Goal: Information Seeking & Learning: Learn about a topic

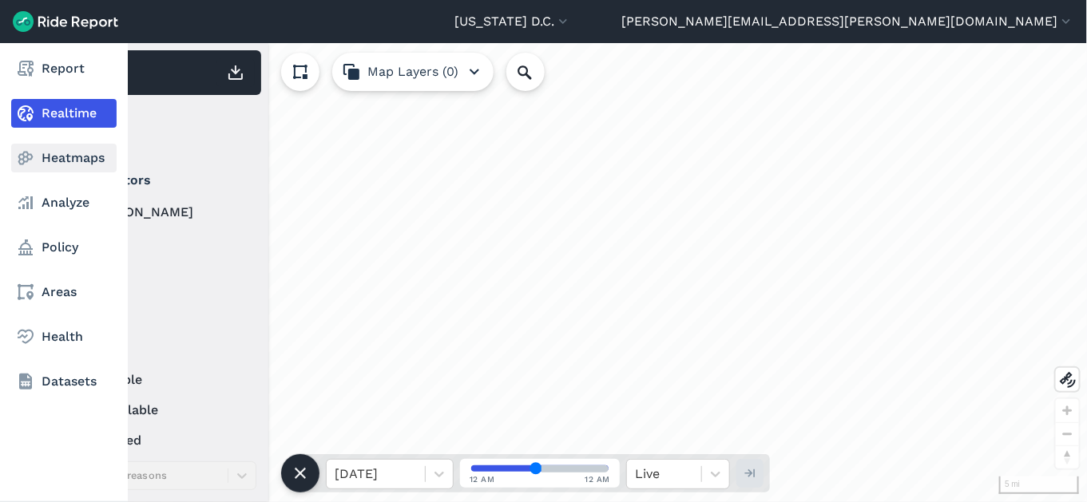
click at [52, 165] on link "Heatmaps" at bounding box center [63, 158] width 105 height 29
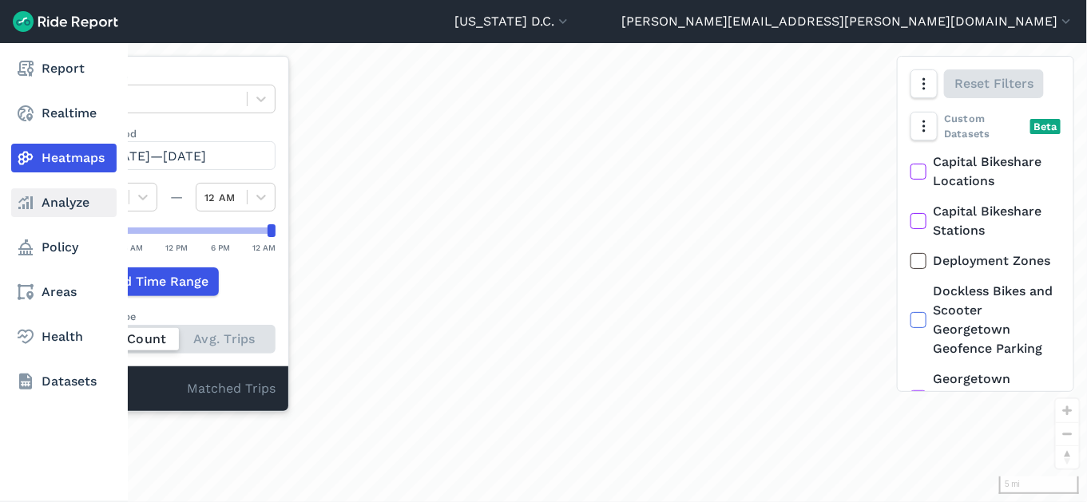
click at [70, 203] on link "Analyze" at bounding box center [63, 202] width 105 height 29
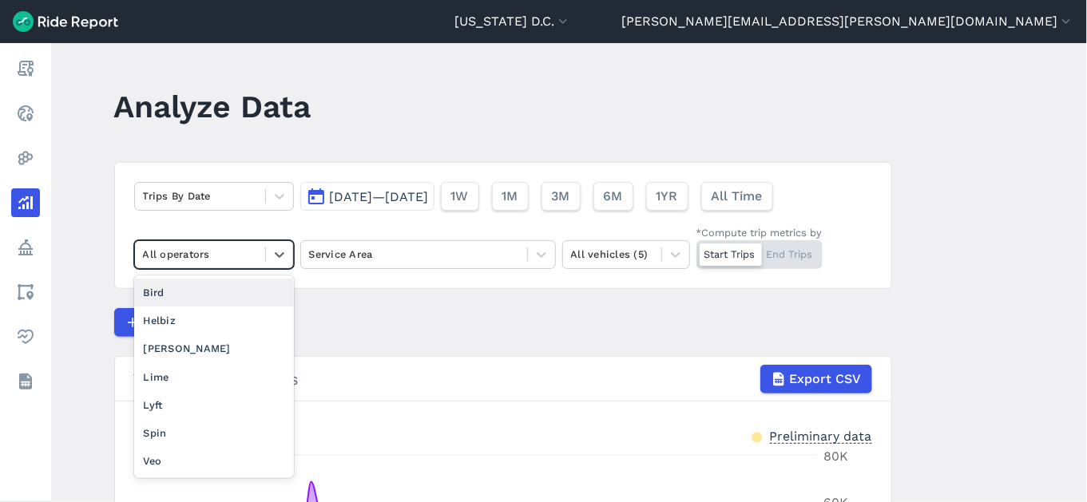
click at [216, 249] on div at bounding box center [200, 254] width 114 height 18
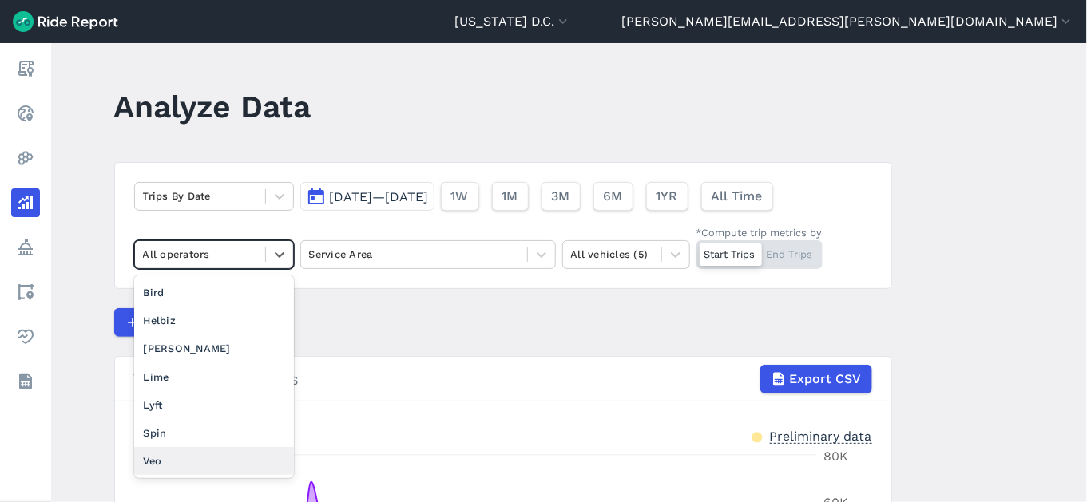
click at [187, 466] on div "Veo" at bounding box center [214, 461] width 160 height 28
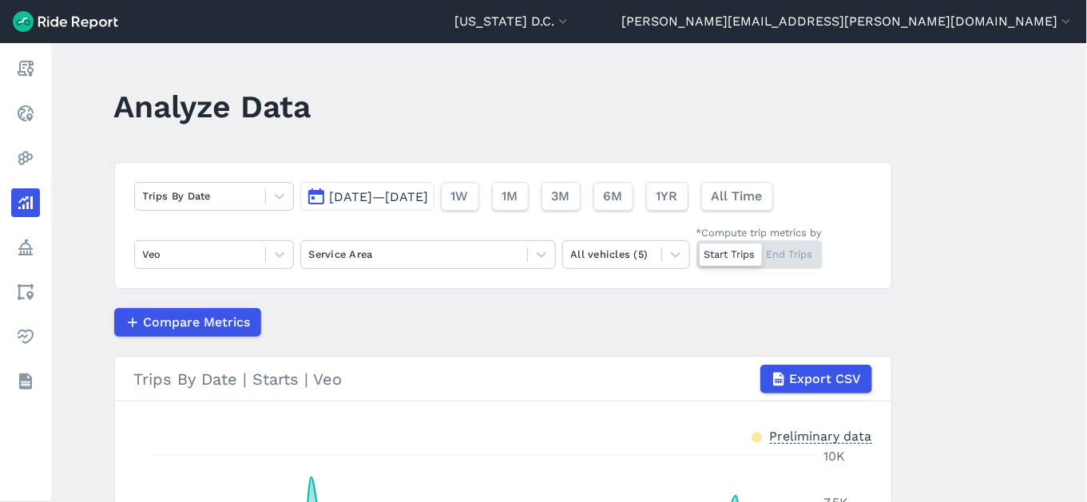
click at [432, 269] on div "Trips By Date [DATE]—[DATE] 1W 1M 3M 6M 1YR All Time Veo Service Area All vehic…" at bounding box center [503, 225] width 778 height 127
click at [435, 263] on div at bounding box center [414, 254] width 210 height 18
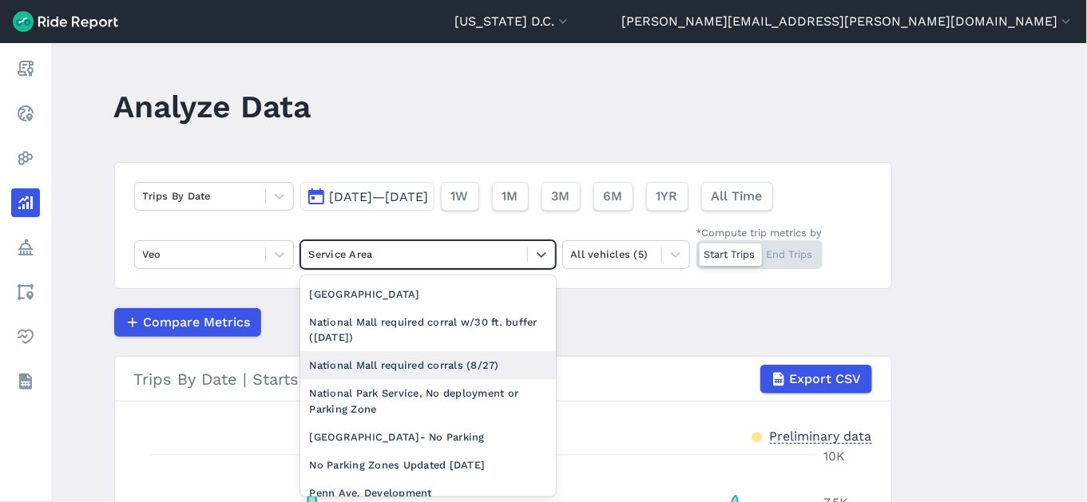
scroll to position [1255, 0]
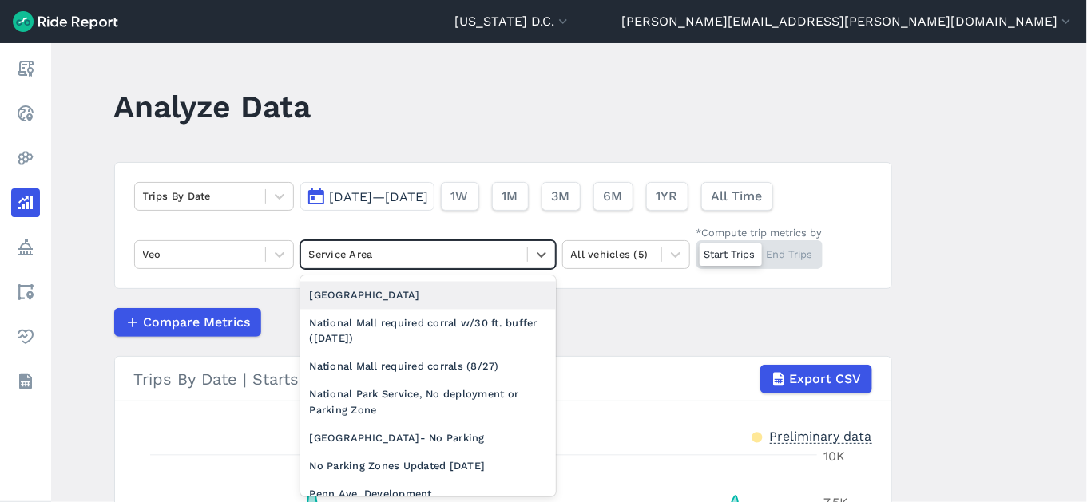
click at [400, 310] on div "[GEOGRAPHIC_DATA]" at bounding box center [428, 296] width 256 height 28
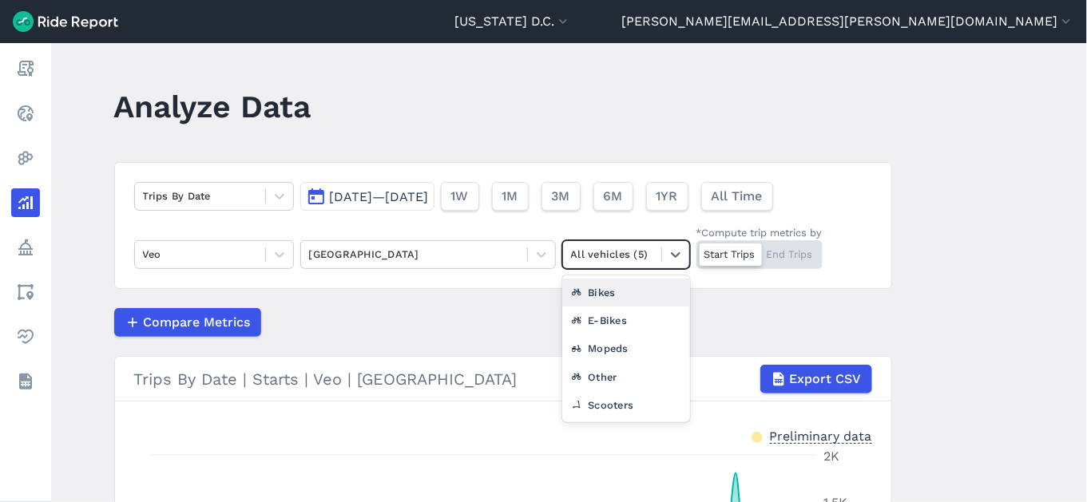
click at [656, 253] on div "All vehicles (5)" at bounding box center [612, 254] width 98 height 25
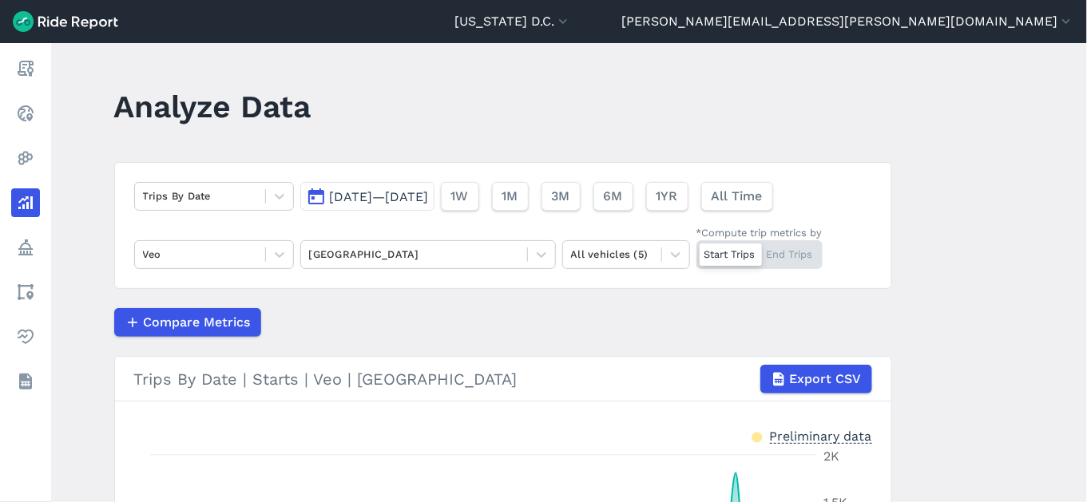
click at [477, 338] on article "Trips By Date [DATE]—[DATE] 1W 1M 3M 6M 1YR All Time Veo National Mall All vehi…" at bounding box center [503, 466] width 778 height 608
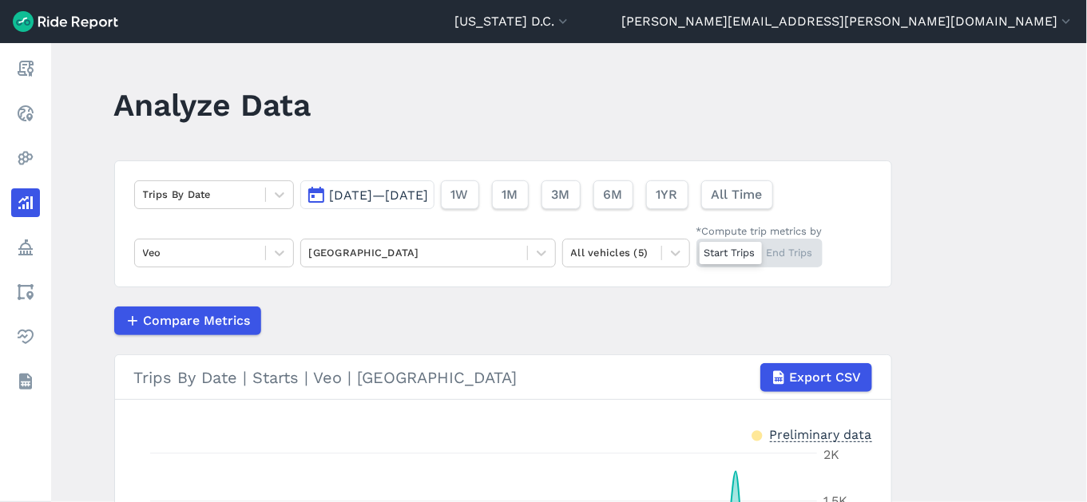
click at [399, 204] on button "[DATE]—[DATE]" at bounding box center [367, 194] width 134 height 29
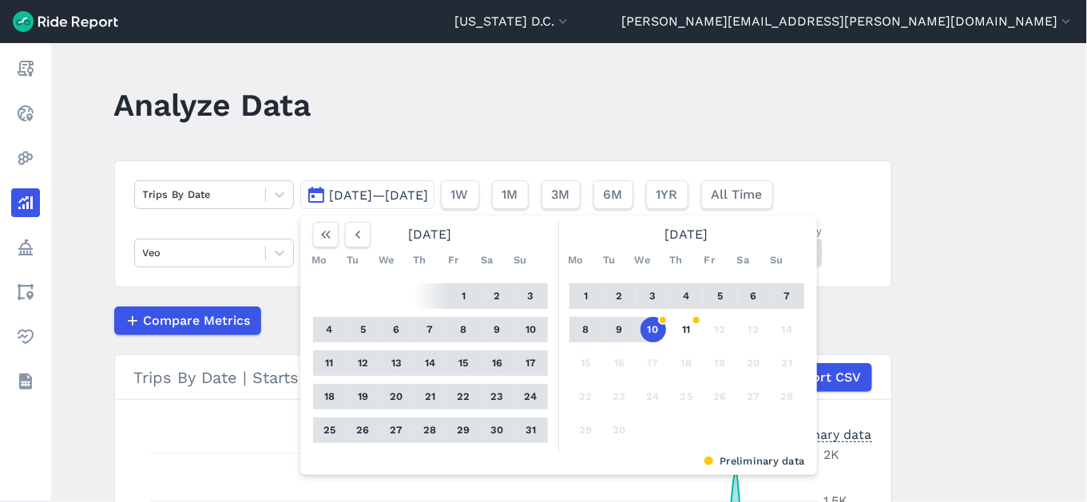
click at [462, 299] on button "1" at bounding box center [464, 296] width 26 height 26
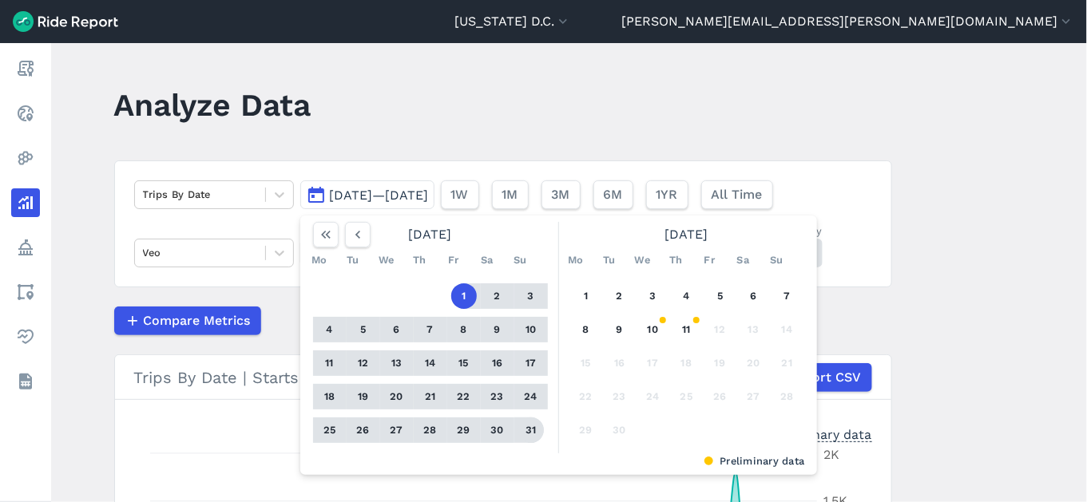
click at [528, 429] on button "31" at bounding box center [531, 431] width 26 height 26
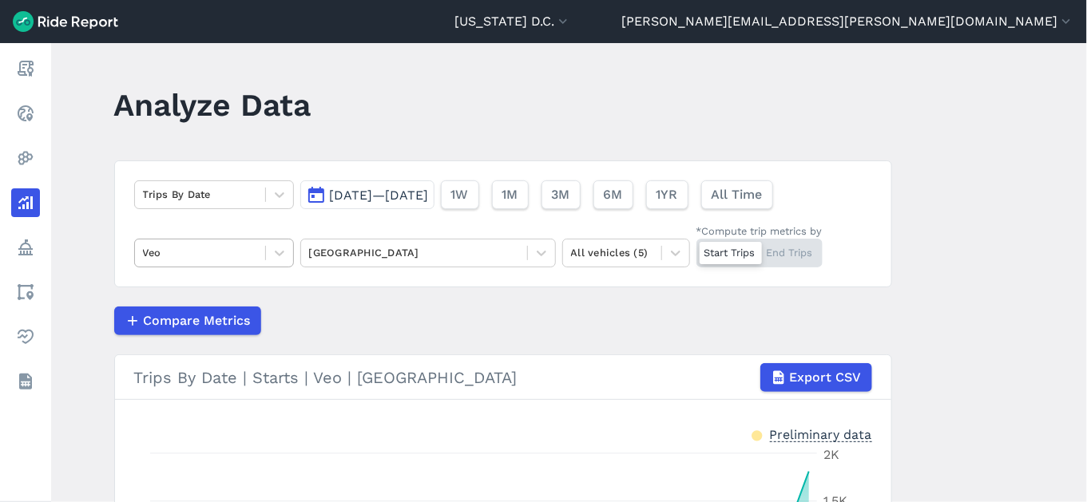
click at [245, 251] on div at bounding box center [200, 253] width 114 height 18
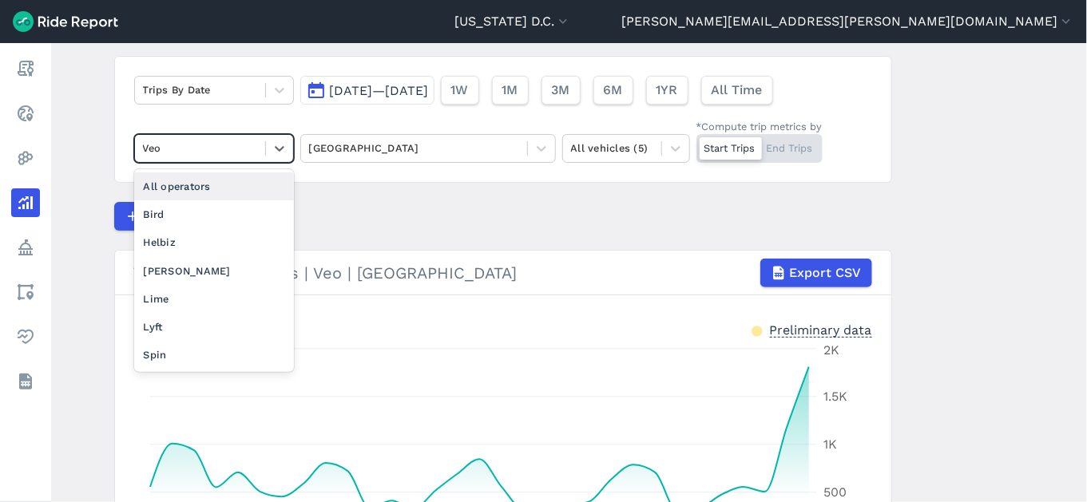
scroll to position [107, 0]
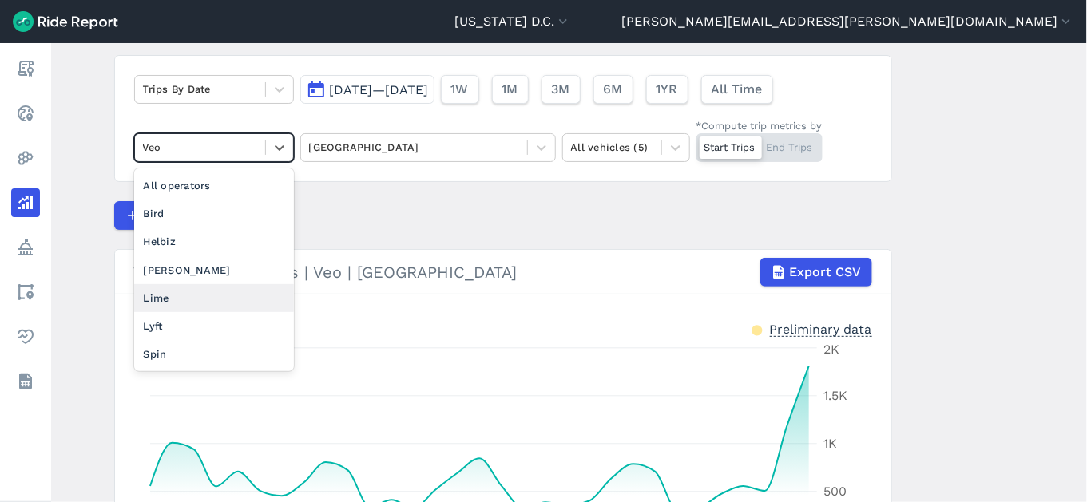
click at [168, 300] on div "Lime" at bounding box center [214, 298] width 160 height 28
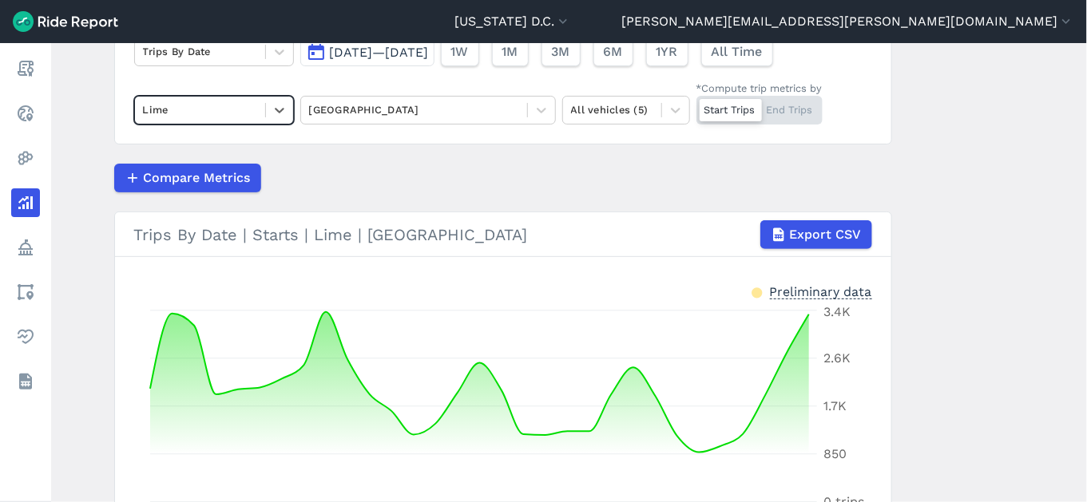
scroll to position [144, 0]
click at [232, 114] on div at bounding box center [200, 110] width 114 height 18
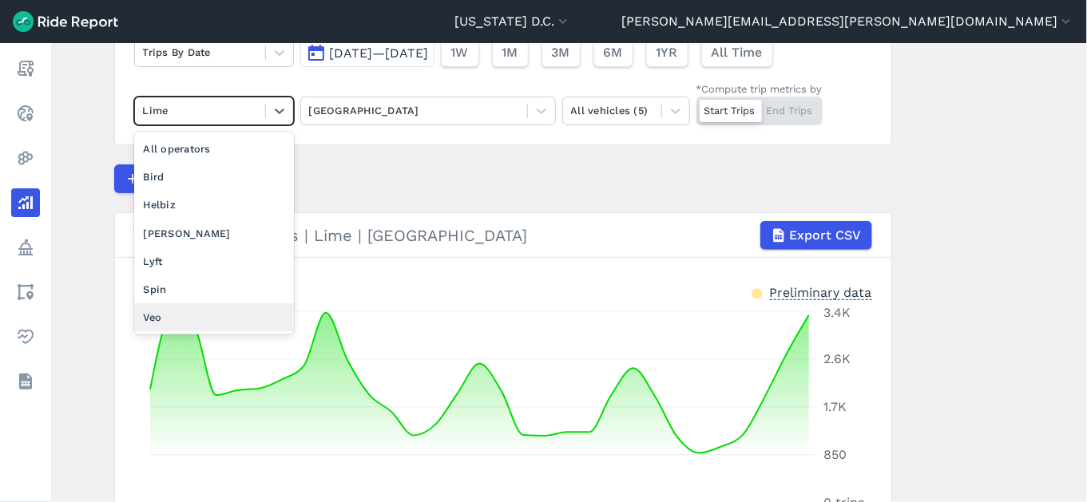
click at [182, 319] on div "Veo" at bounding box center [214, 317] width 160 height 28
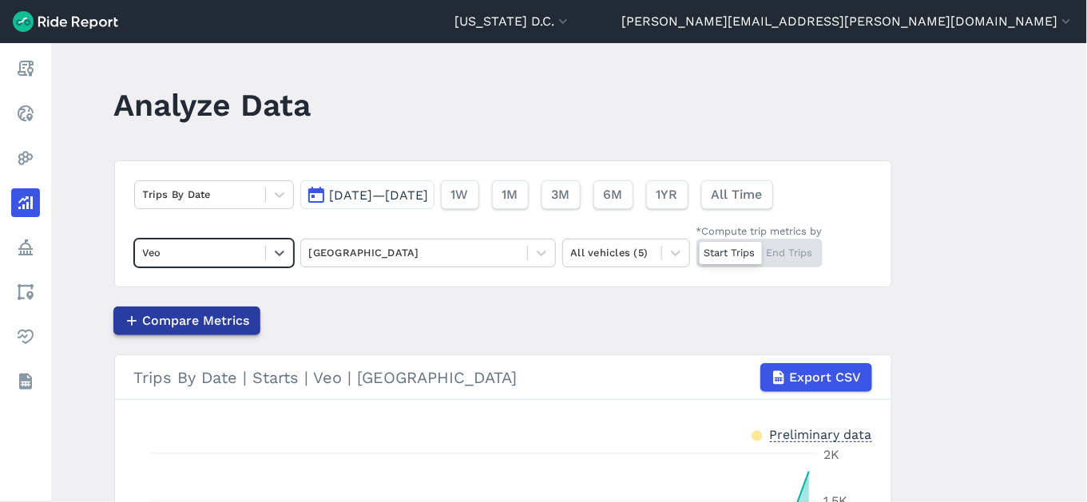
scroll to position [3, 0]
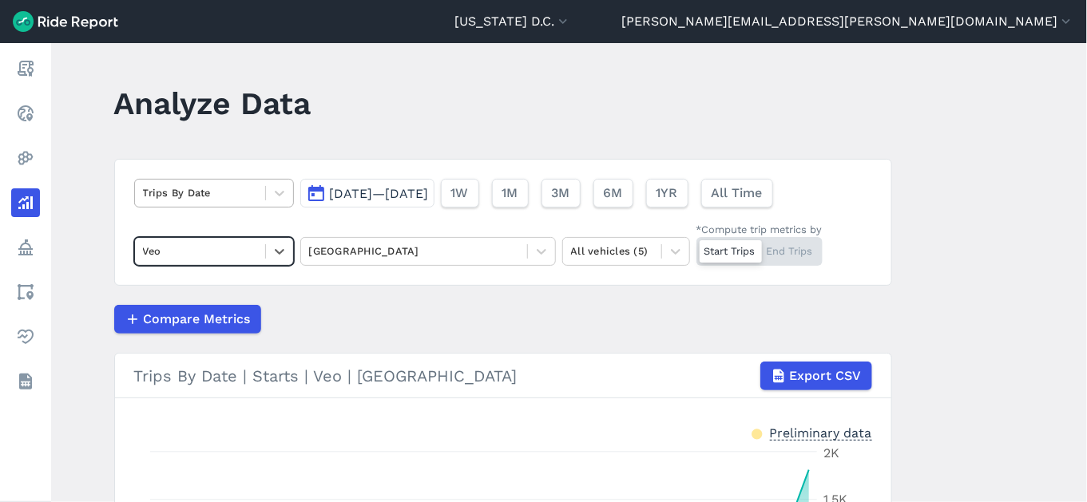
click at [248, 198] on div at bounding box center [200, 193] width 114 height 18
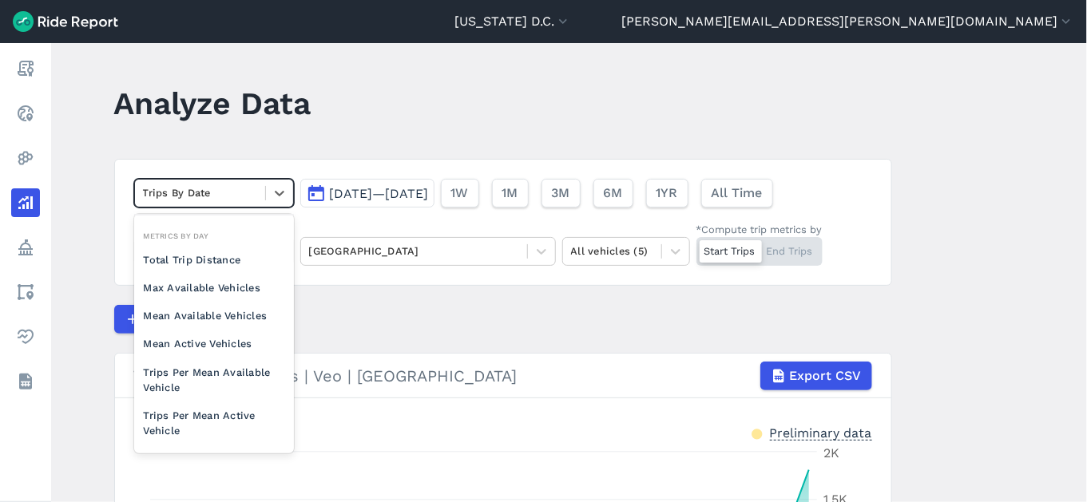
scroll to position [106, 0]
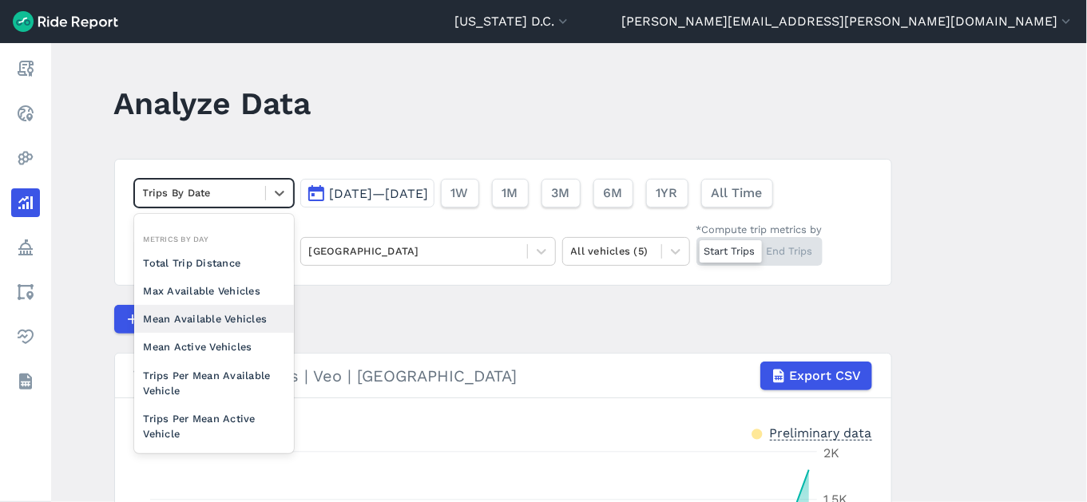
click at [232, 312] on div "Mean Available Vehicles" at bounding box center [214, 319] width 160 height 28
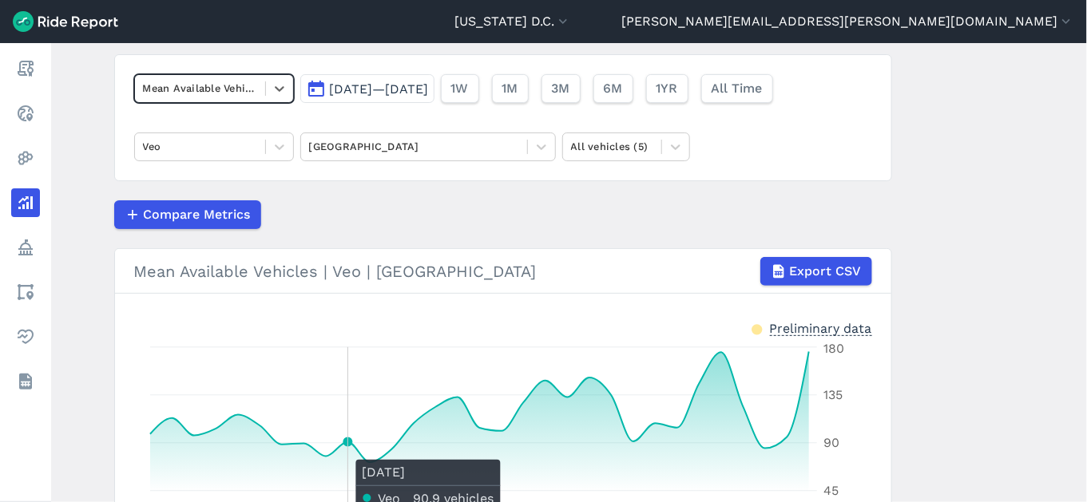
scroll to position [109, 0]
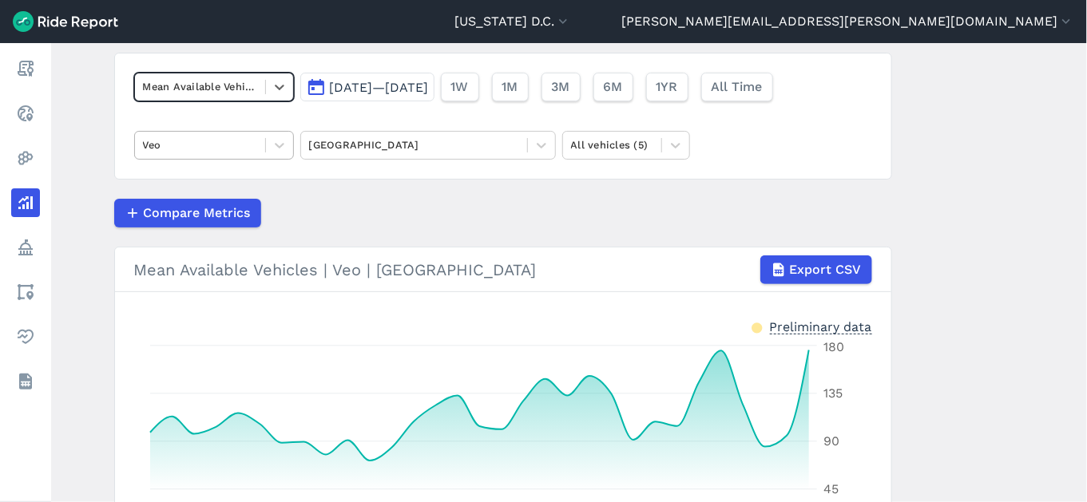
click at [252, 153] on div at bounding box center [200, 145] width 114 height 18
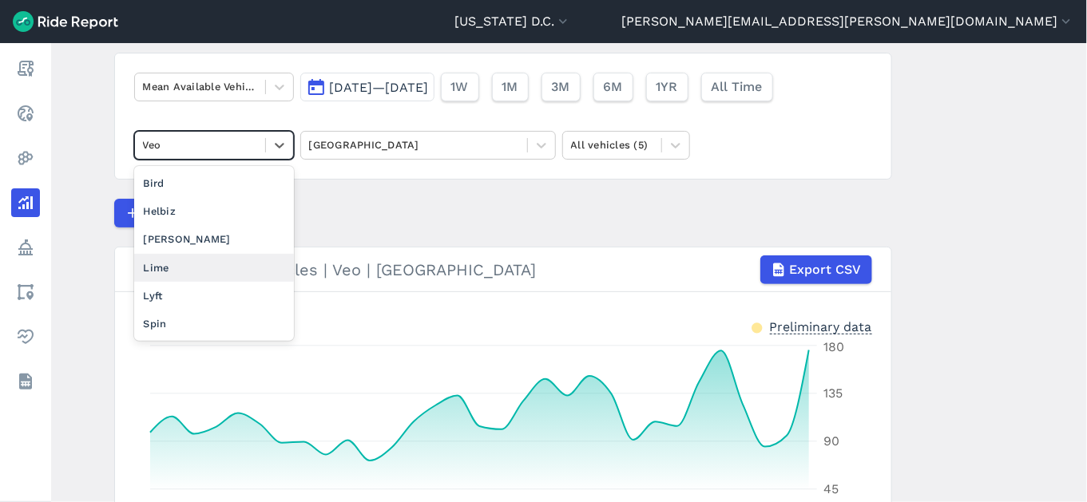
click at [230, 268] on div "Lime" at bounding box center [214, 268] width 160 height 28
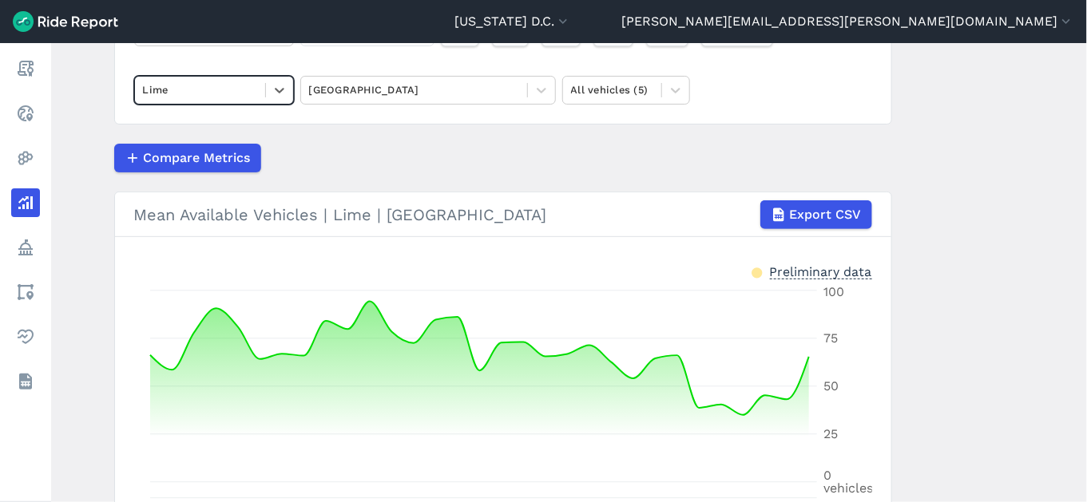
scroll to position [164, 0]
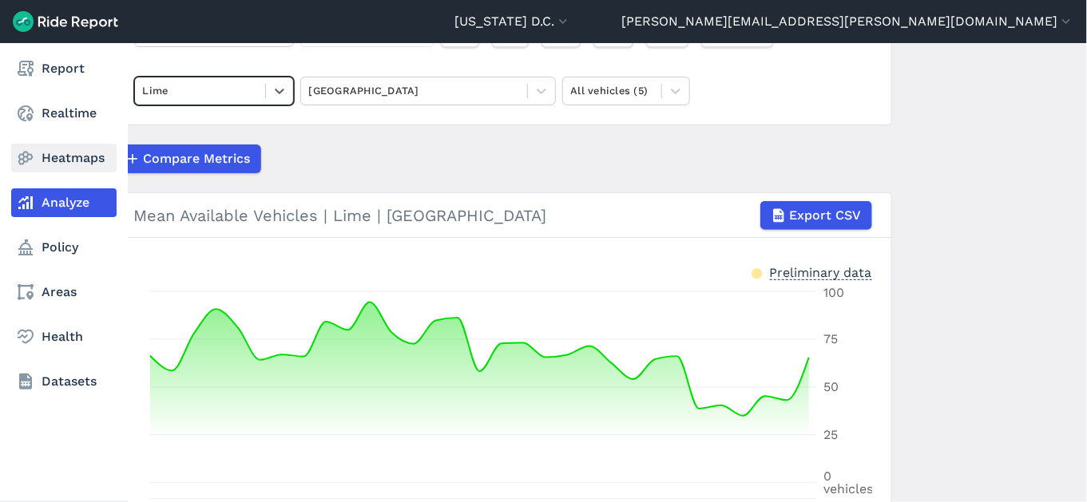
click at [46, 157] on link "Heatmaps" at bounding box center [63, 158] width 105 height 29
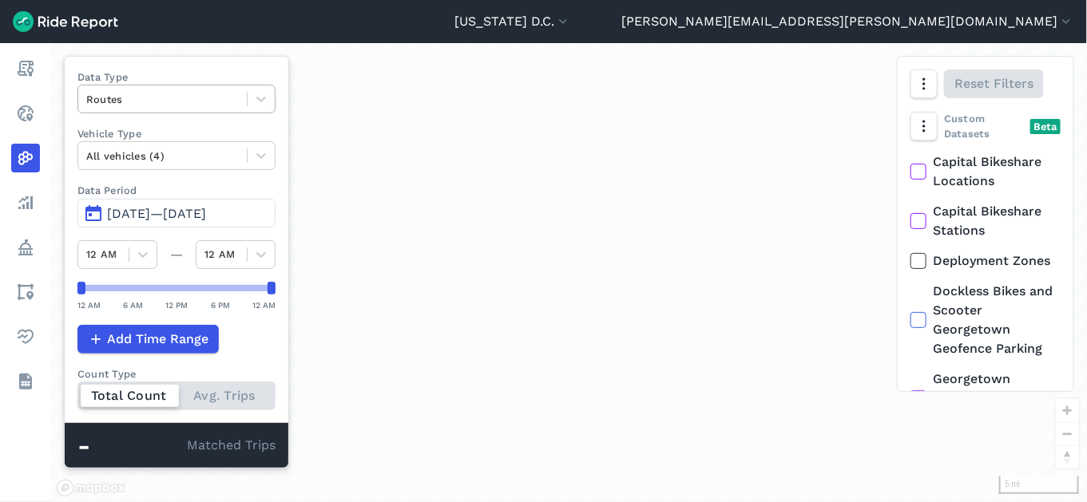
click at [201, 102] on div at bounding box center [162, 99] width 153 height 18
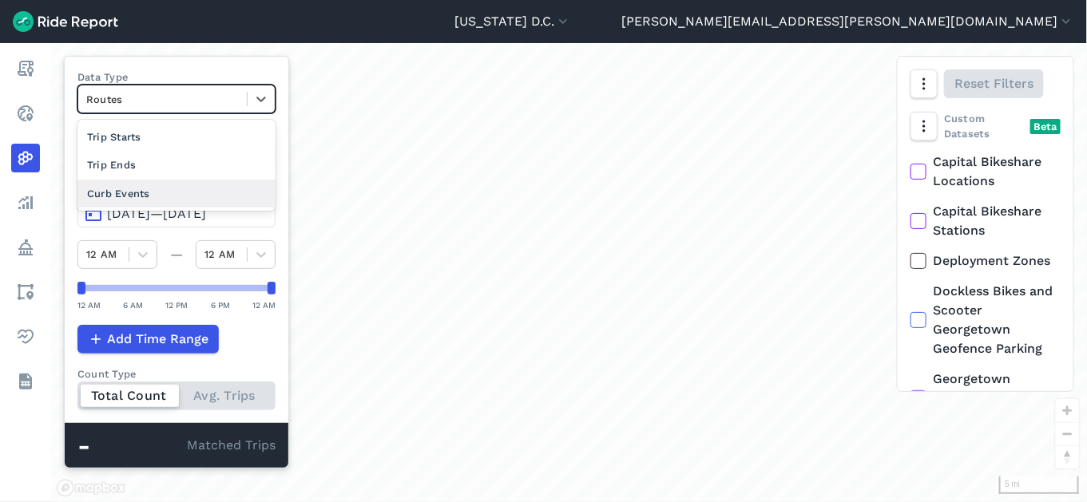
click at [194, 189] on div "Curb Events" at bounding box center [176, 194] width 198 height 28
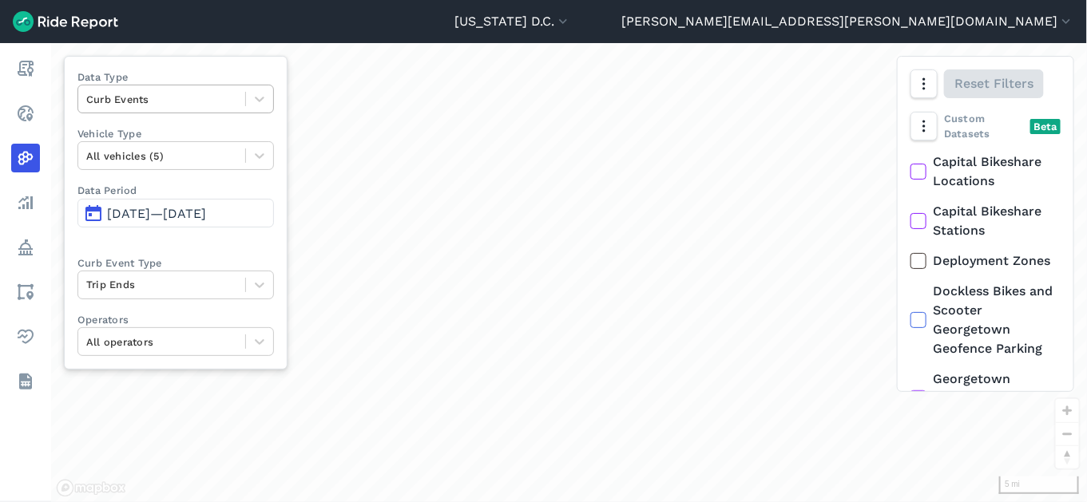
click at [198, 105] on div at bounding box center [161, 99] width 151 height 18
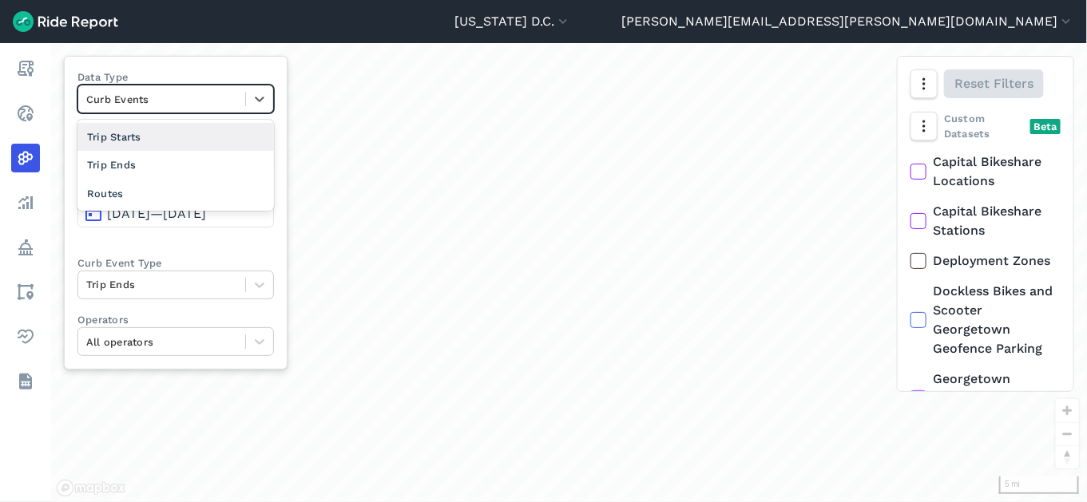
click at [244, 96] on div "Curb Events" at bounding box center [161, 99] width 167 height 25
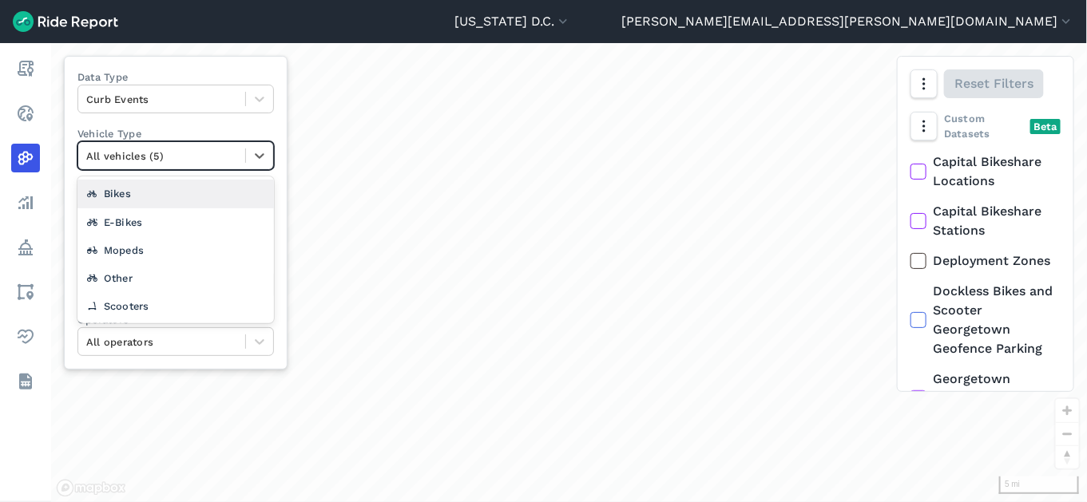
click at [215, 160] on div at bounding box center [161, 156] width 151 height 18
click at [257, 149] on icon at bounding box center [260, 156] width 16 height 16
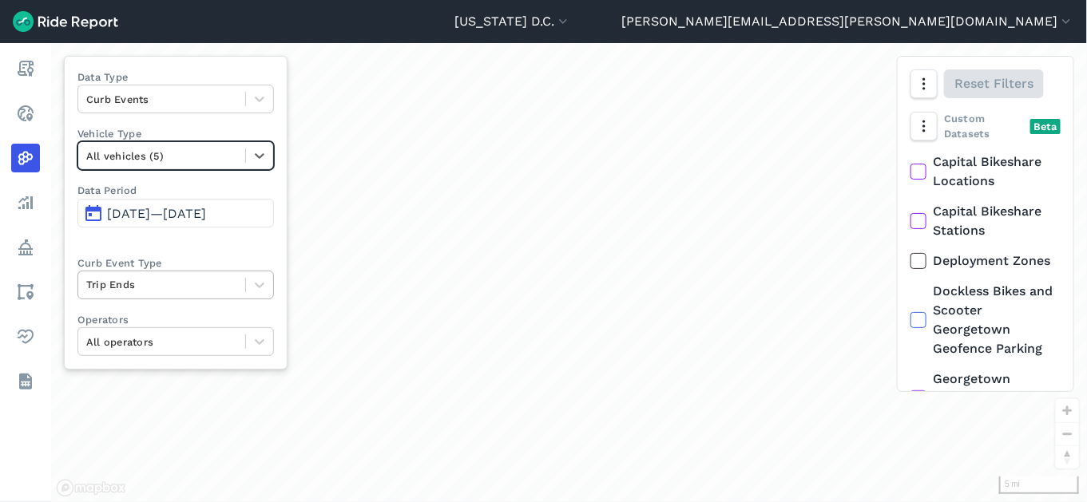
click at [207, 280] on div at bounding box center [161, 284] width 151 height 18
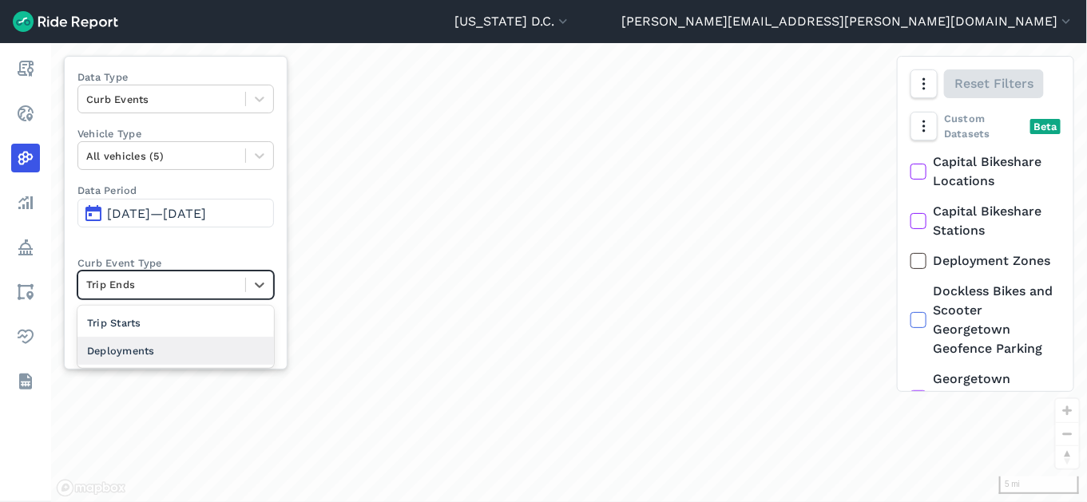
click at [192, 350] on div "Deployments" at bounding box center [175, 351] width 196 height 28
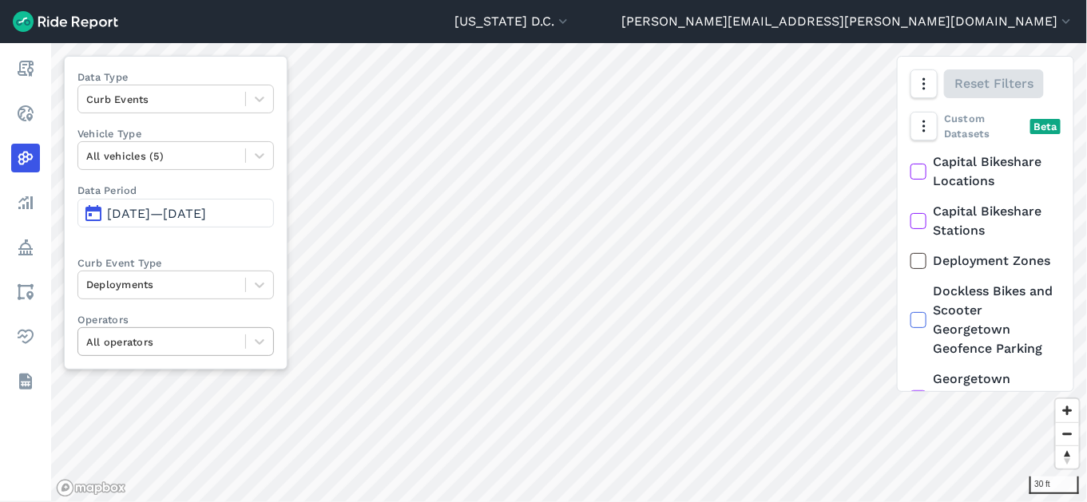
click at [149, 343] on div at bounding box center [161, 342] width 151 height 18
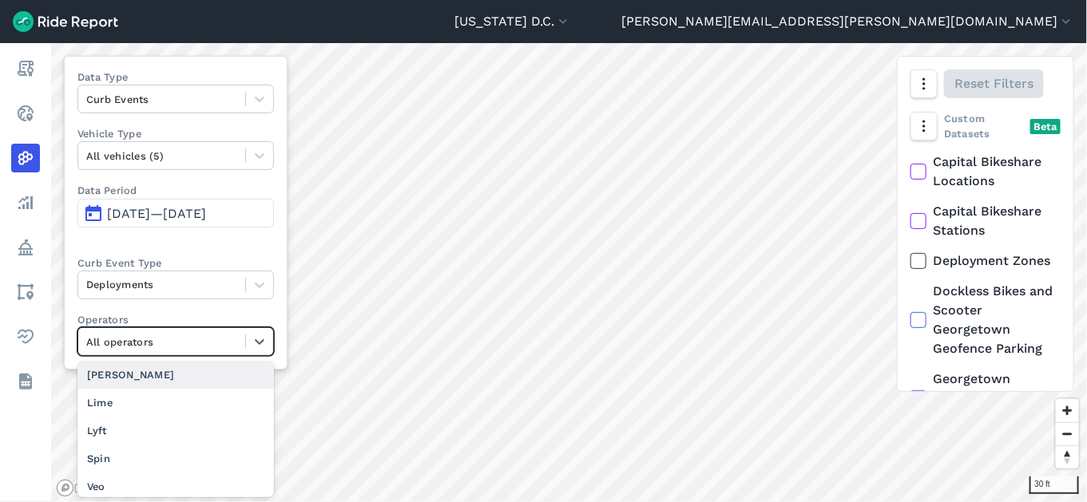
scroll to position [68, 0]
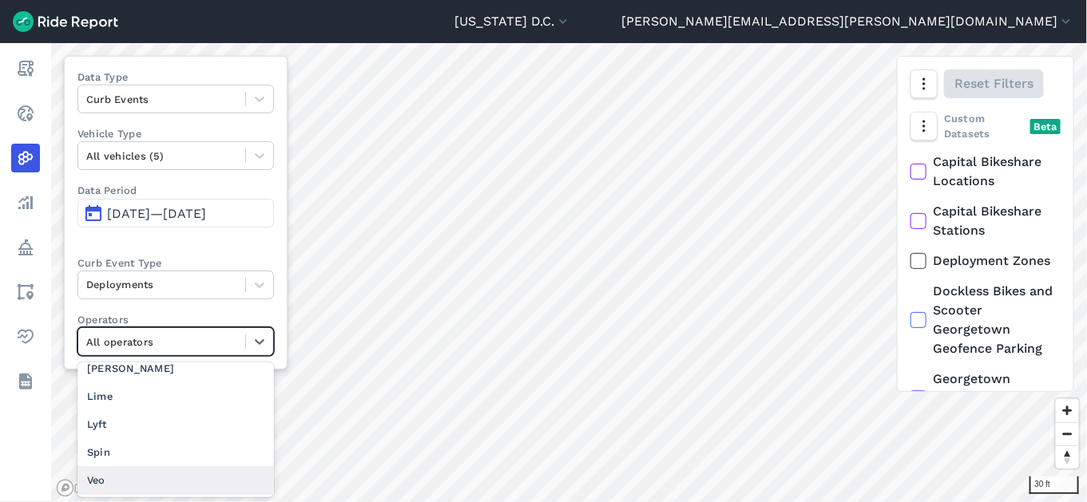
click at [133, 472] on div "Veo" at bounding box center [175, 480] width 196 height 28
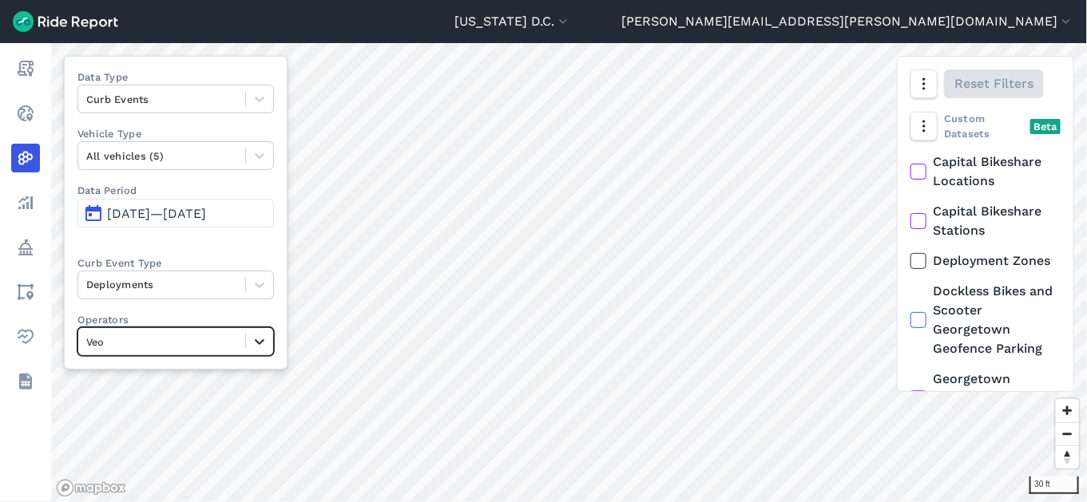
click at [248, 341] on div at bounding box center [259, 341] width 27 height 27
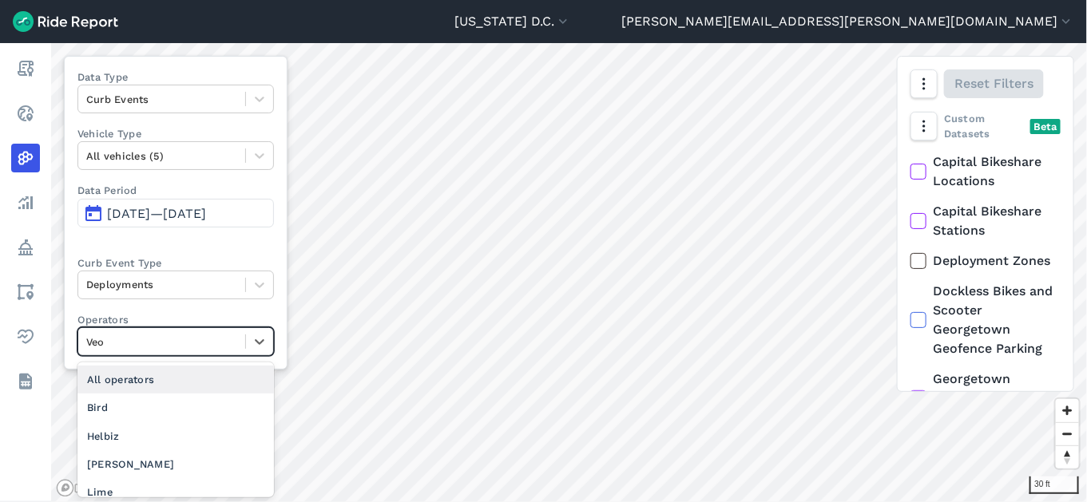
click at [211, 379] on div "All operators" at bounding box center [175, 380] width 196 height 28
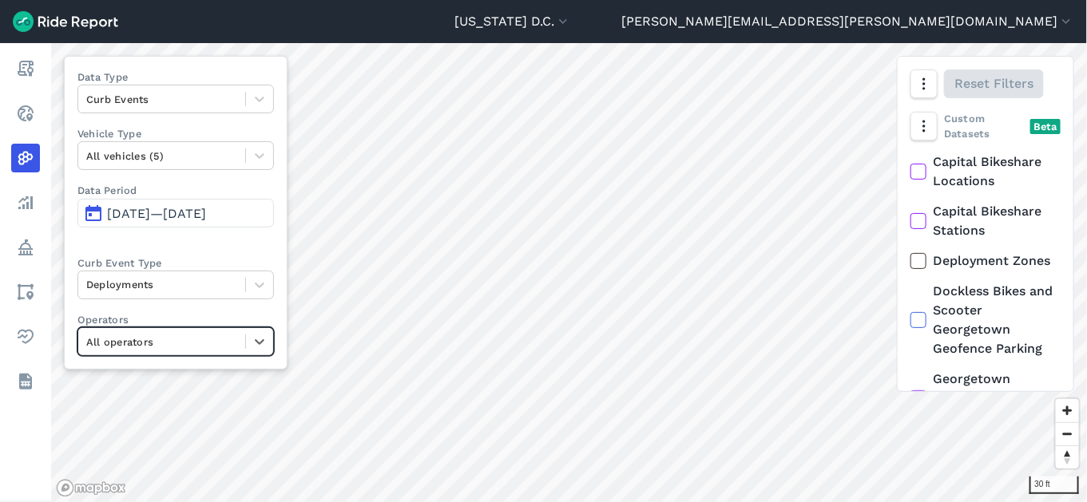
click at [207, 351] on div "All operators" at bounding box center [161, 342] width 167 height 25
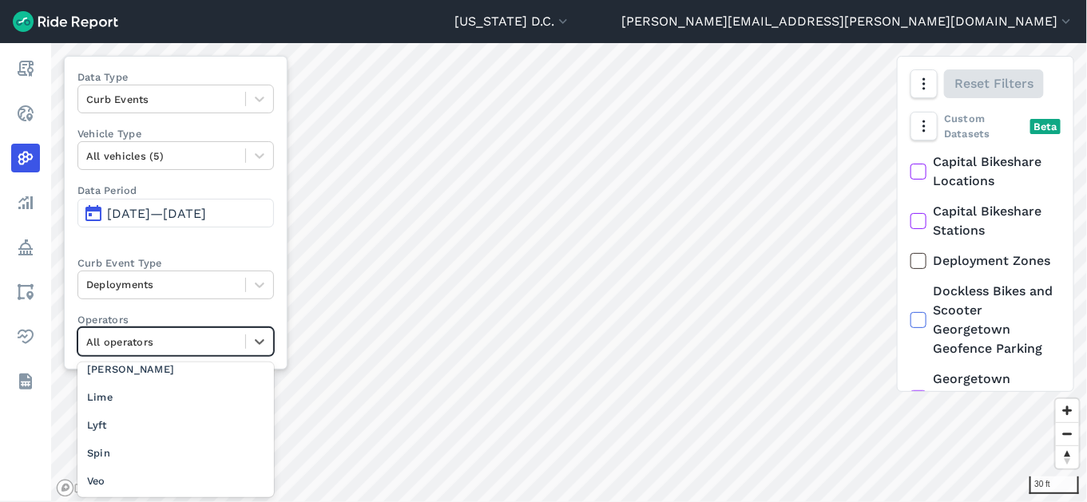
scroll to position [65, 0]
click at [163, 394] on div "Lime" at bounding box center [175, 399] width 196 height 28
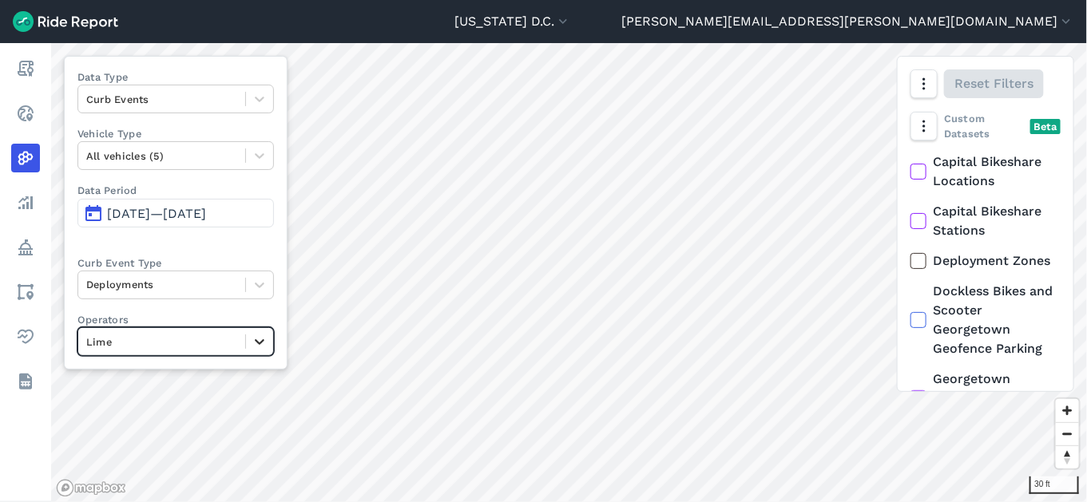
click at [252, 343] on icon at bounding box center [260, 342] width 16 height 16
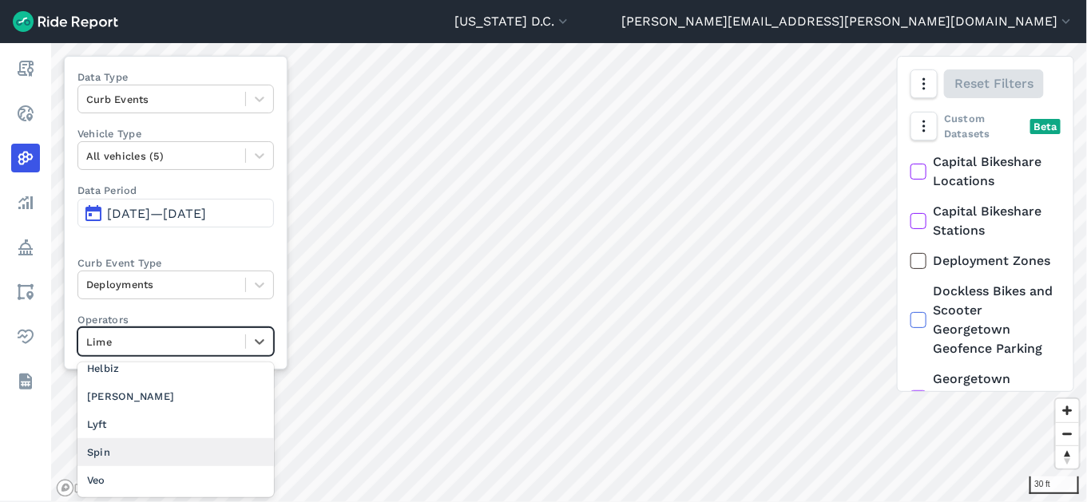
scroll to position [64, 0]
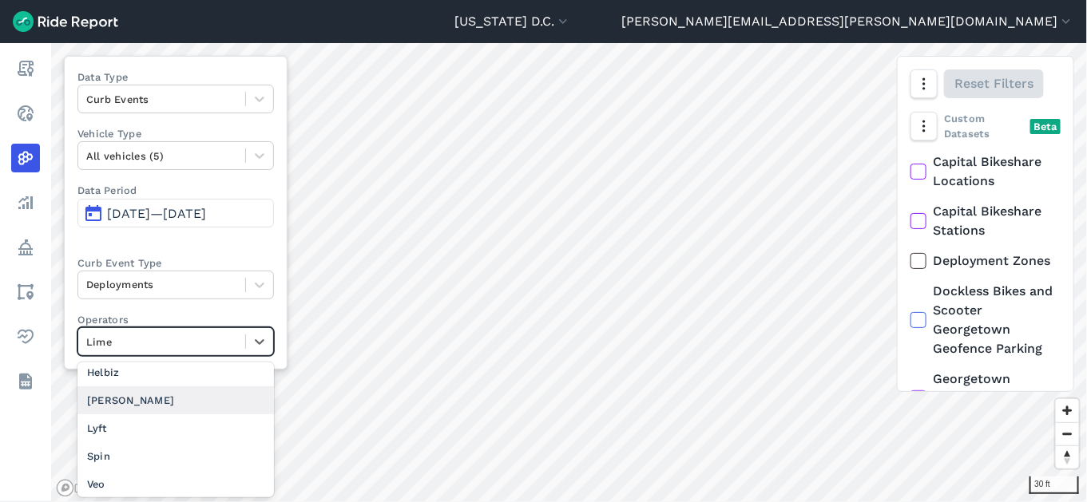
click at [181, 402] on div "[PERSON_NAME]" at bounding box center [175, 400] width 196 height 28
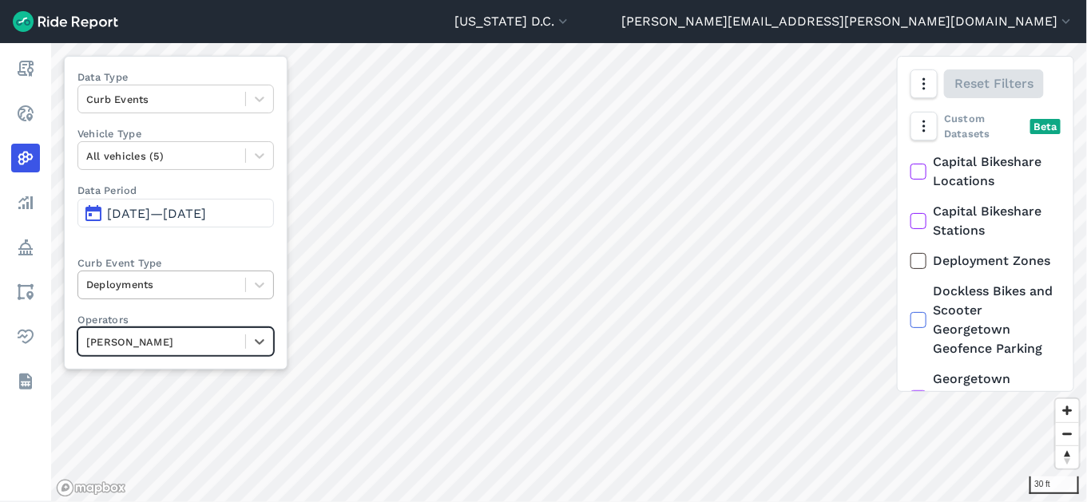
click at [188, 278] on div at bounding box center [161, 284] width 151 height 18
click at [212, 256] on label "Curb Event Type" at bounding box center [175, 263] width 196 height 15
click at [211, 335] on div at bounding box center [161, 342] width 151 height 18
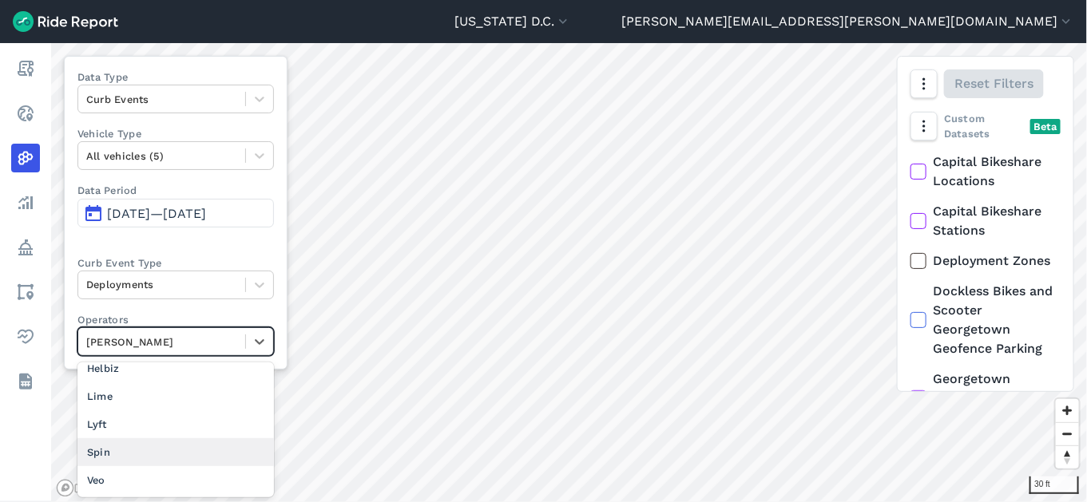
scroll to position [57, 0]
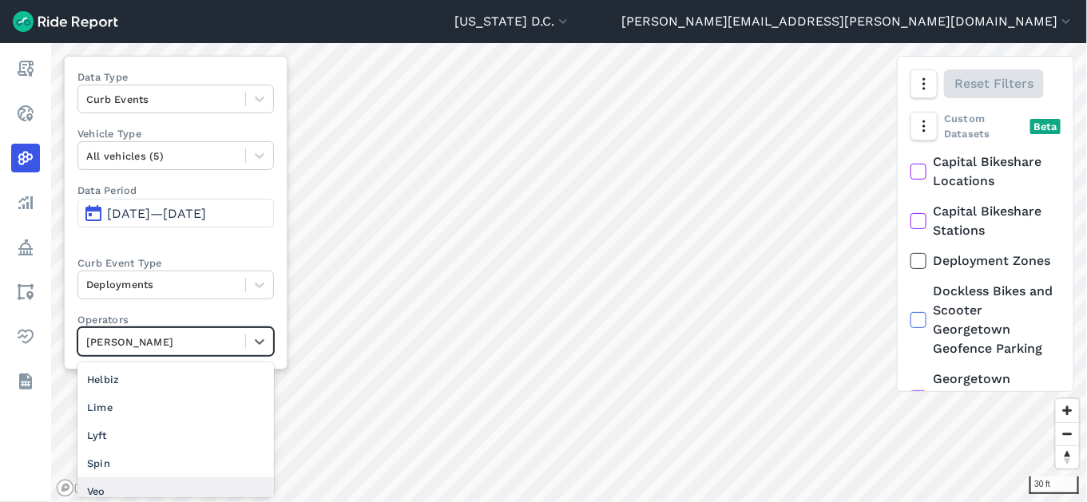
click at [184, 486] on div "Veo" at bounding box center [175, 492] width 196 height 28
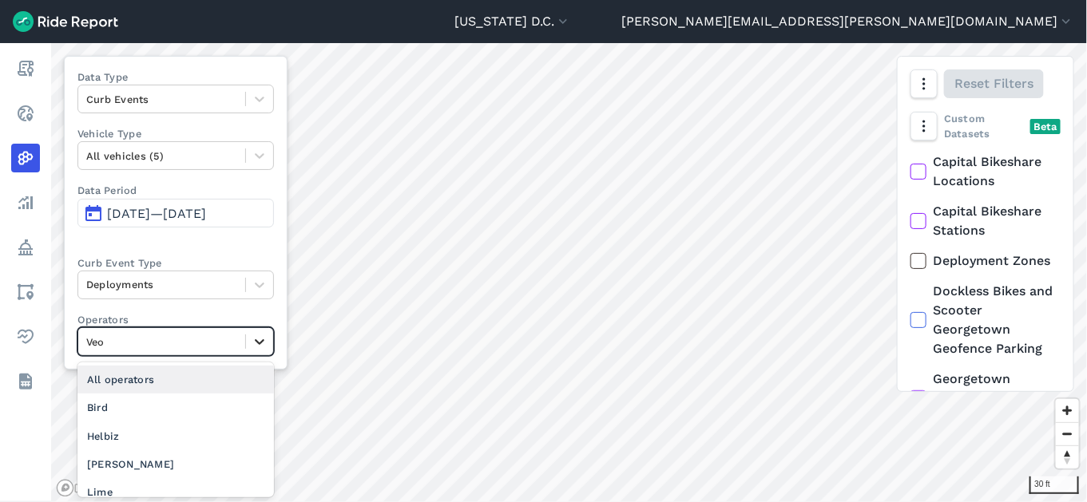
click at [252, 336] on icon at bounding box center [260, 342] width 16 height 16
click at [191, 375] on div "All operators" at bounding box center [175, 380] width 196 height 28
click at [224, 344] on div at bounding box center [161, 342] width 151 height 18
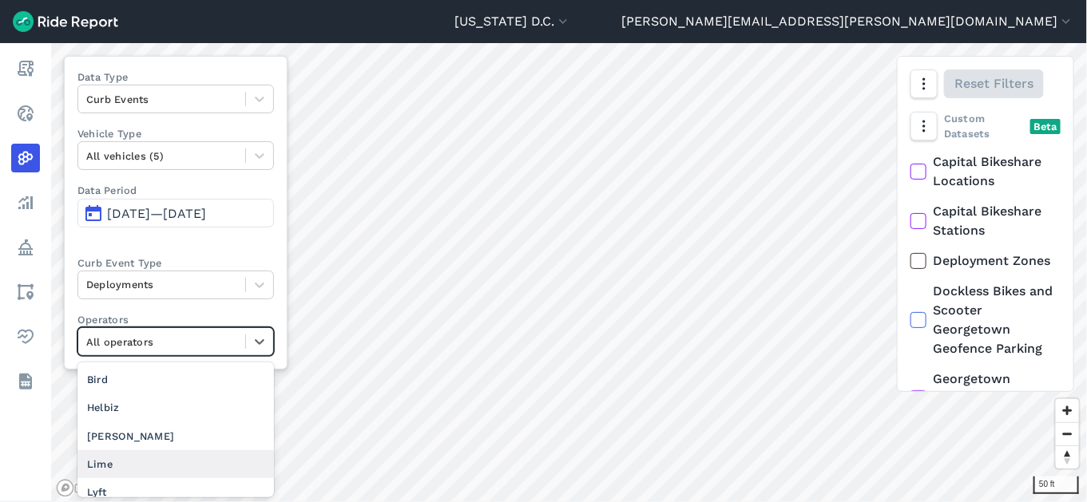
scroll to position [68, 0]
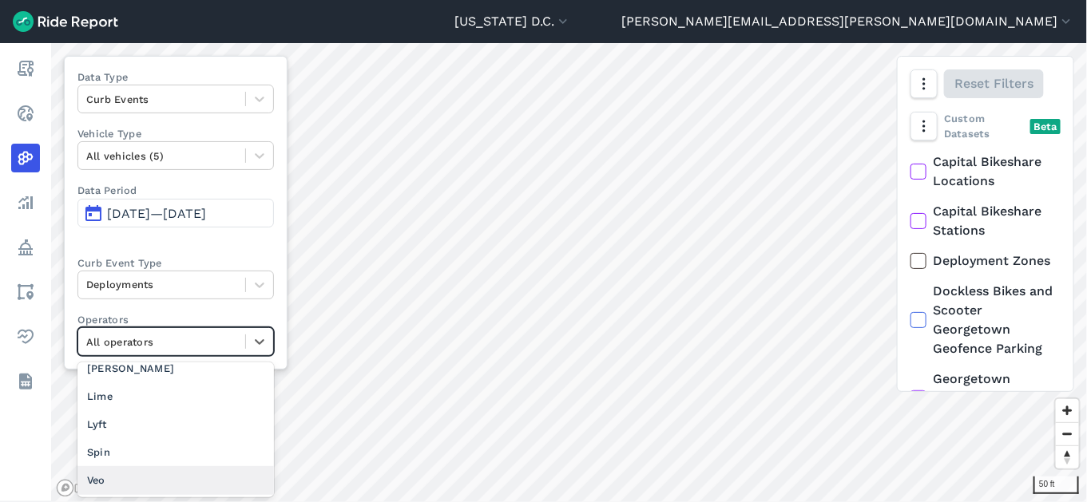
click at [181, 475] on div "Veo" at bounding box center [175, 480] width 196 height 28
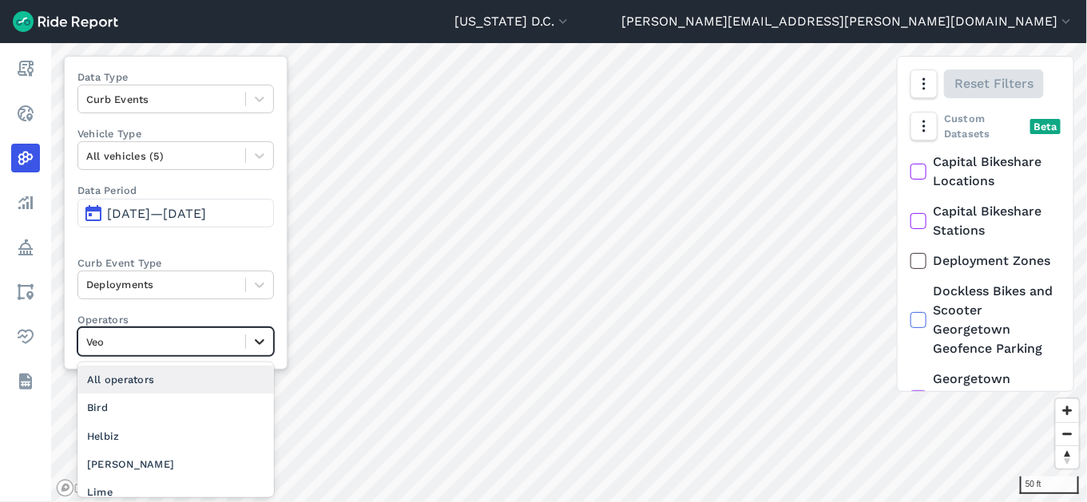
click at [249, 347] on div at bounding box center [259, 341] width 27 height 27
click at [229, 374] on div "All operators" at bounding box center [175, 380] width 196 height 28
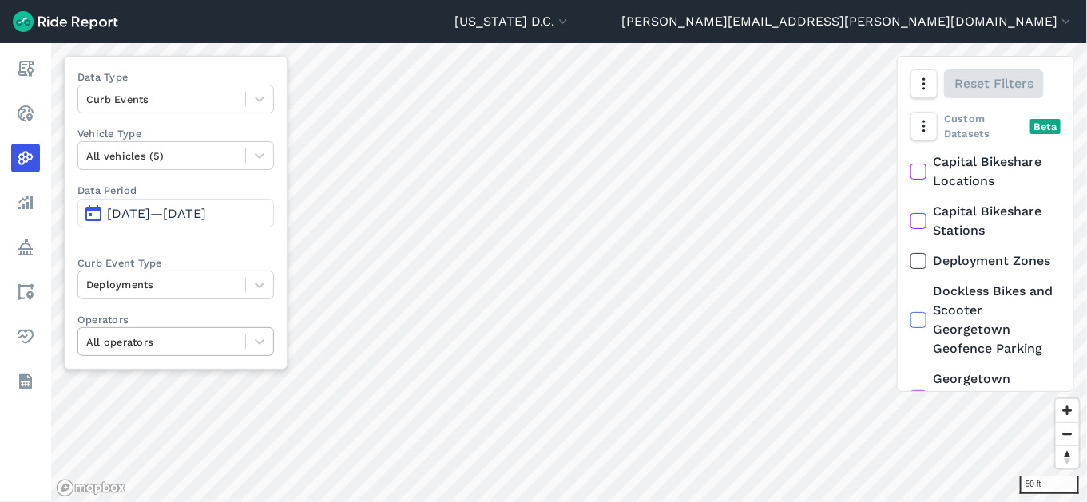
click at [208, 344] on div at bounding box center [161, 342] width 151 height 18
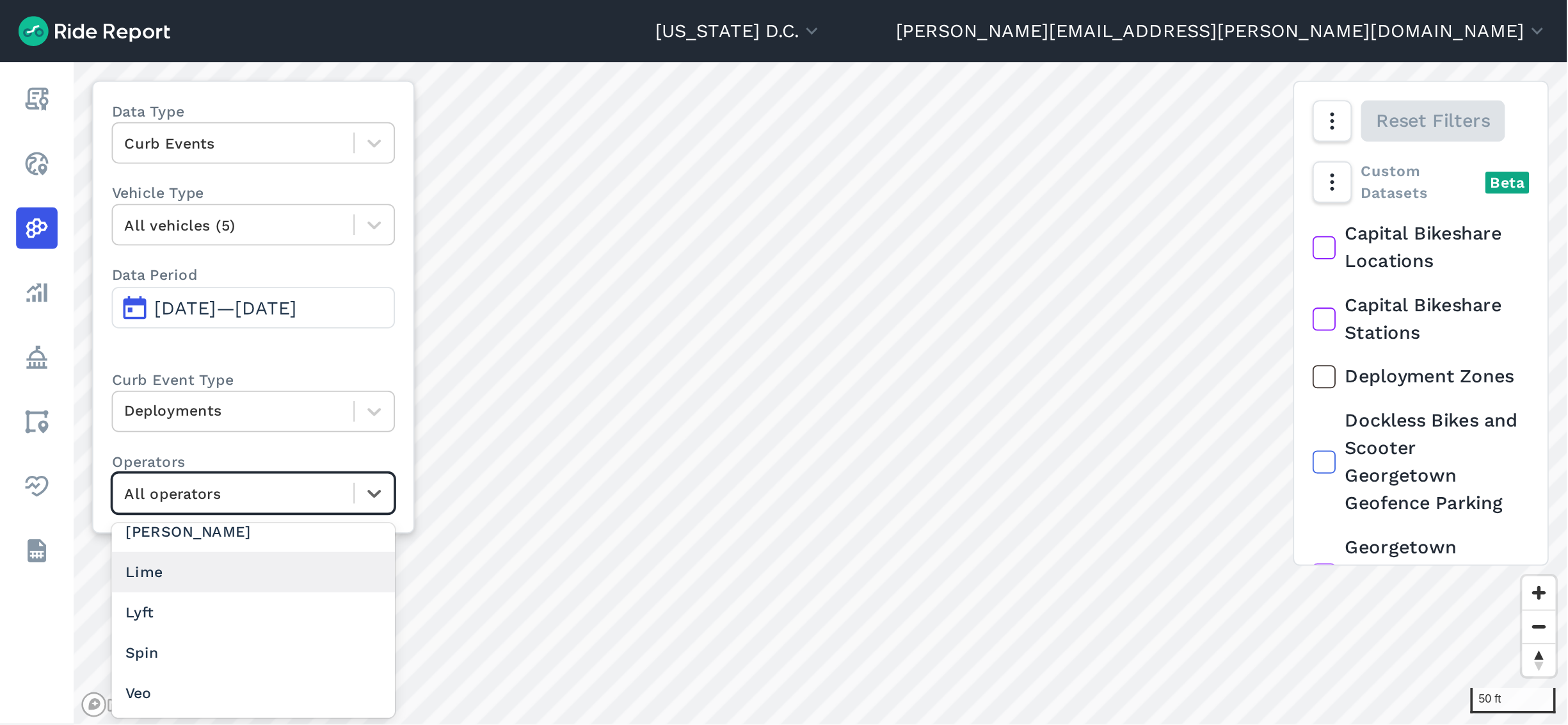
scroll to position [52, 0]
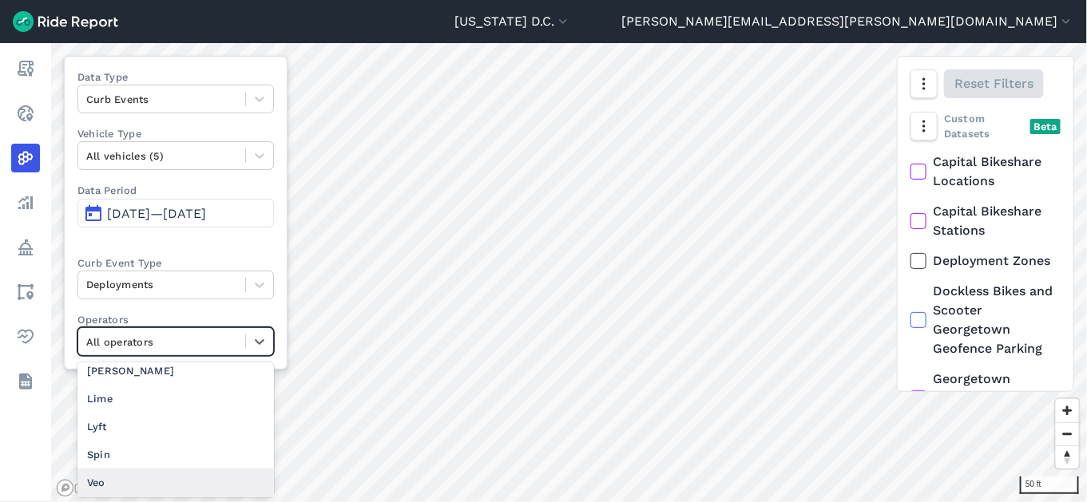
click at [157, 482] on div "Veo" at bounding box center [175, 483] width 196 height 28
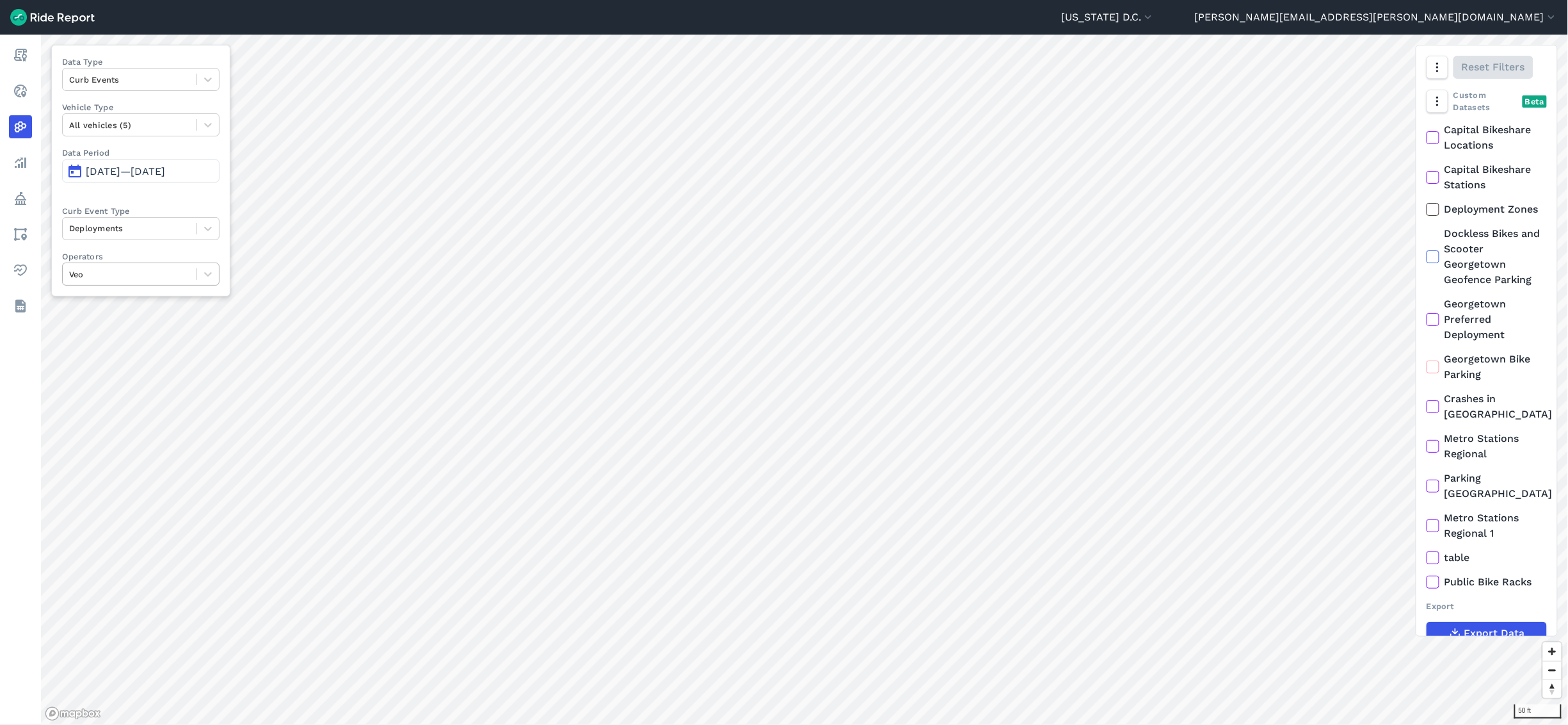
click at [170, 285] on div "Veo" at bounding box center [129, 274] width 134 height 20
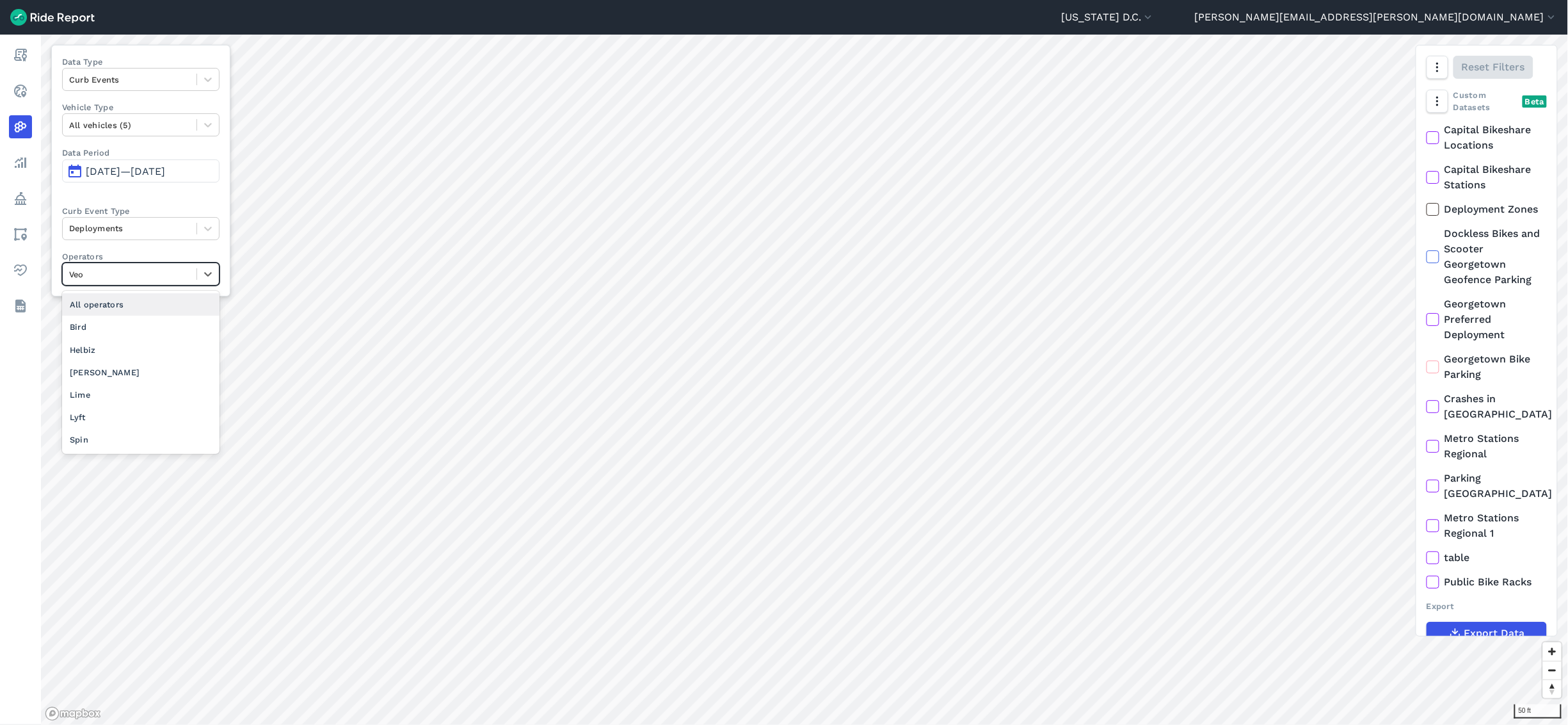
click at [158, 310] on div "All operators" at bounding box center [140, 305] width 157 height 22
click at [173, 281] on div at bounding box center [129, 274] width 121 height 14
click at [124, 402] on div "Veo" at bounding box center [140, 439] width 157 height 22
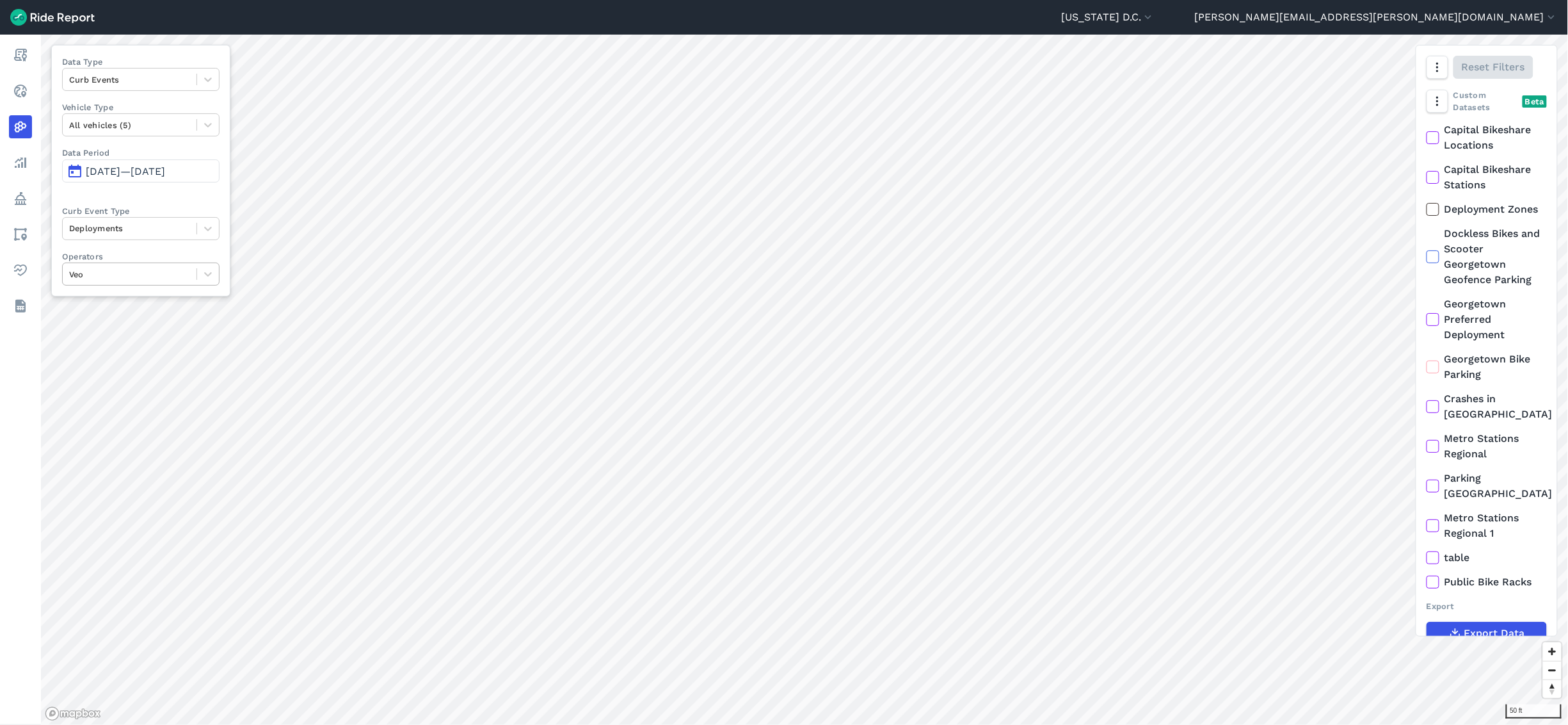
click at [176, 275] on div at bounding box center [129, 274] width 121 height 14
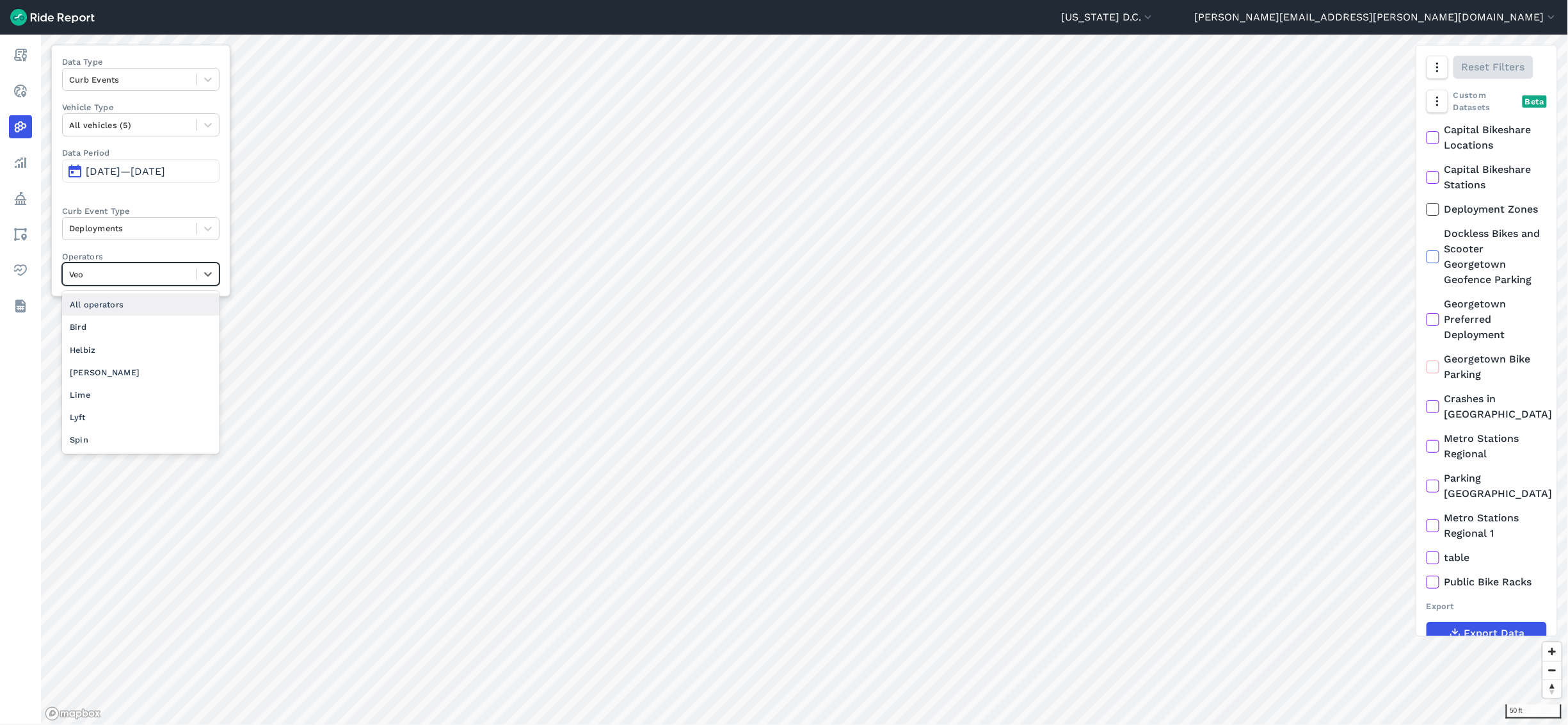
click at [132, 313] on div "All operators" at bounding box center [140, 305] width 157 height 22
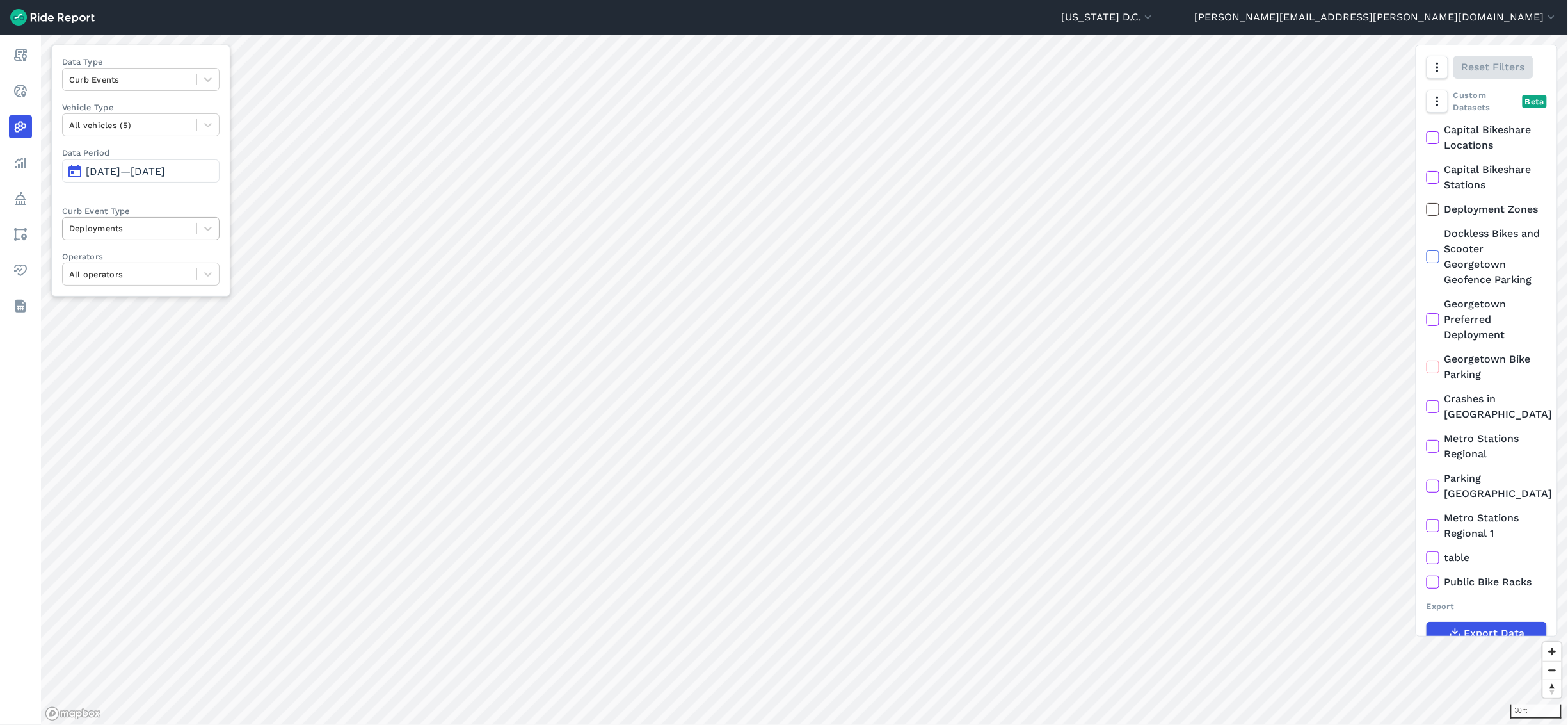
click at [156, 229] on div at bounding box center [129, 228] width 121 height 14
click at [169, 231] on div at bounding box center [129, 228] width 121 height 14
click at [173, 269] on div at bounding box center [129, 274] width 121 height 14
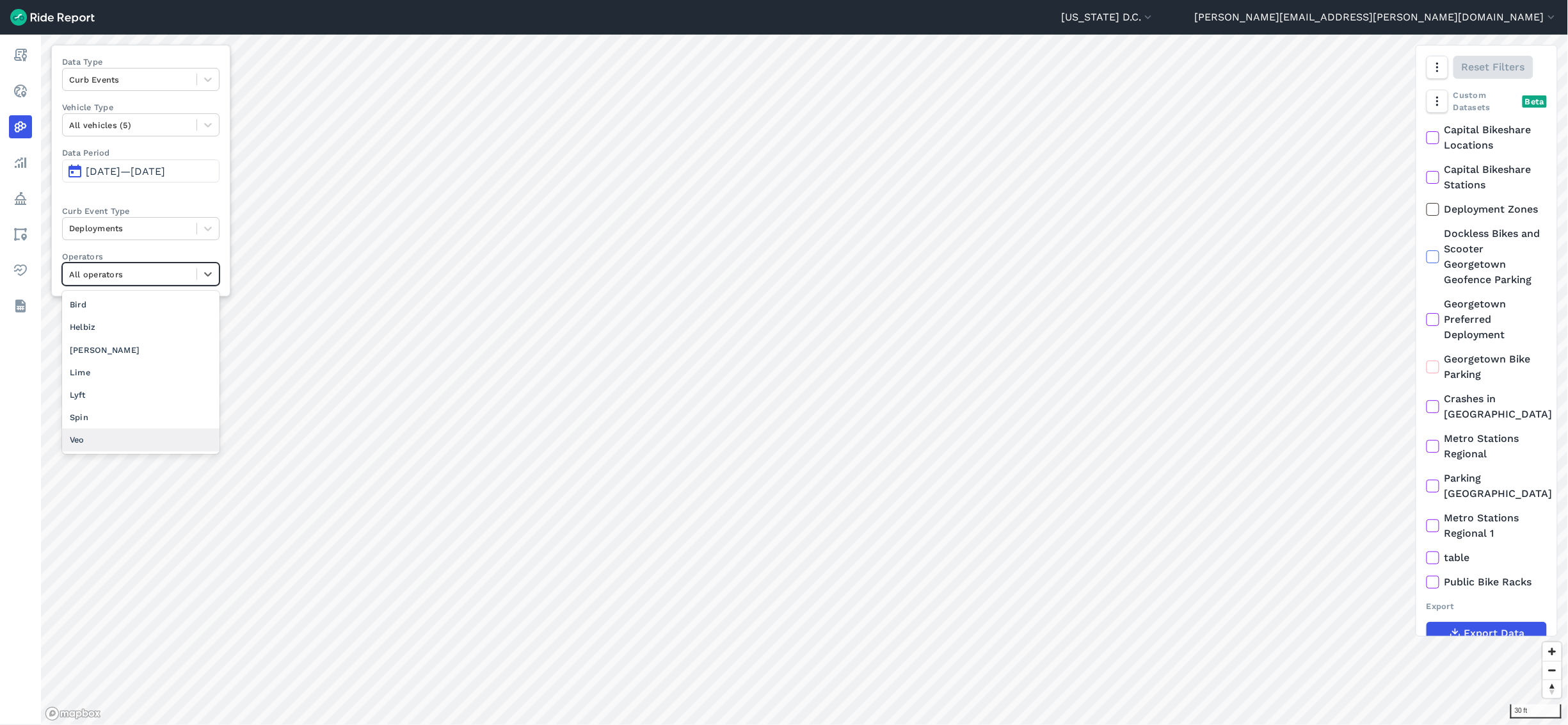
click at [148, 402] on div "Veo" at bounding box center [140, 439] width 157 height 22
click at [208, 277] on icon at bounding box center [208, 274] width 13 height 13
click at [183, 308] on div "All operators" at bounding box center [140, 305] width 157 height 22
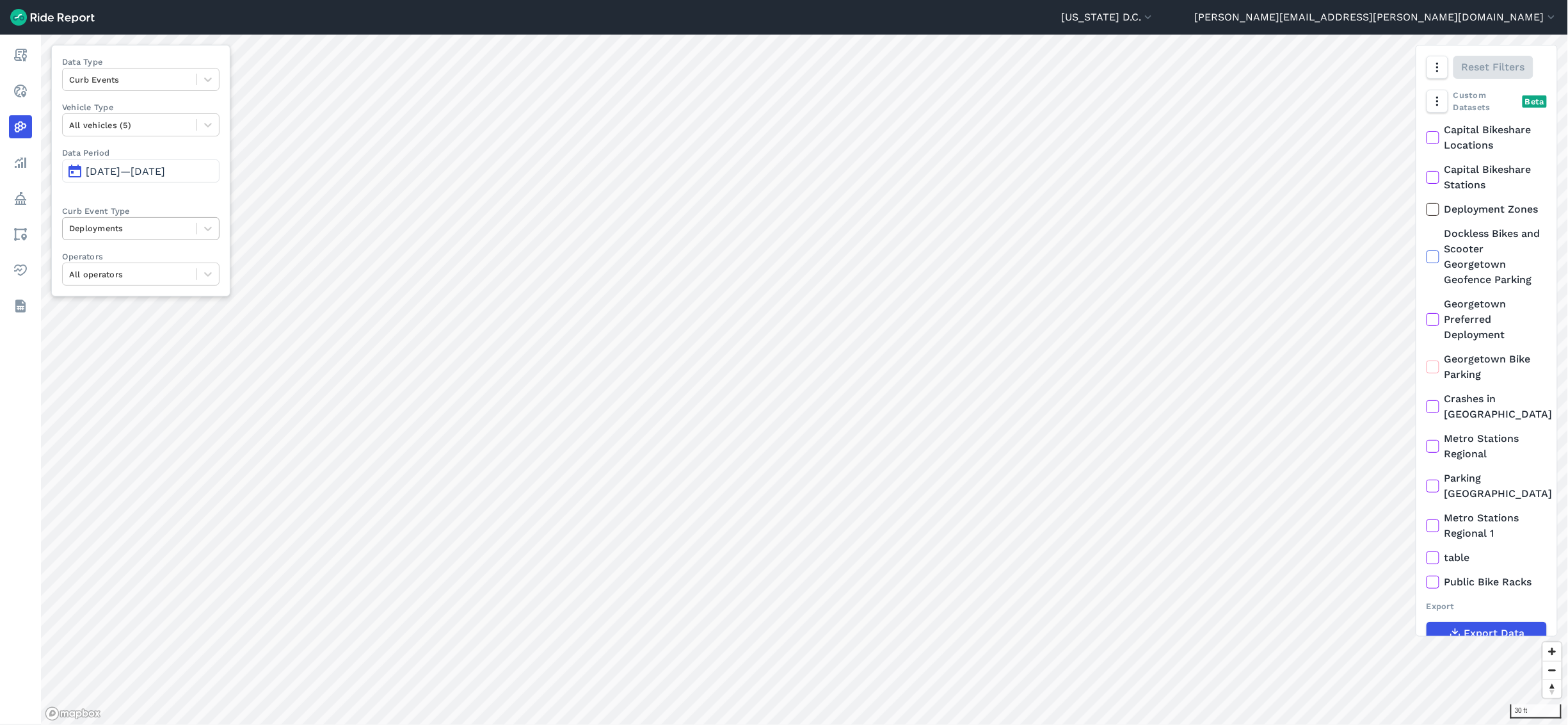
click at [119, 231] on div at bounding box center [129, 228] width 121 height 14
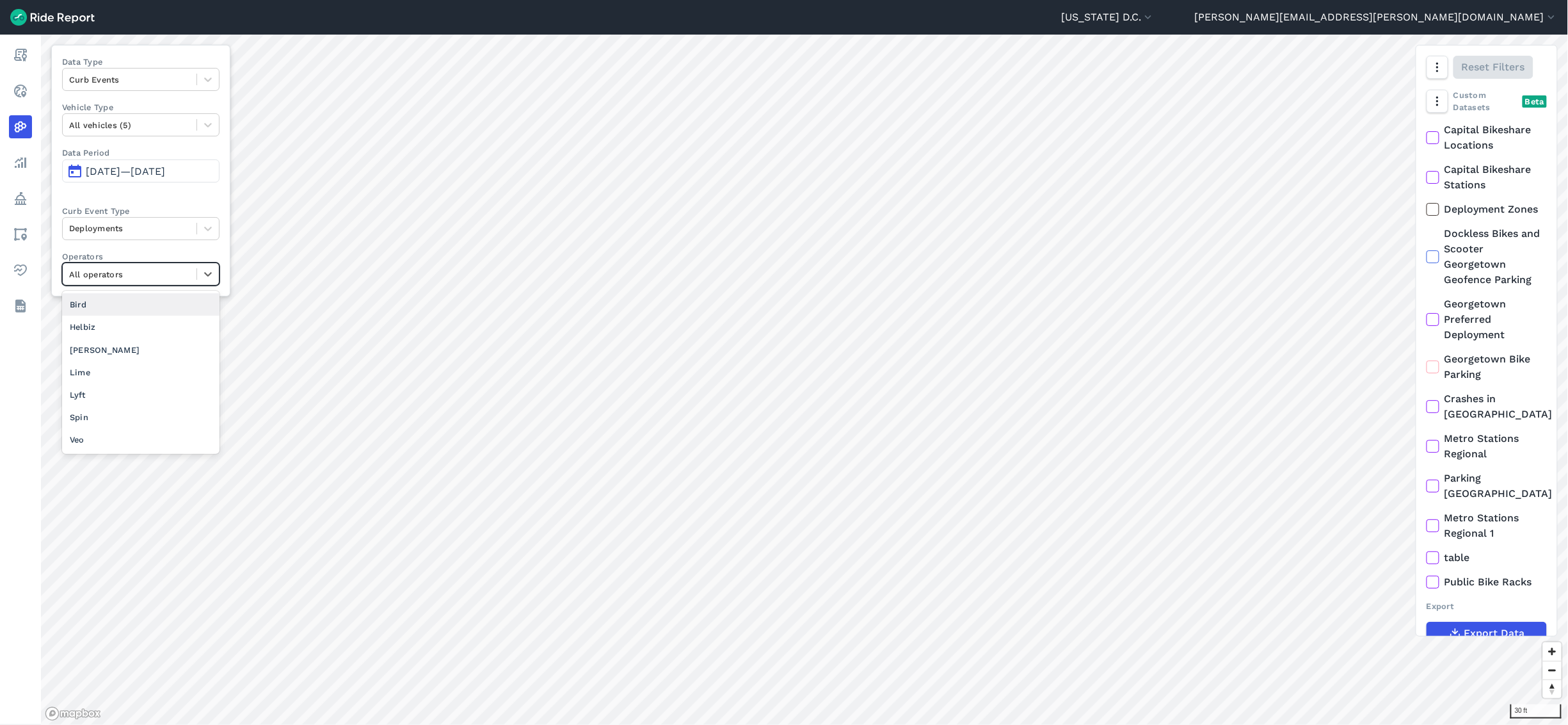
click at [169, 285] on div "All operators" at bounding box center [129, 274] width 134 height 20
click at [130, 402] on div "Veo" at bounding box center [140, 439] width 157 height 22
click at [182, 277] on div at bounding box center [129, 274] width 121 height 14
click at [156, 306] on div "All operators" at bounding box center [140, 305] width 157 height 22
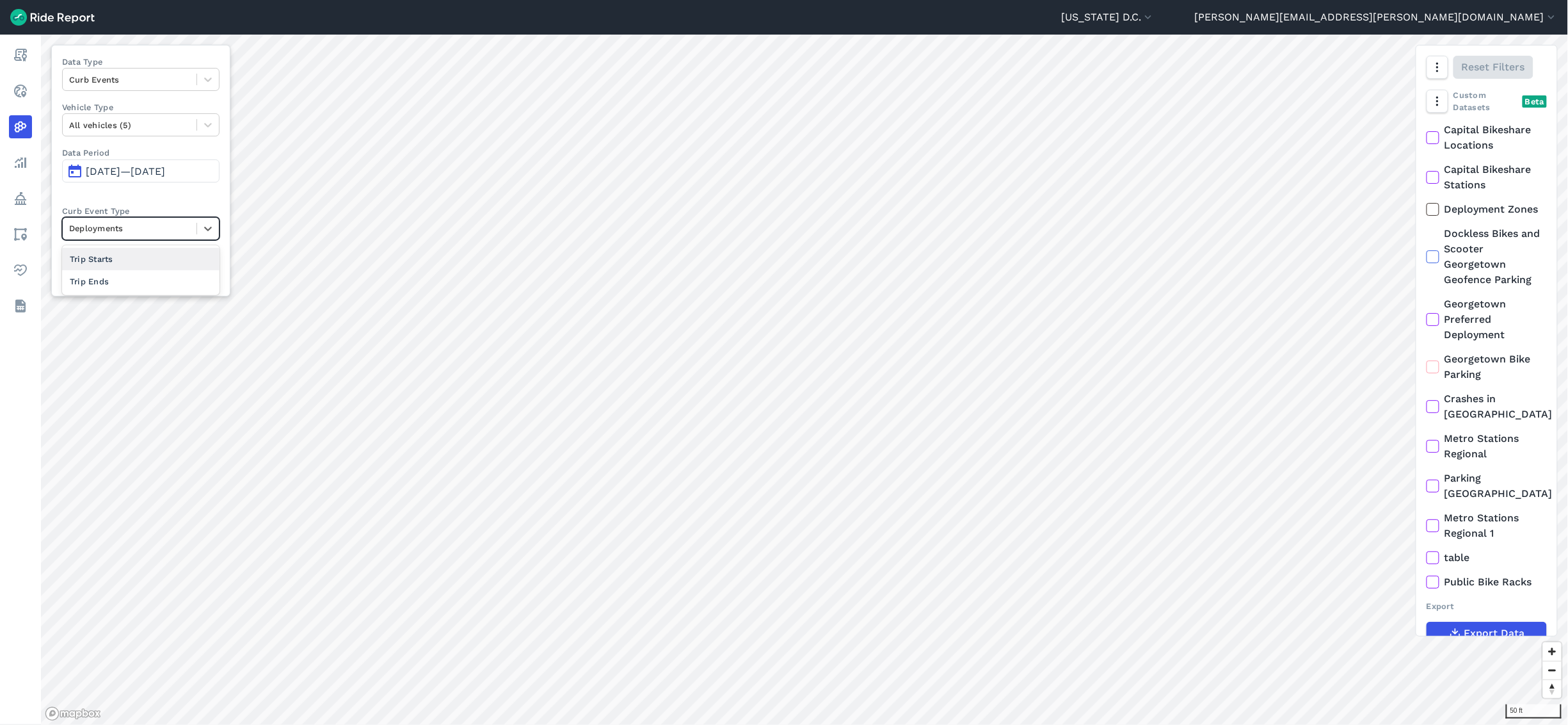
click at [194, 237] on div "Deployments" at bounding box center [129, 228] width 134 height 20
click at [186, 277] on div at bounding box center [129, 274] width 121 height 14
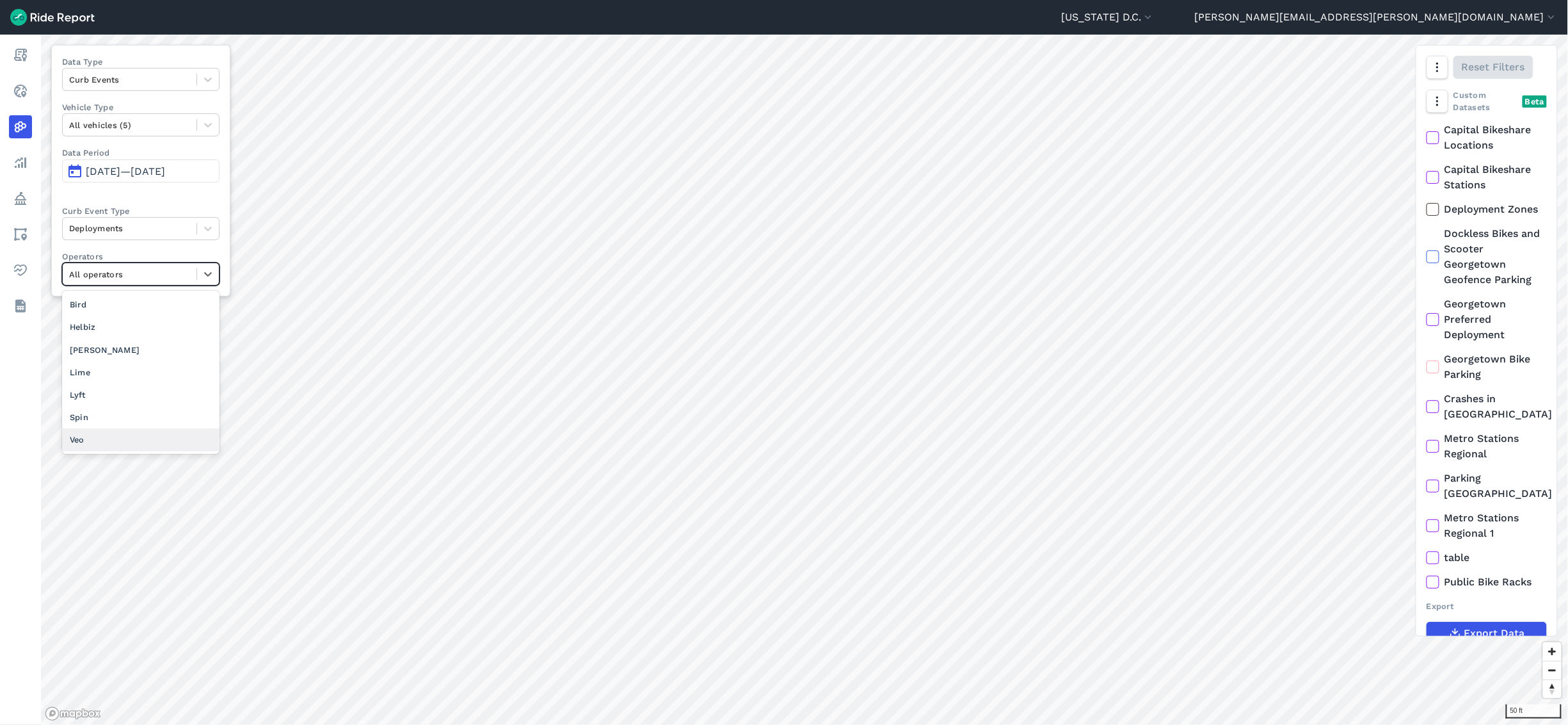
click at [143, 402] on div "Veo" at bounding box center [140, 439] width 157 height 22
click at [144, 274] on div at bounding box center [129, 274] width 121 height 14
click at [157, 309] on div "All operators" at bounding box center [140, 305] width 157 height 22
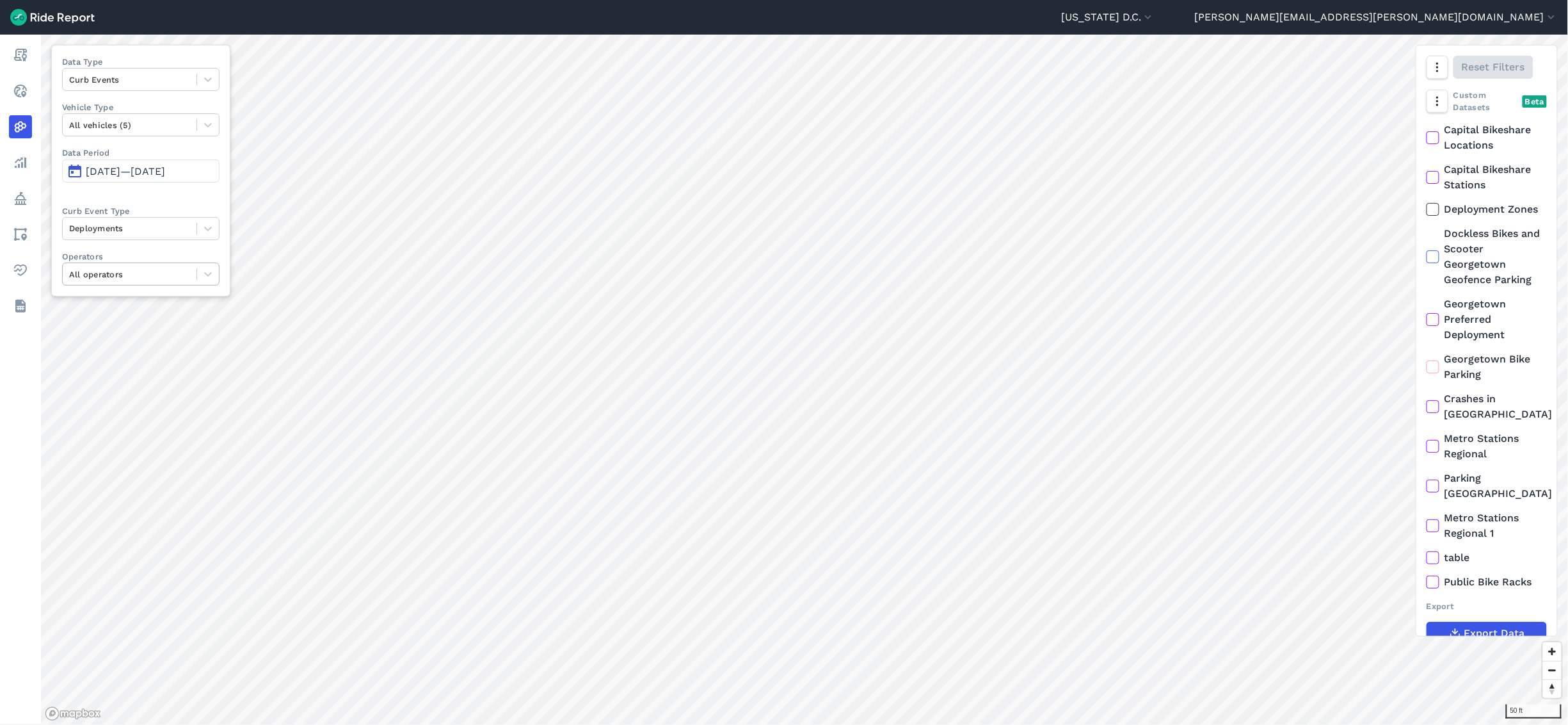
click at [192, 286] on div "All operators" at bounding box center [140, 273] width 157 height 23
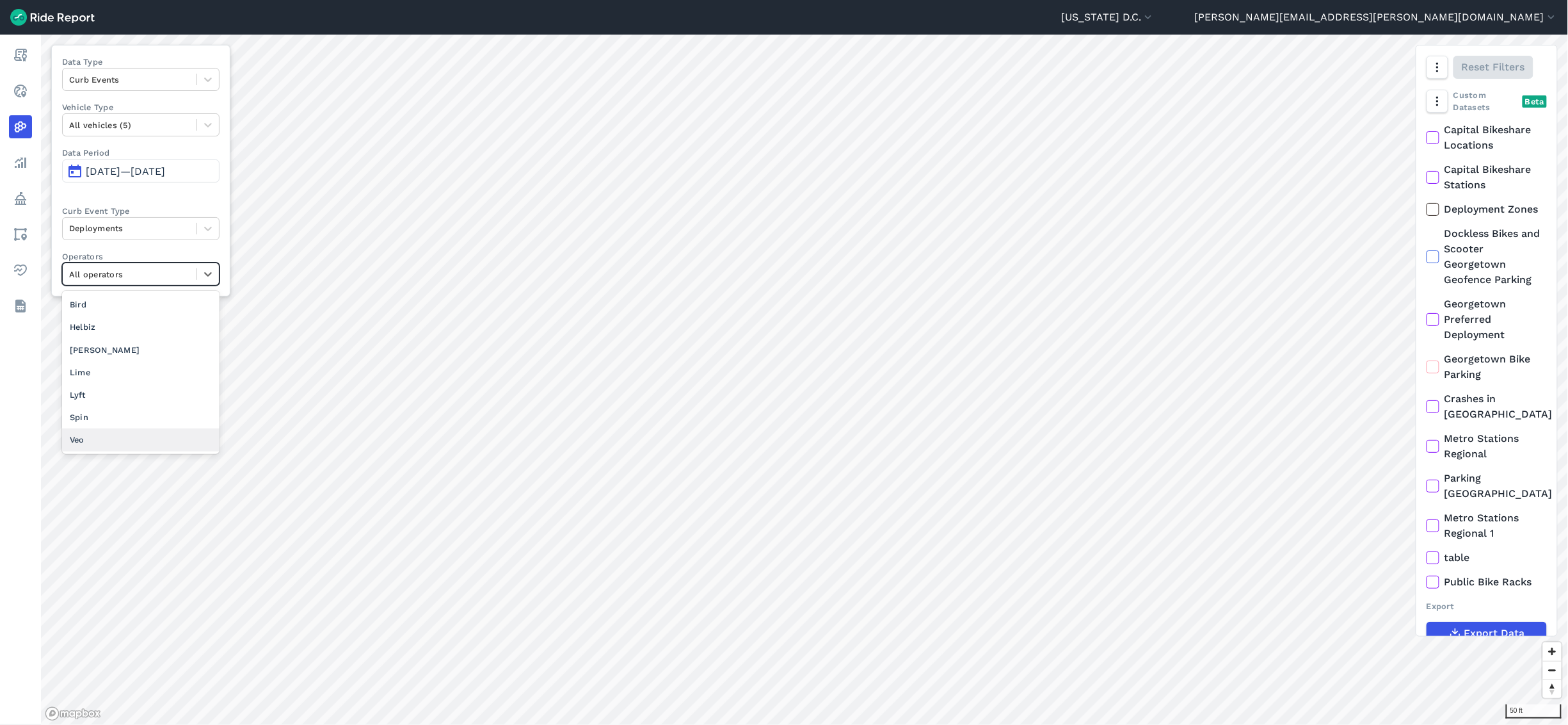
click at [138, 402] on div "Veo" at bounding box center [140, 439] width 157 height 22
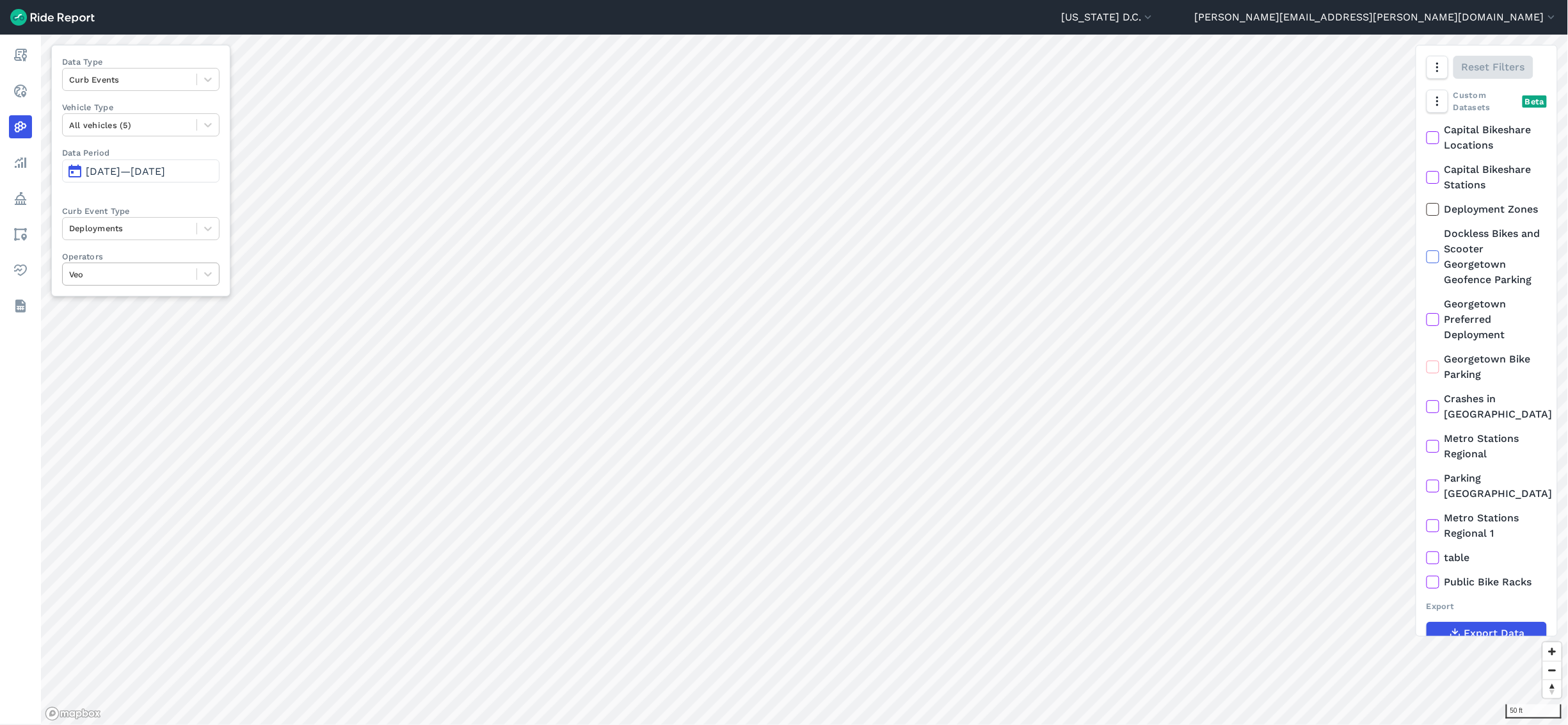
click at [138, 279] on div at bounding box center [129, 274] width 121 height 14
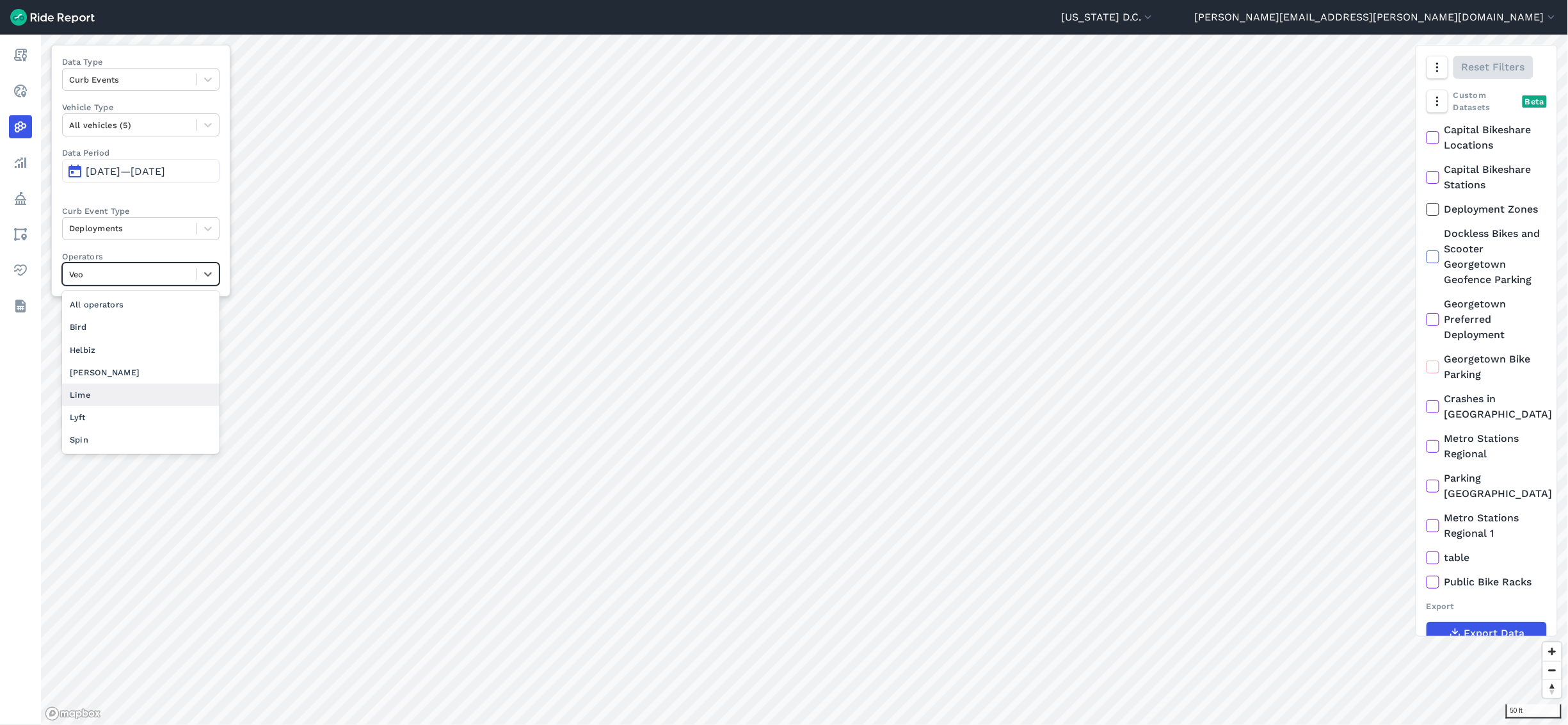
click at [107, 395] on div "Lime" at bounding box center [140, 395] width 157 height 22
click at [192, 278] on div "Lime" at bounding box center [129, 274] width 134 height 20
click at [192, 282] on div "Lime" at bounding box center [129, 274] width 134 height 20
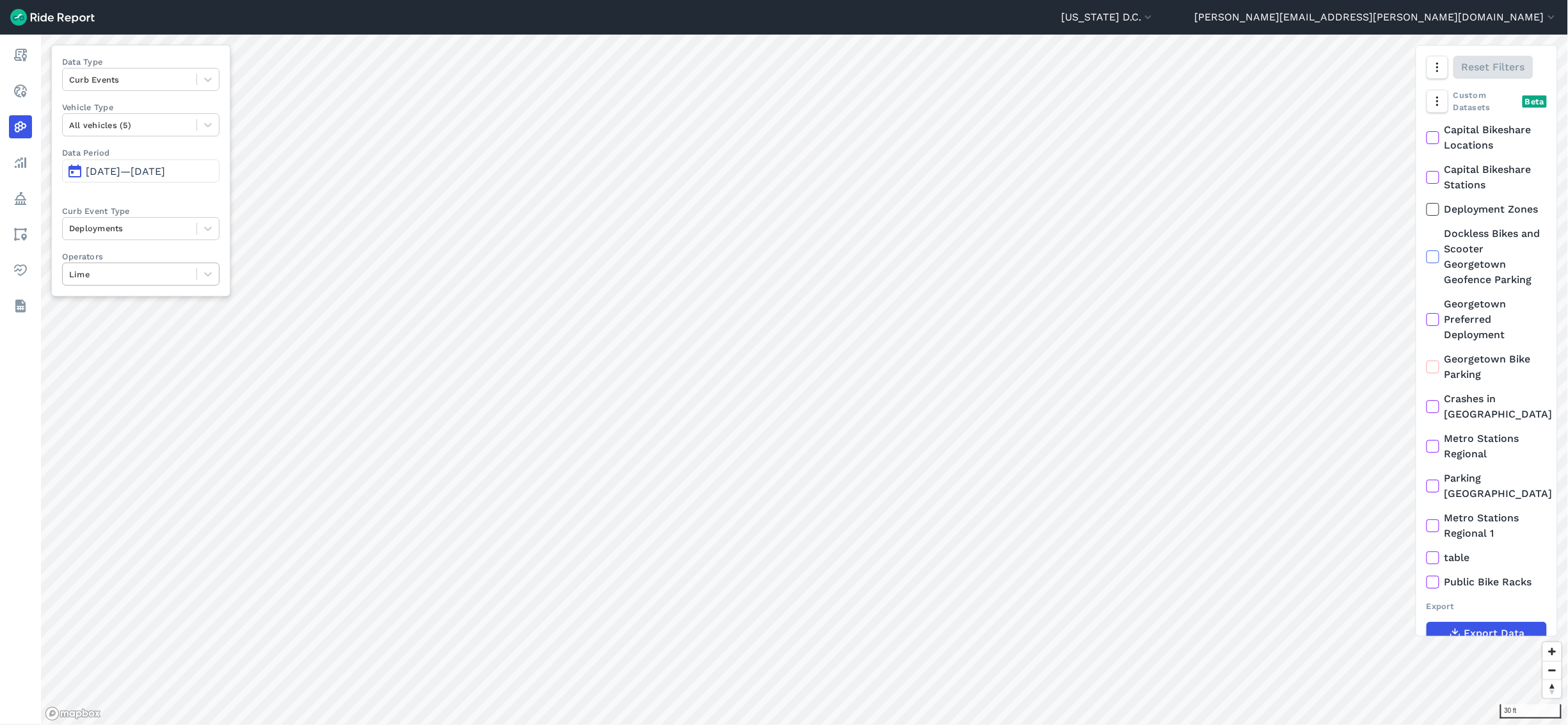
click at [184, 269] on div at bounding box center [129, 274] width 121 height 14
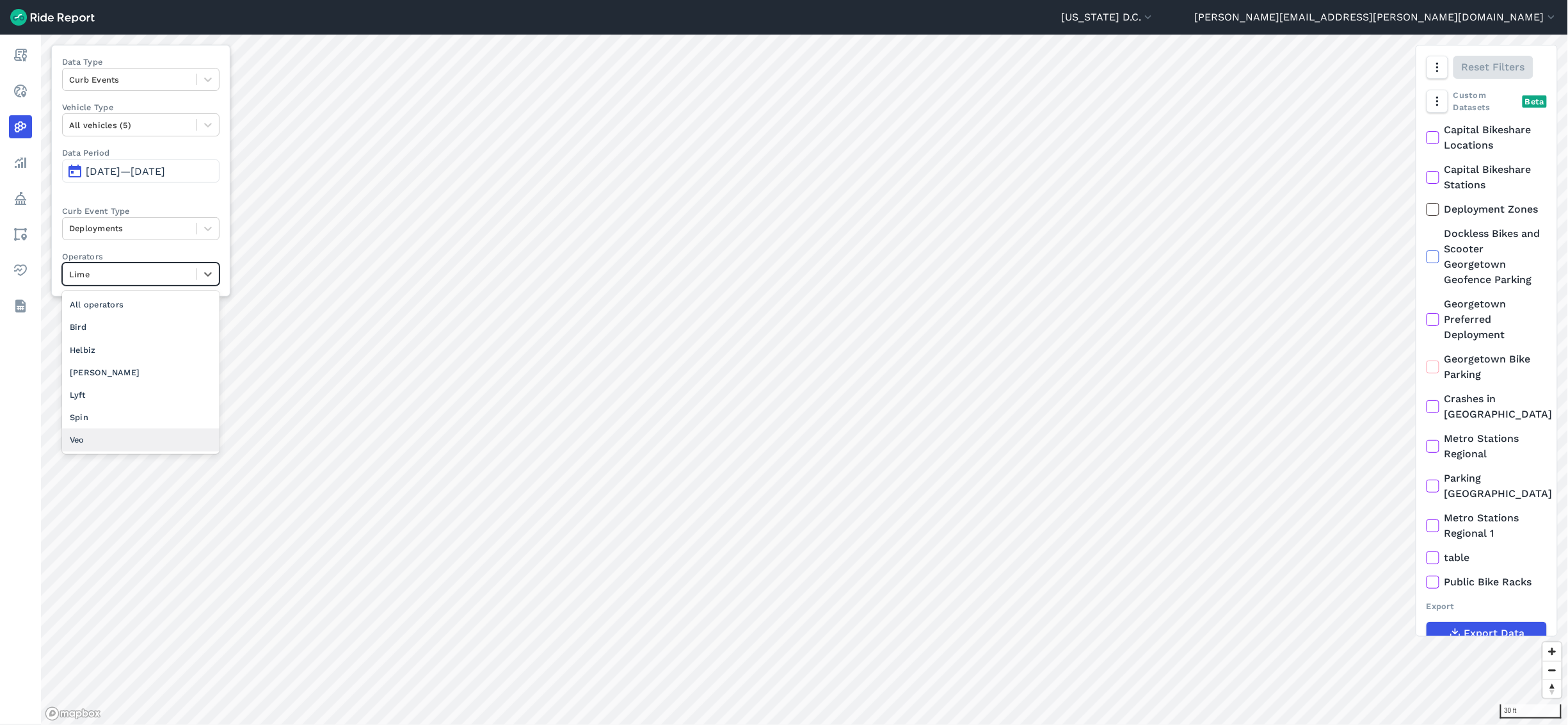
click at [122, 402] on div "Veo" at bounding box center [140, 439] width 157 height 22
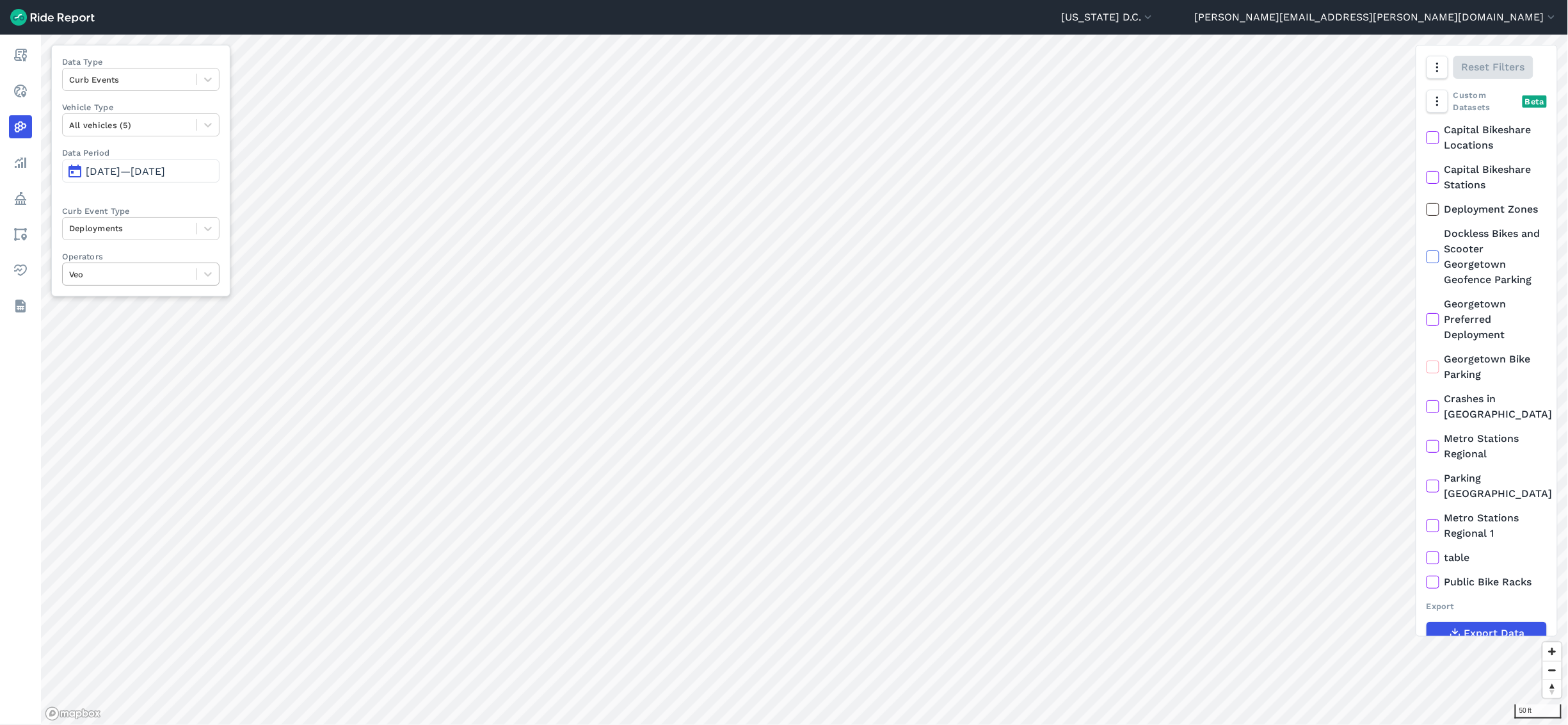
click at [161, 274] on div at bounding box center [129, 274] width 121 height 14
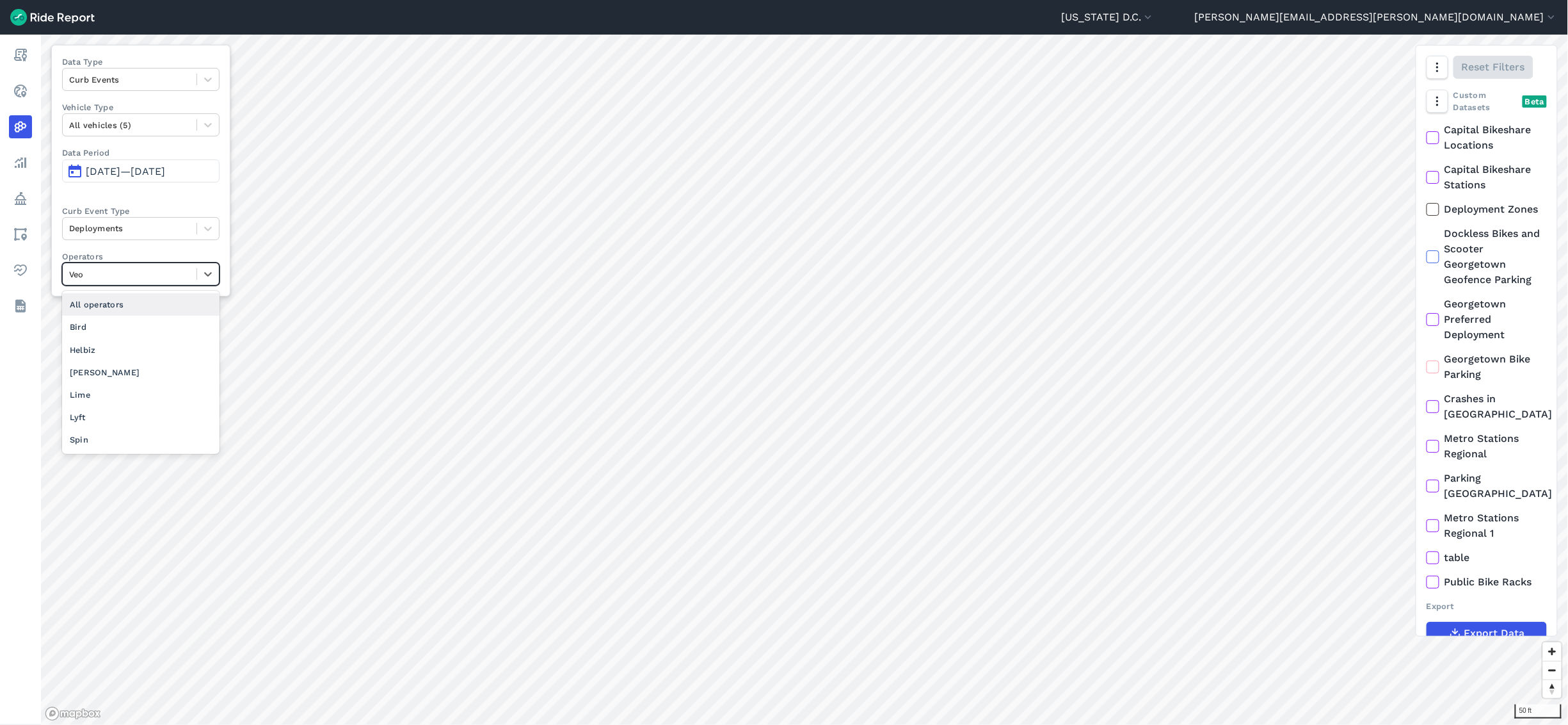
click at [137, 310] on div "All operators" at bounding box center [140, 305] width 157 height 22
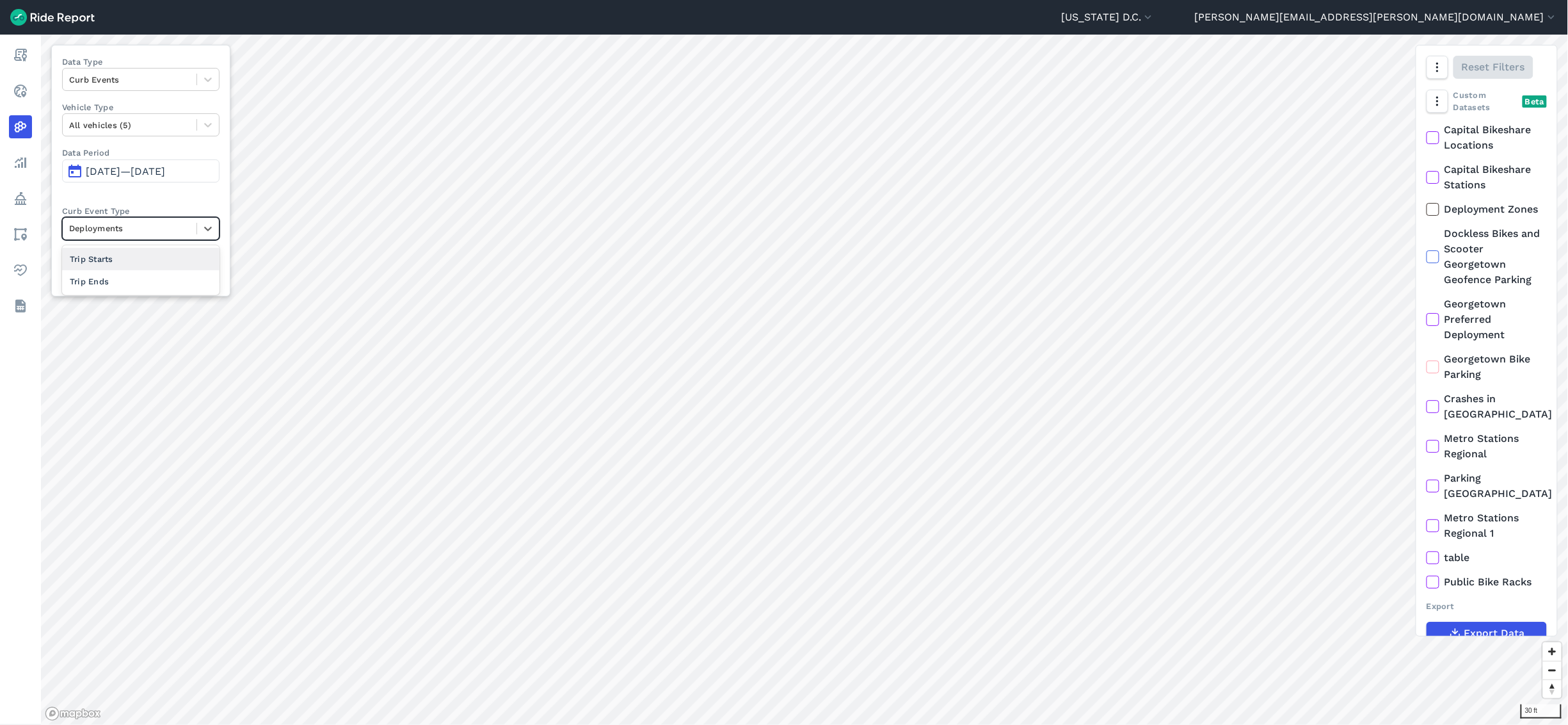
click at [165, 229] on div at bounding box center [129, 228] width 121 height 14
click at [161, 229] on div at bounding box center [129, 228] width 121 height 14
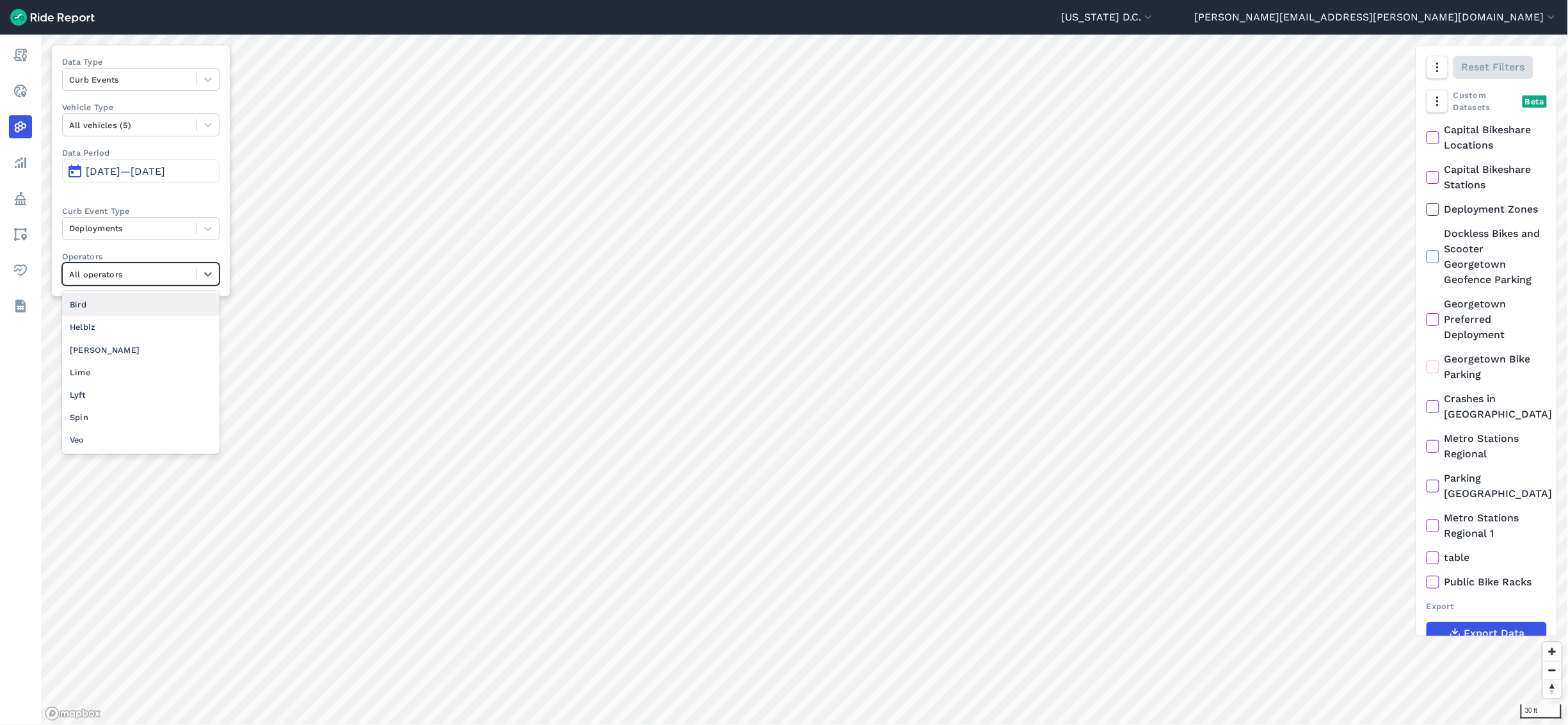
click at [144, 275] on div at bounding box center [129, 274] width 121 height 14
click at [125, 378] on div "Lime" at bounding box center [140, 372] width 157 height 22
click at [164, 279] on div at bounding box center [129, 274] width 121 height 14
click at [112, 402] on div "Veo" at bounding box center [140, 439] width 157 height 22
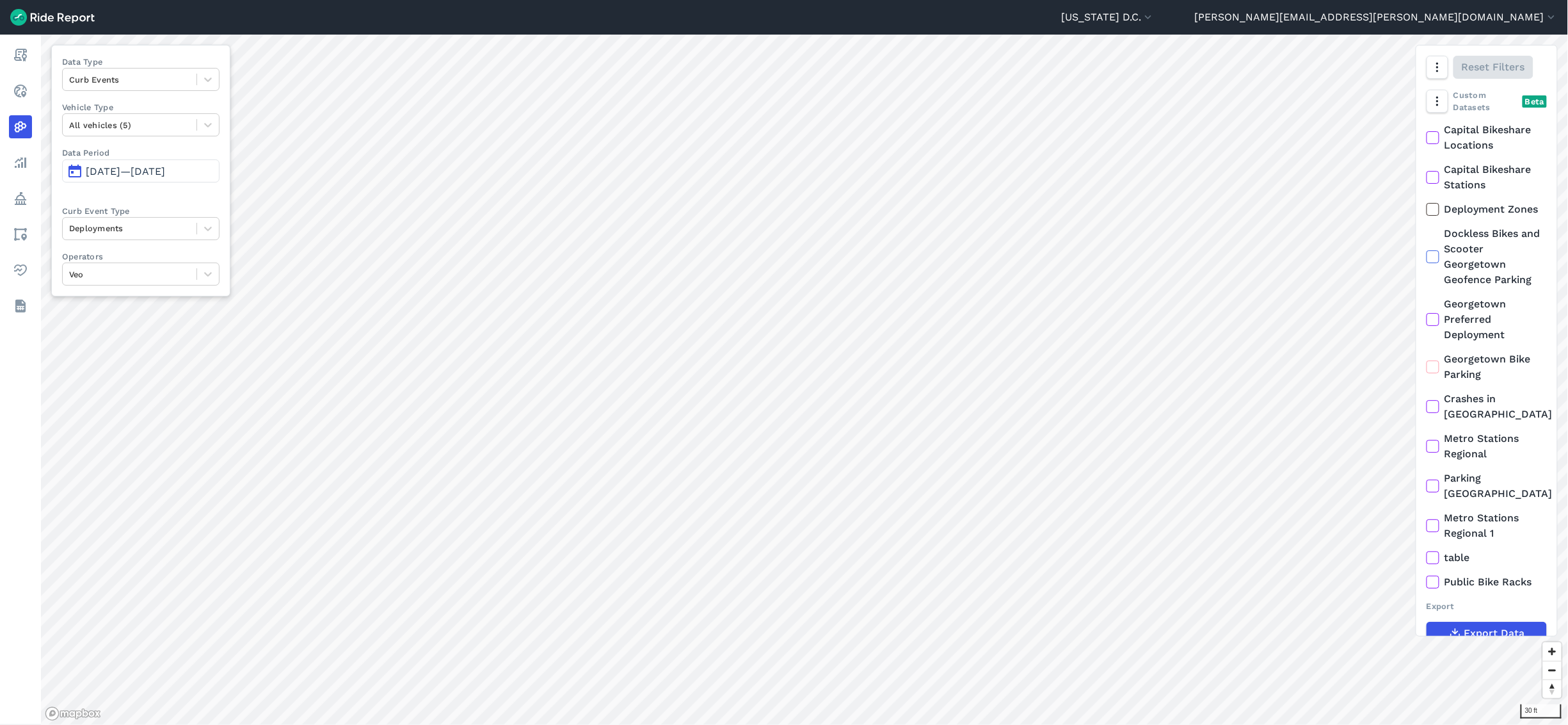
click at [148, 174] on span "[DATE]—[DATE]" at bounding box center [125, 171] width 79 height 12
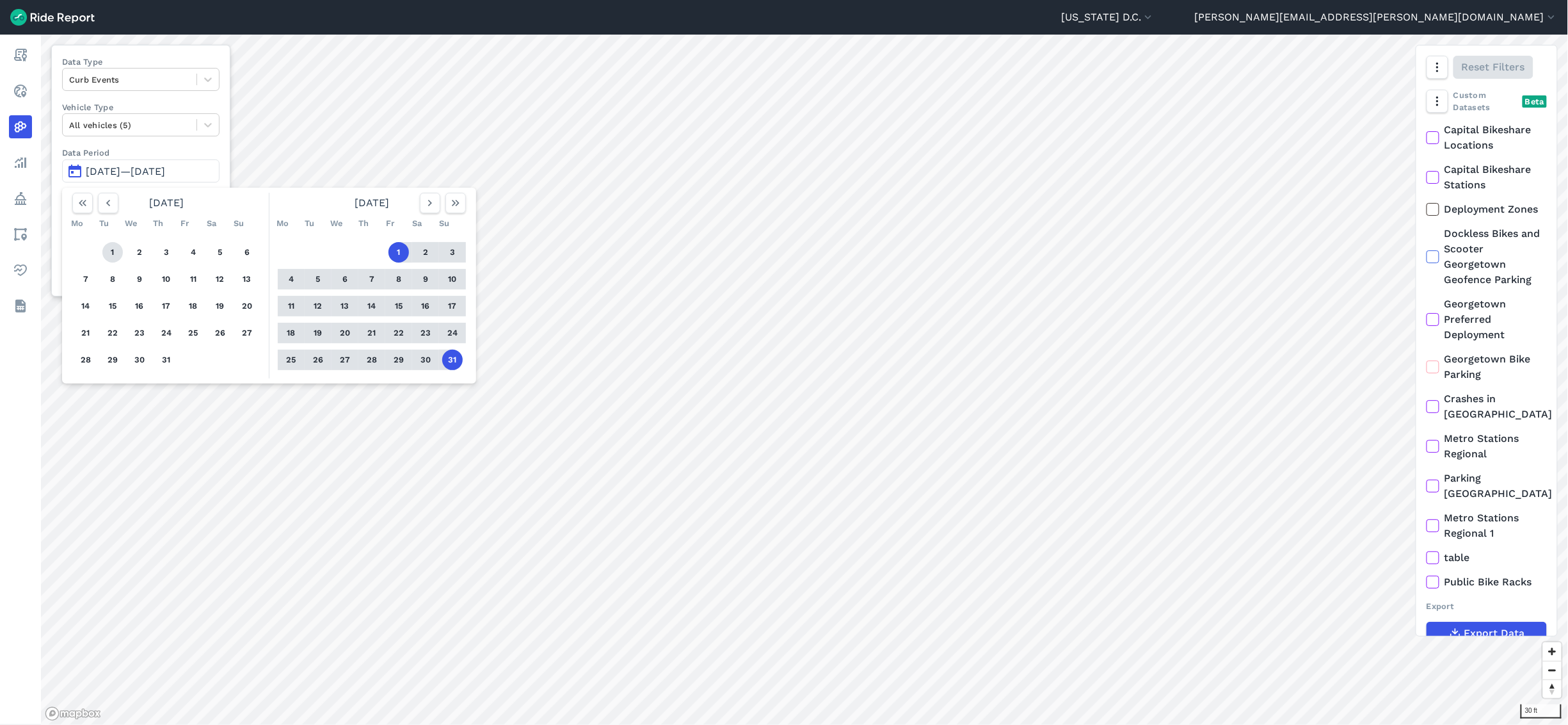
click at [115, 256] on button "1" at bounding box center [113, 253] width 21 height 21
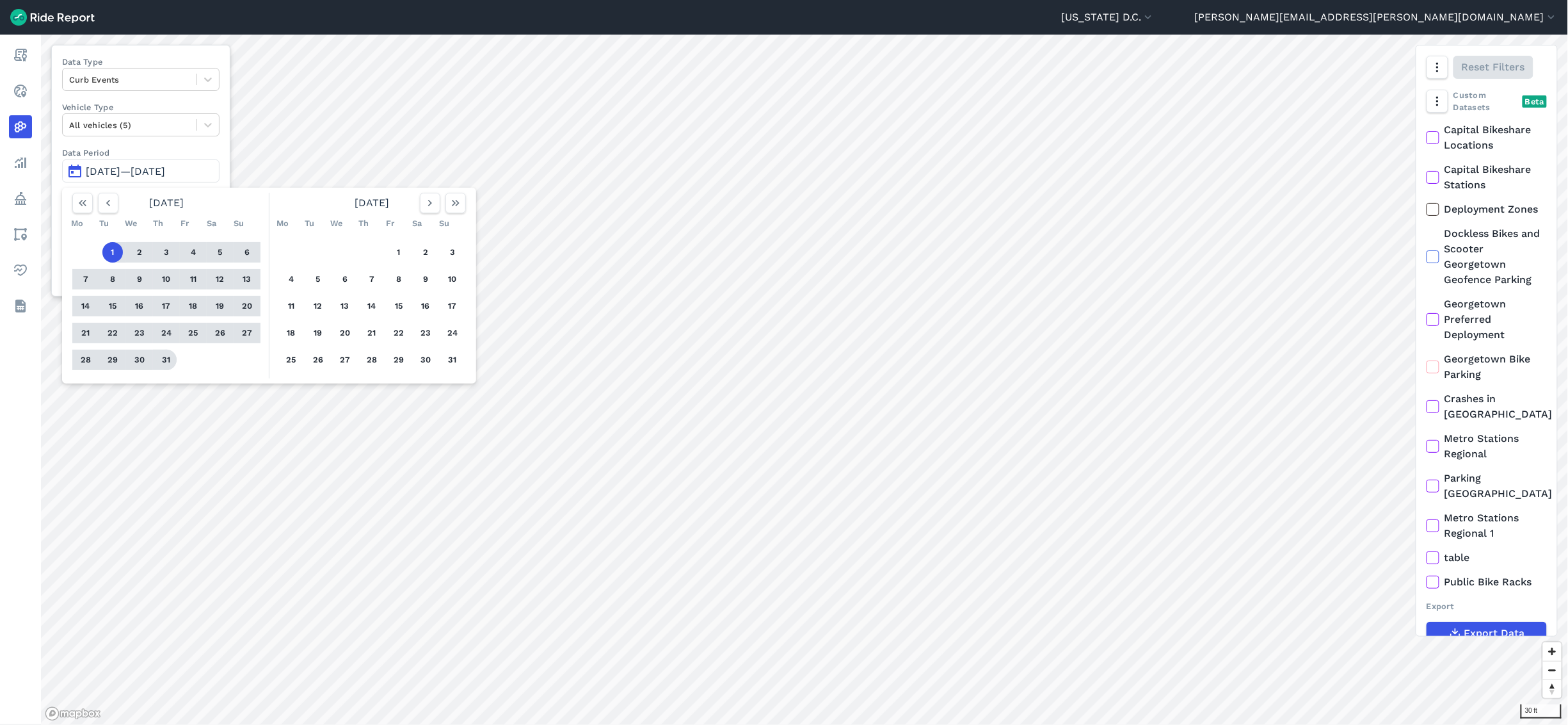
click at [168, 365] on button "31" at bounding box center [167, 360] width 21 height 21
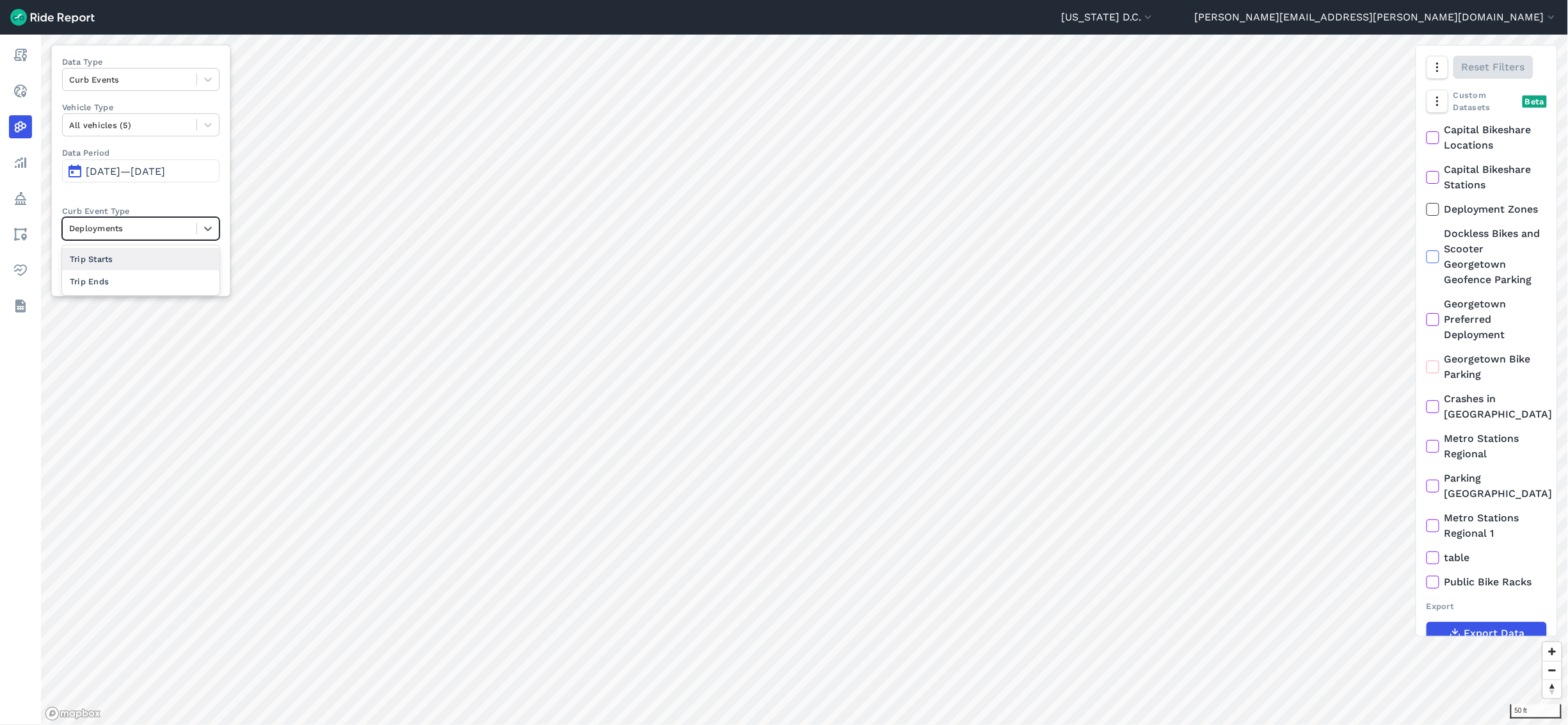
click at [191, 233] on div "Deployments" at bounding box center [129, 228] width 134 height 20
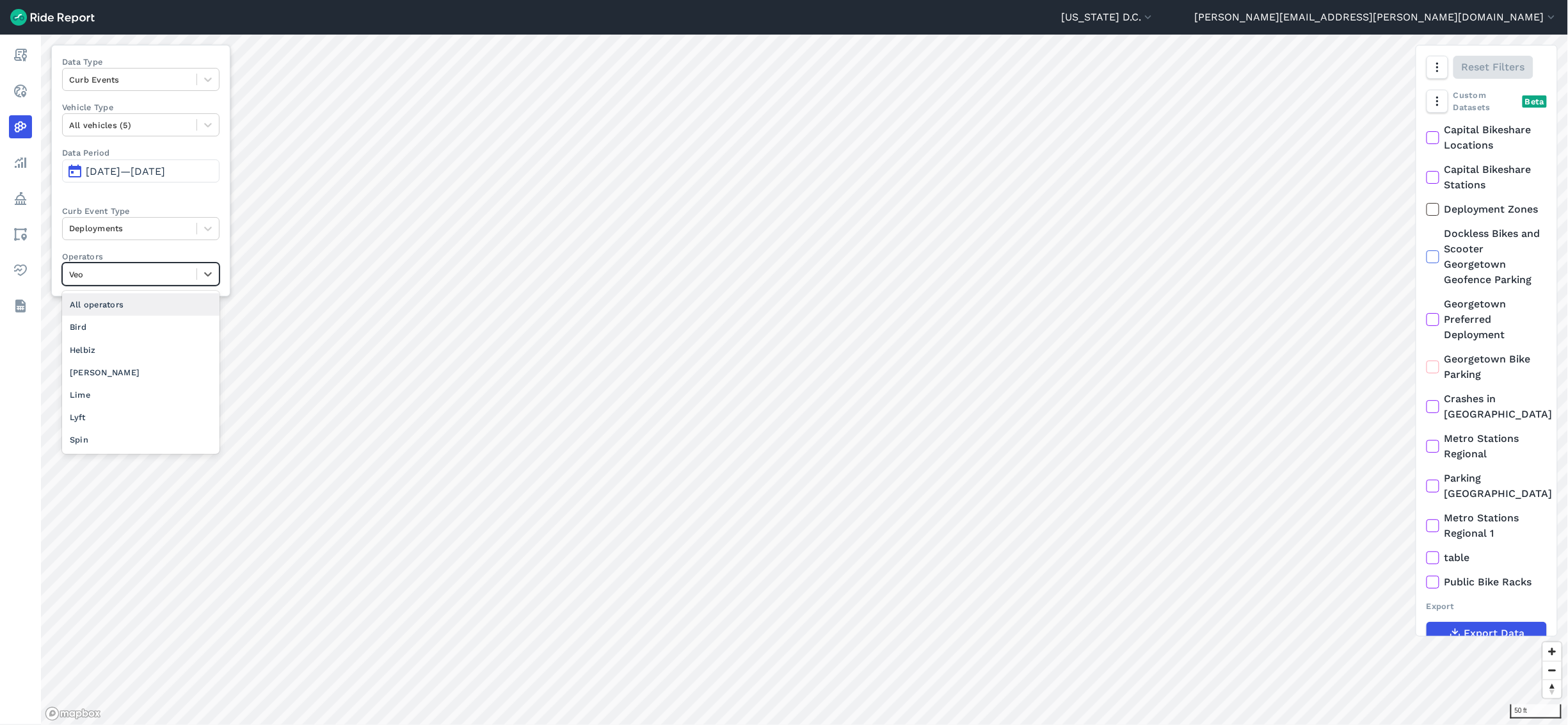
click at [184, 270] on div at bounding box center [129, 274] width 121 height 14
click at [127, 397] on div "Lime" at bounding box center [140, 395] width 157 height 22
click at [148, 277] on div at bounding box center [129, 274] width 121 height 14
click at [105, 402] on div "Veo" at bounding box center [140, 439] width 157 height 22
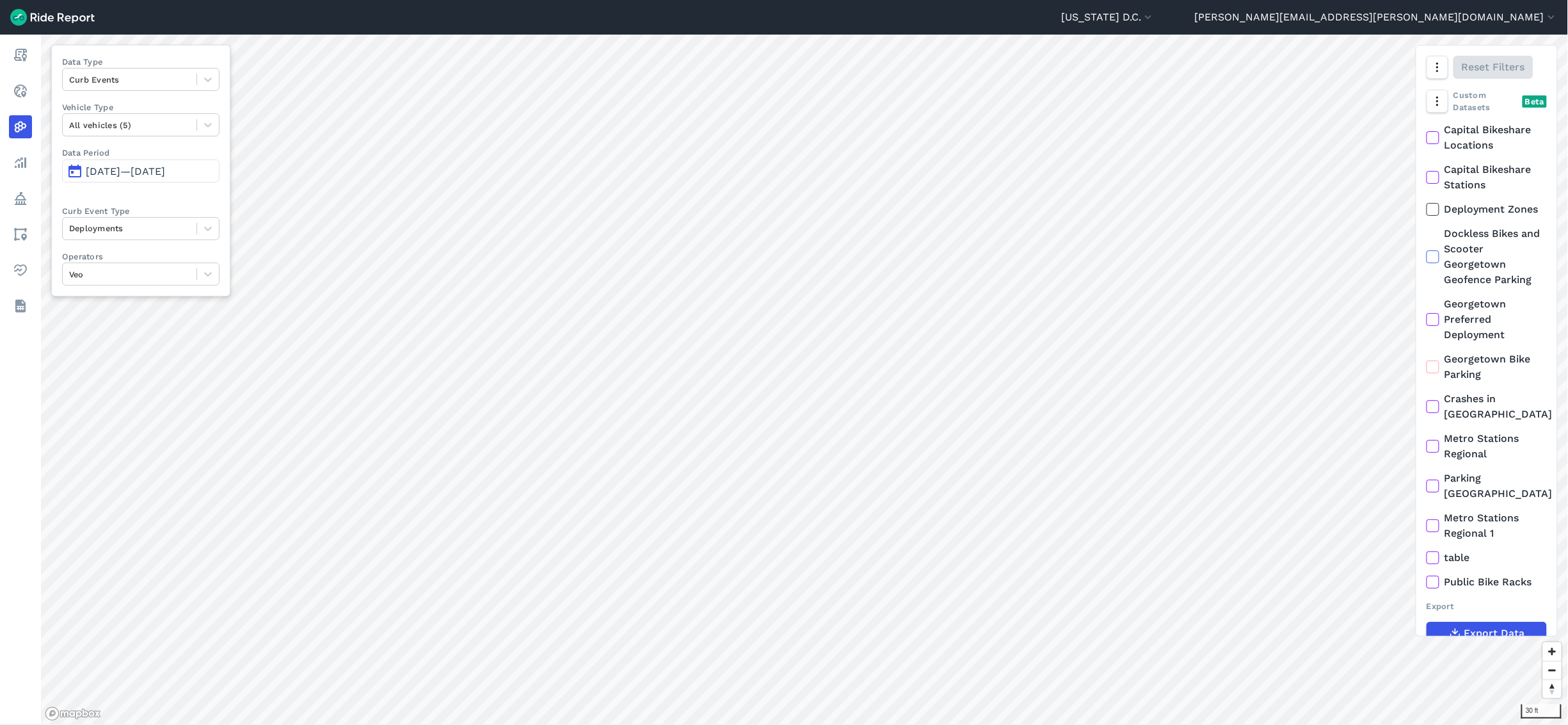
click at [197, 294] on div "Data Type Curb Events Vehicle Type All vehicles (5) Data Period [DATE]—[DATE] C…" at bounding box center [141, 171] width 180 height 252
click at [201, 291] on div "Data Type Curb Events Vehicle Type All vehicles (5) Data Period [DATE]—[DATE] C…" at bounding box center [141, 171] width 180 height 252
click at [202, 272] on icon at bounding box center [208, 274] width 13 height 13
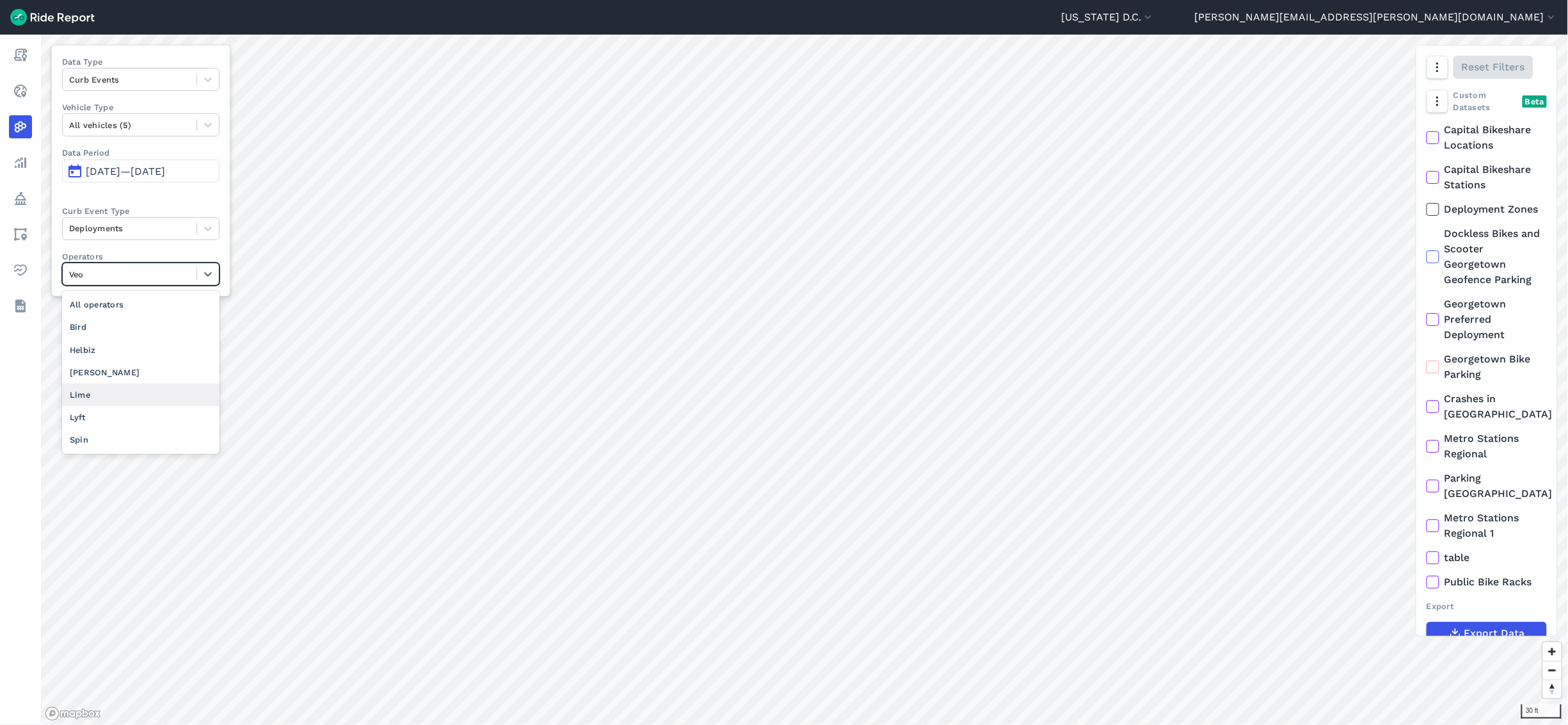
click at [167, 399] on div "Lime" at bounding box center [140, 395] width 157 height 22
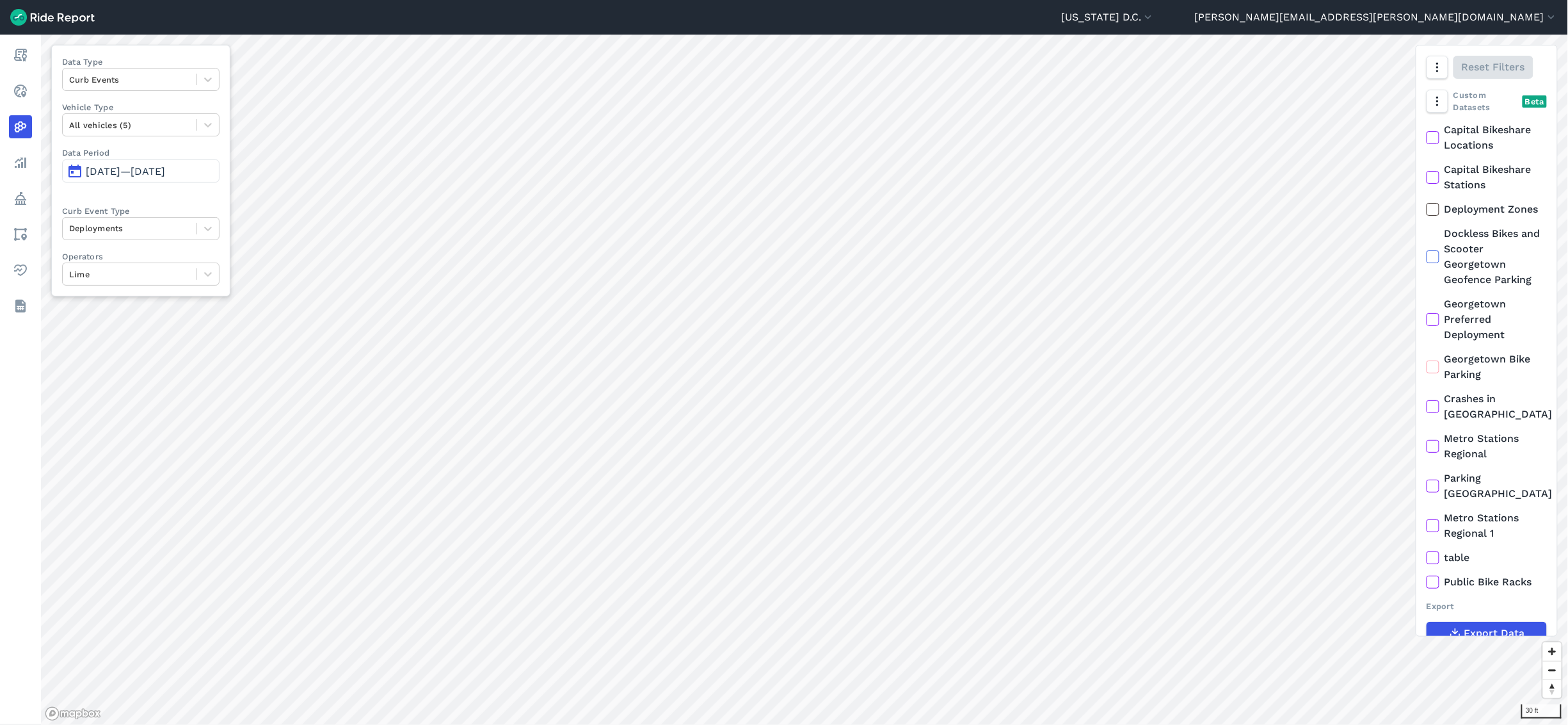
click at [188, 294] on div "Data Type Curb Events Vehicle Type All vehicles (5) Data Period [DATE]—[DATE] C…" at bounding box center [141, 171] width 180 height 252
click at [193, 282] on div "Lime" at bounding box center [129, 274] width 134 height 20
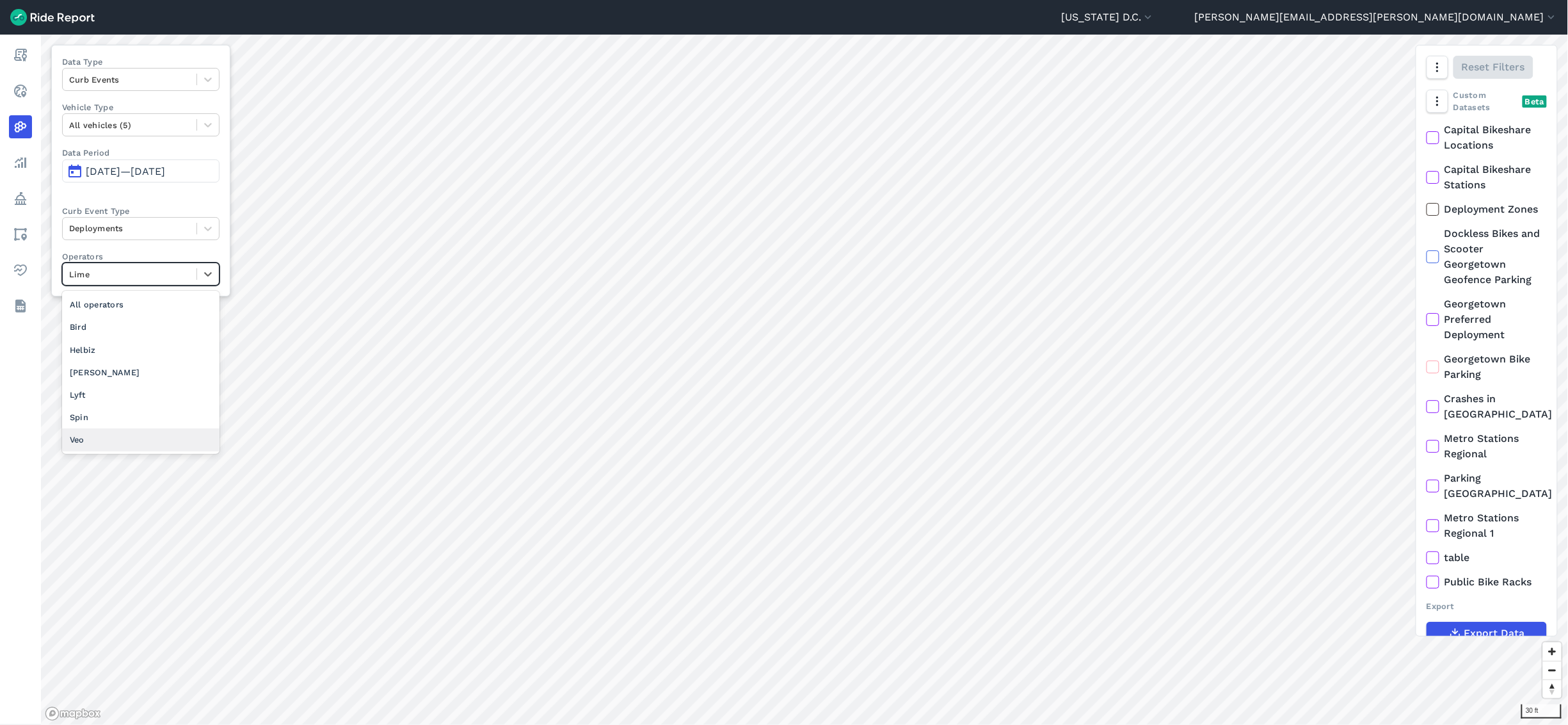
click at [138, 402] on div "Veo" at bounding box center [140, 439] width 157 height 22
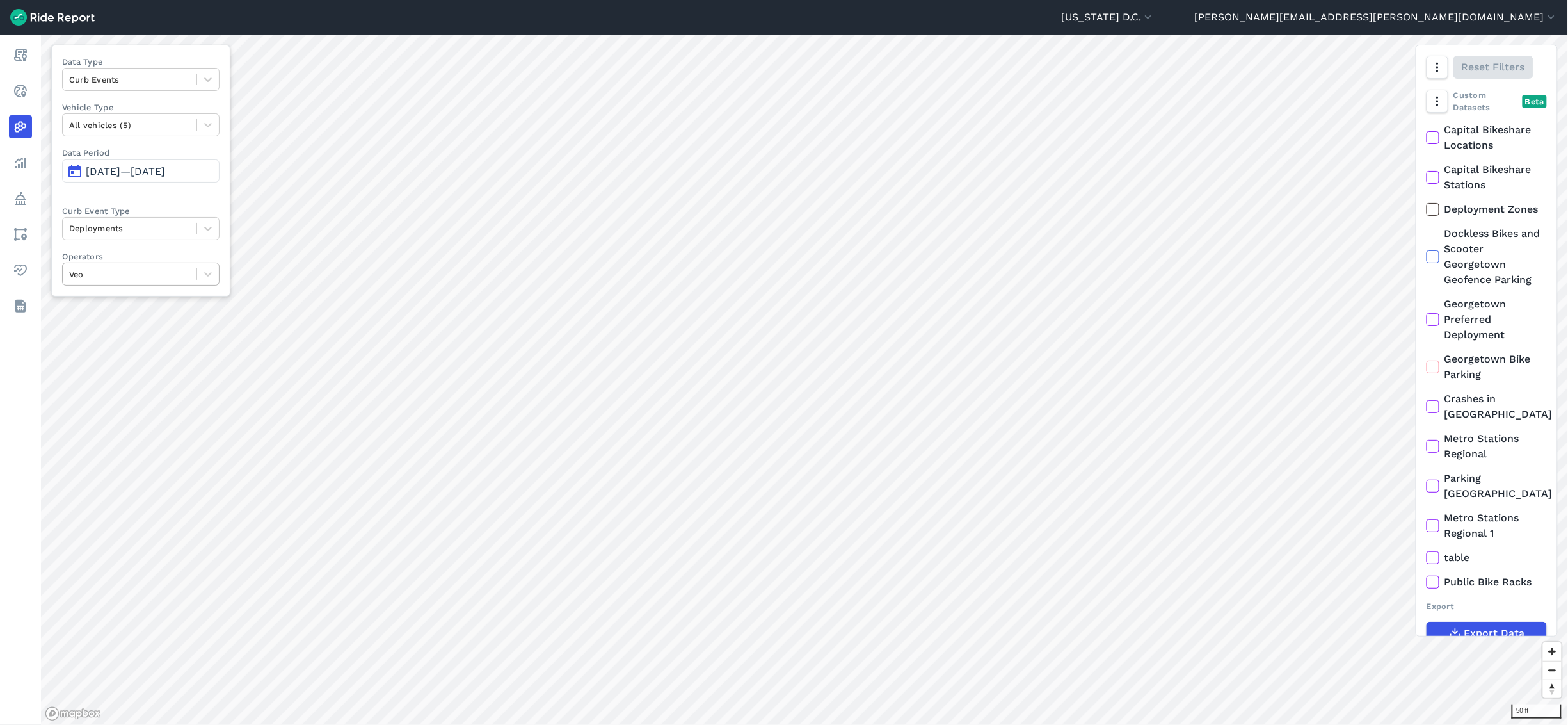
click at [169, 278] on div at bounding box center [129, 274] width 121 height 14
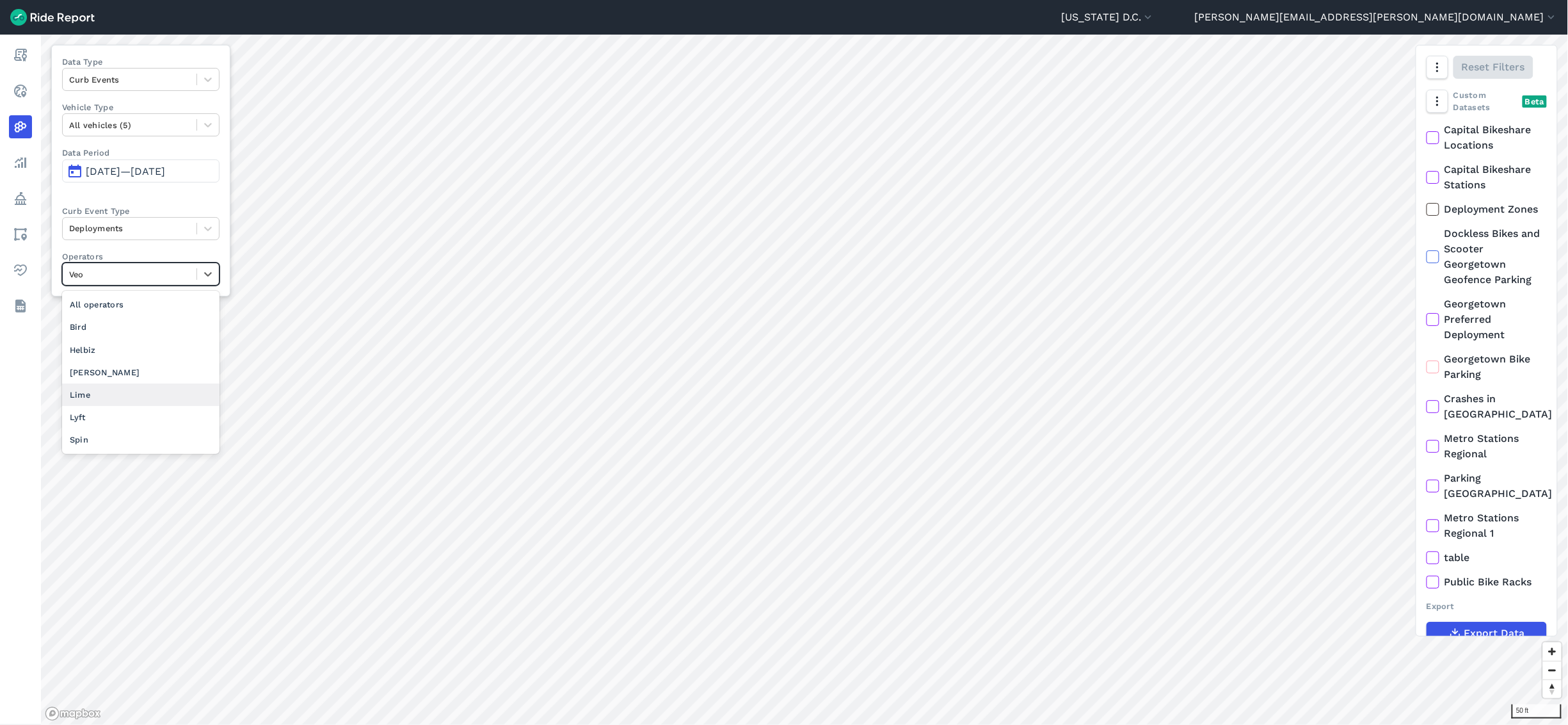
click at [140, 401] on div "Lime" at bounding box center [140, 395] width 157 height 22
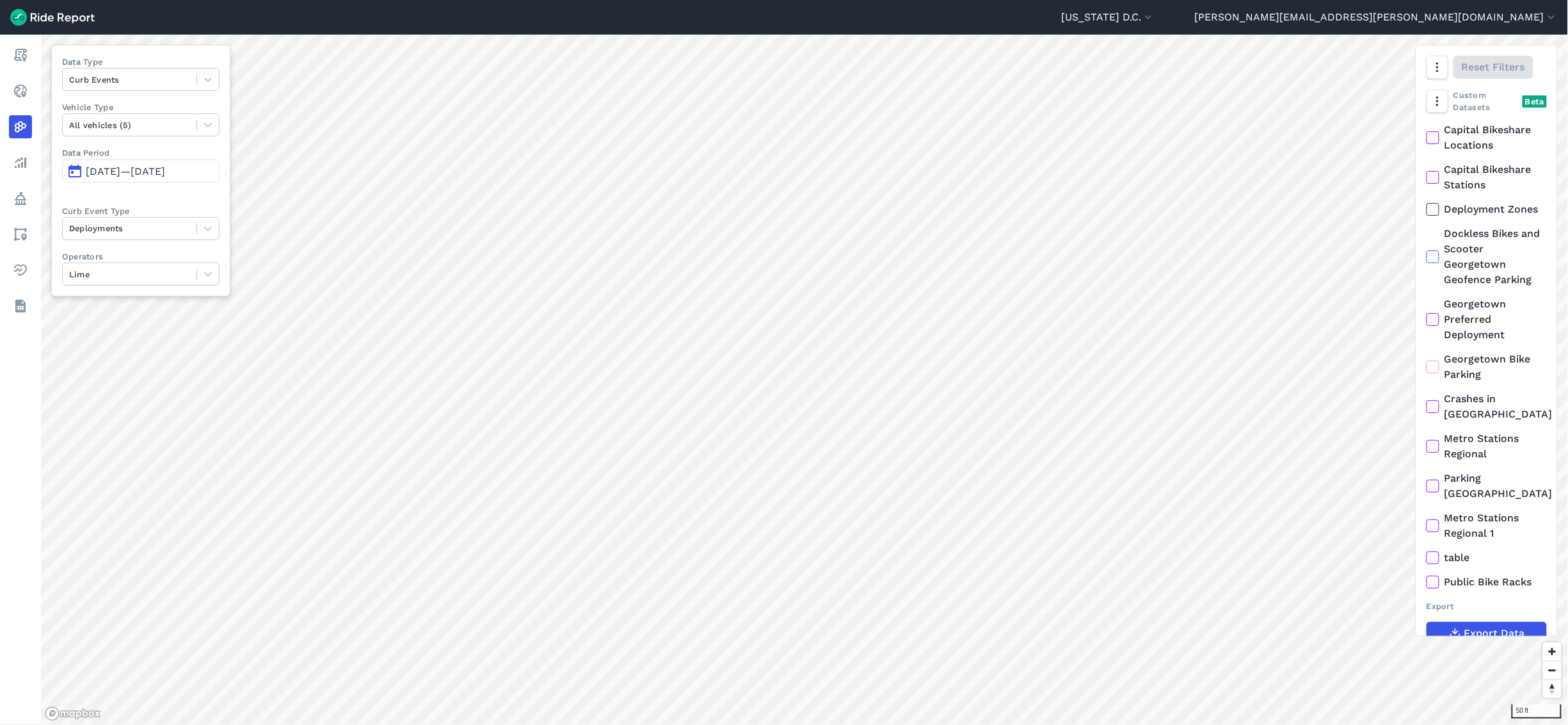
click at [168, 161] on button "[DATE]—[DATE]" at bounding box center [140, 171] width 157 height 23
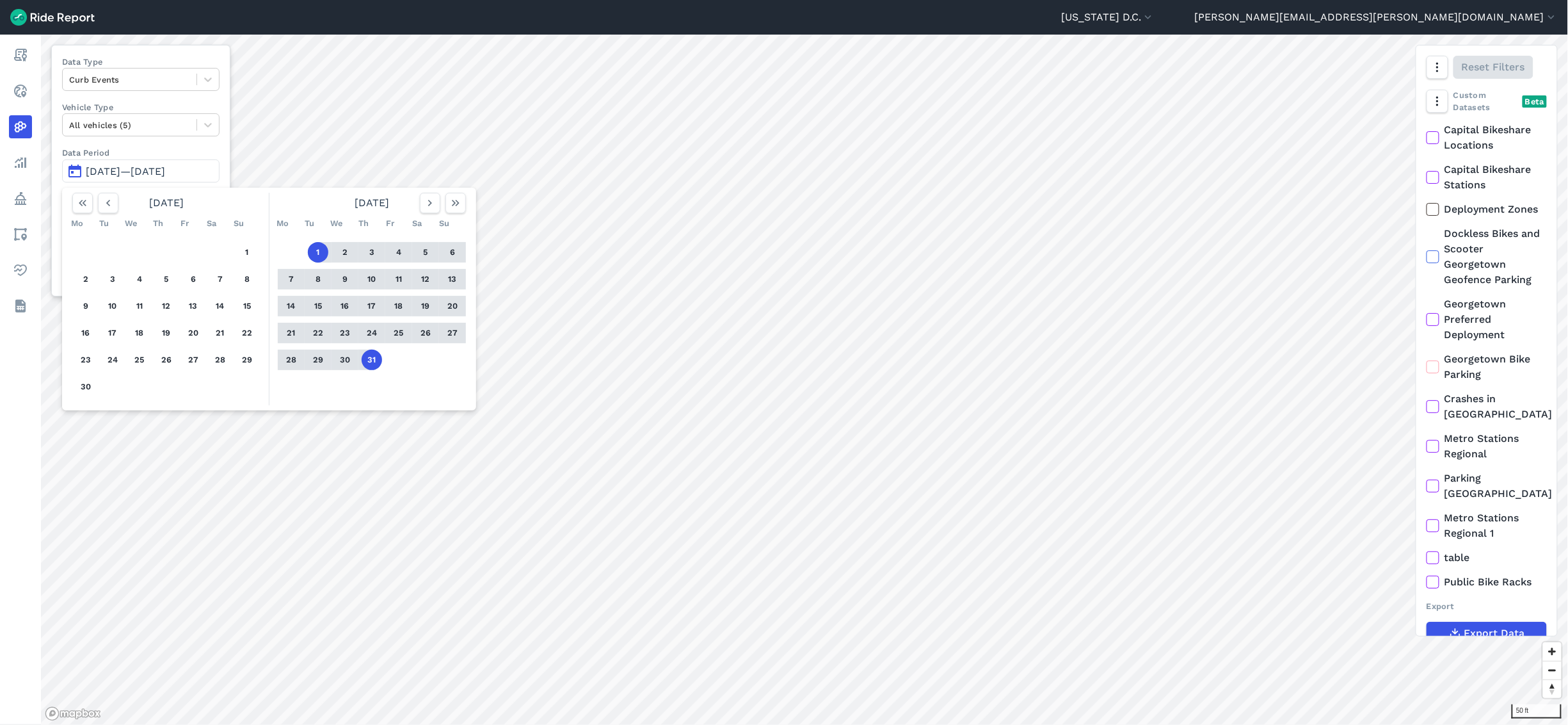
click at [281, 285] on div at bounding box center [292, 279] width 27 height 21
click at [288, 280] on button "7" at bounding box center [292, 279] width 21 height 21
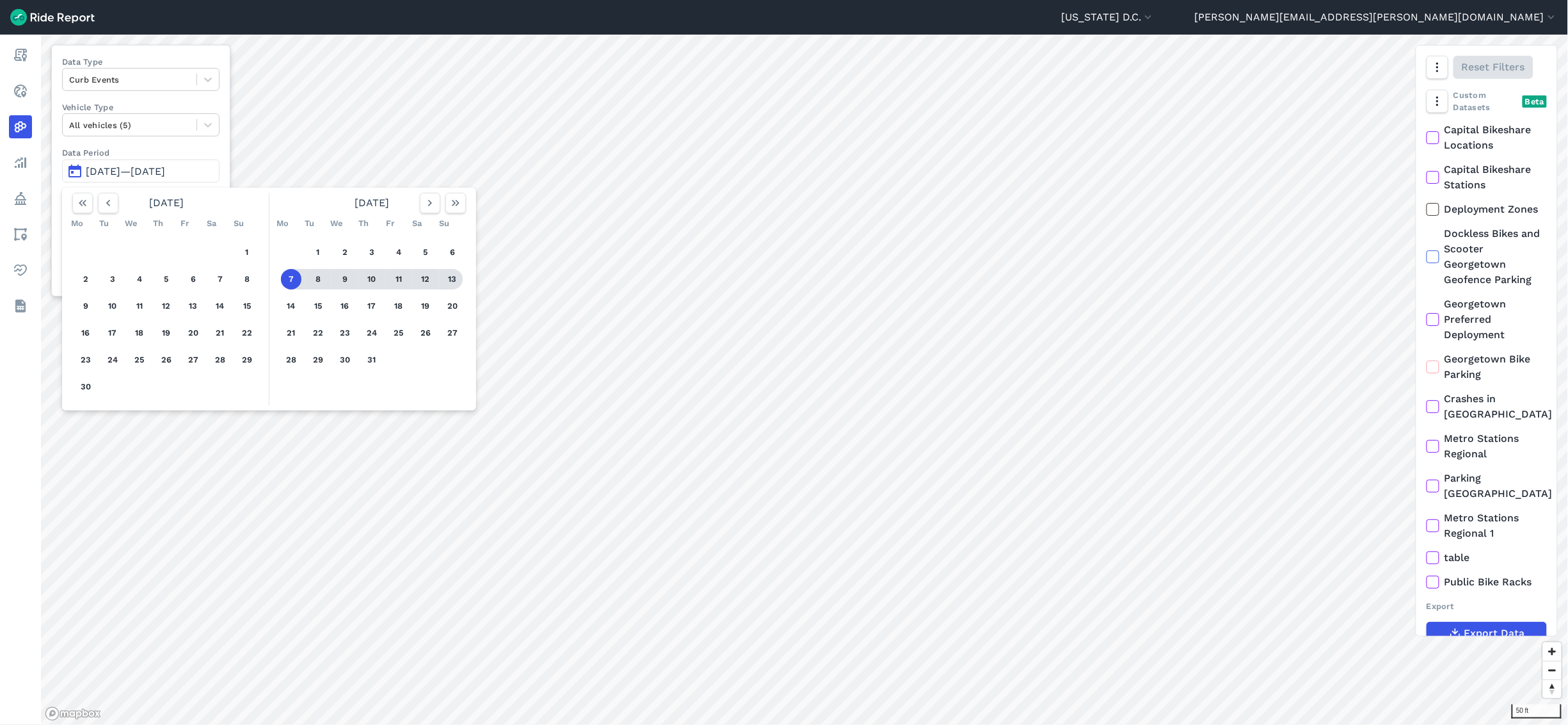
click at [452, 277] on button "13" at bounding box center [453, 279] width 21 height 21
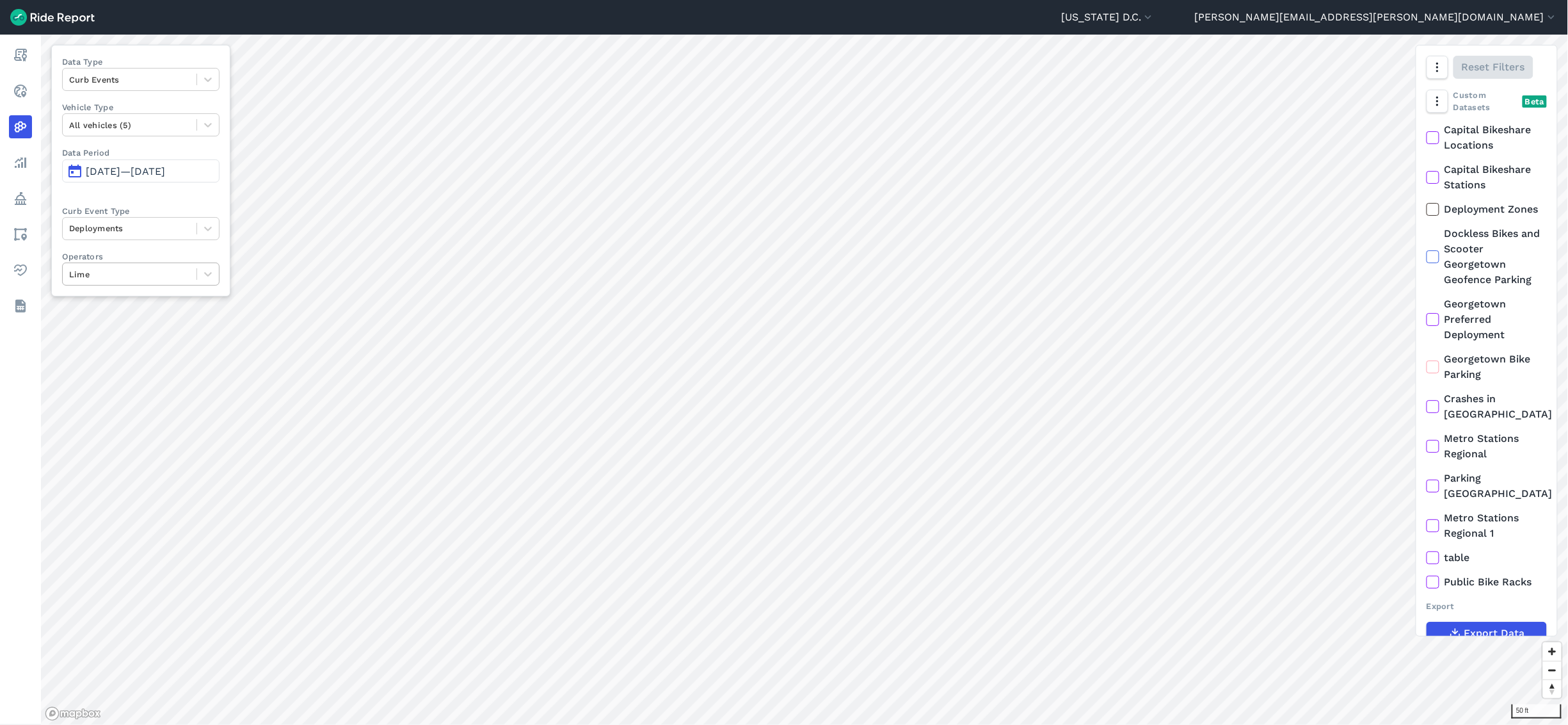
click at [160, 285] on div "Lime" at bounding box center [129, 274] width 134 height 20
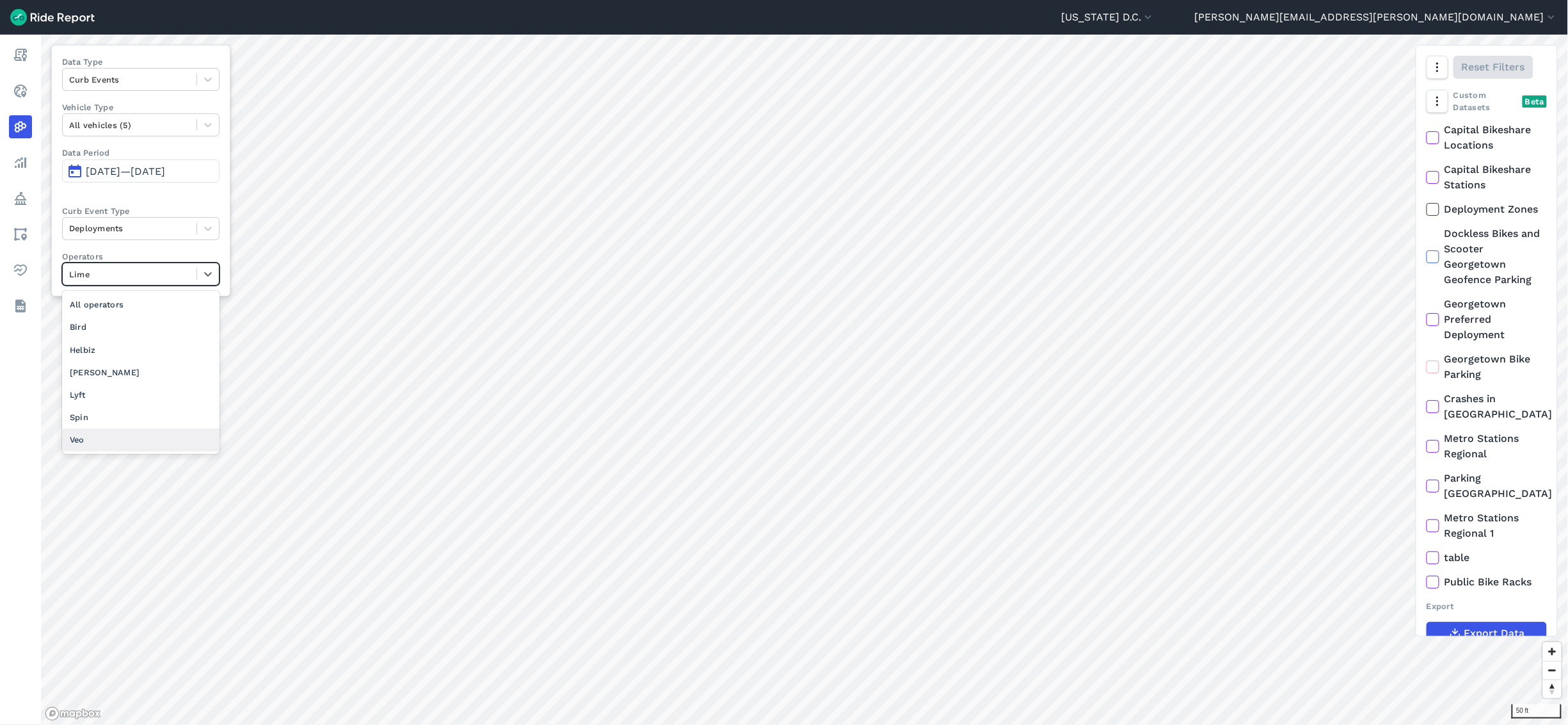
click at [126, 402] on div "Veo" at bounding box center [140, 439] width 157 height 22
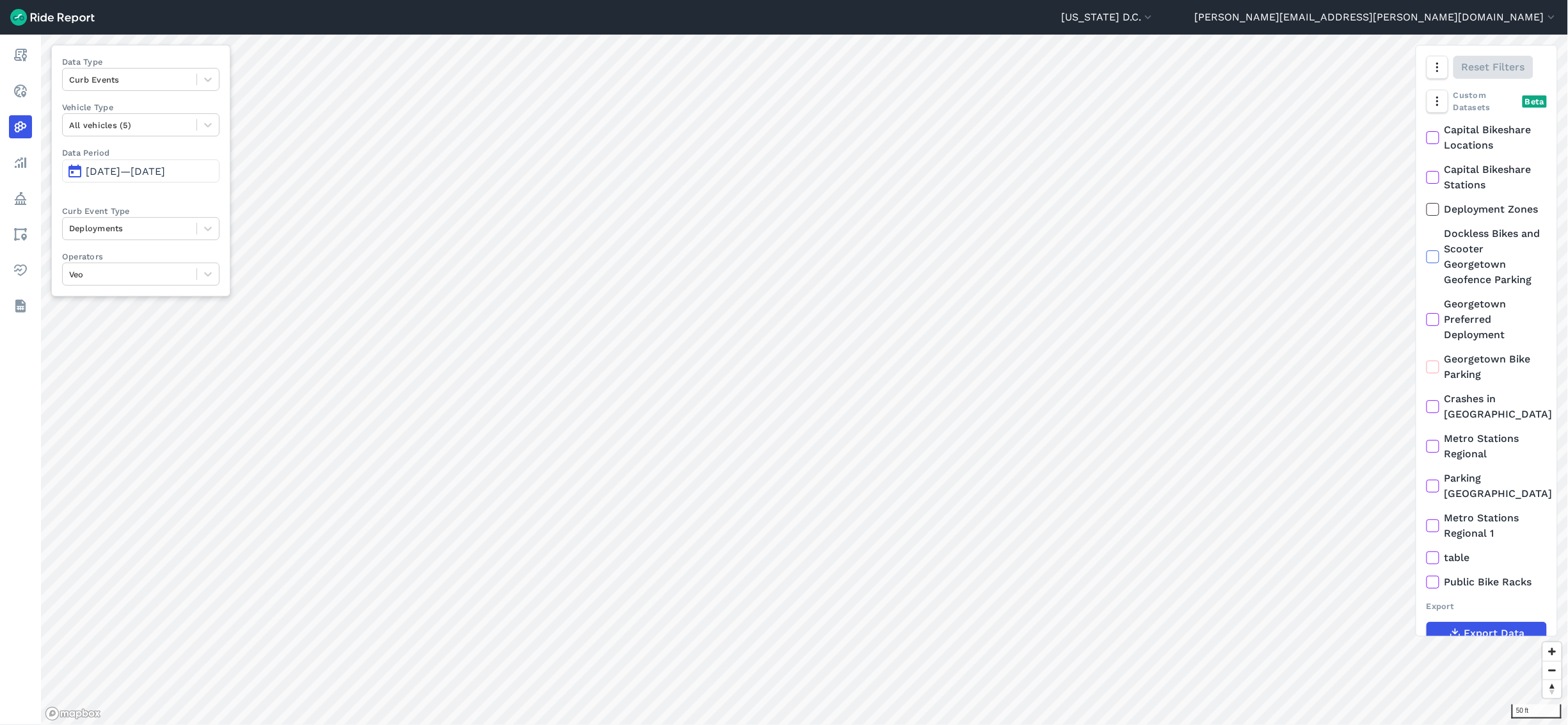
click at [871, 402] on html "[US_STATE] D.C. Capital Bikeshare [US_STATE][GEOGRAPHIC_DATA] [PERSON_NAME][EMA…" at bounding box center [784, 362] width 1568 height 725
click at [165, 175] on span "[DATE]—[DATE]" at bounding box center [125, 171] width 79 height 12
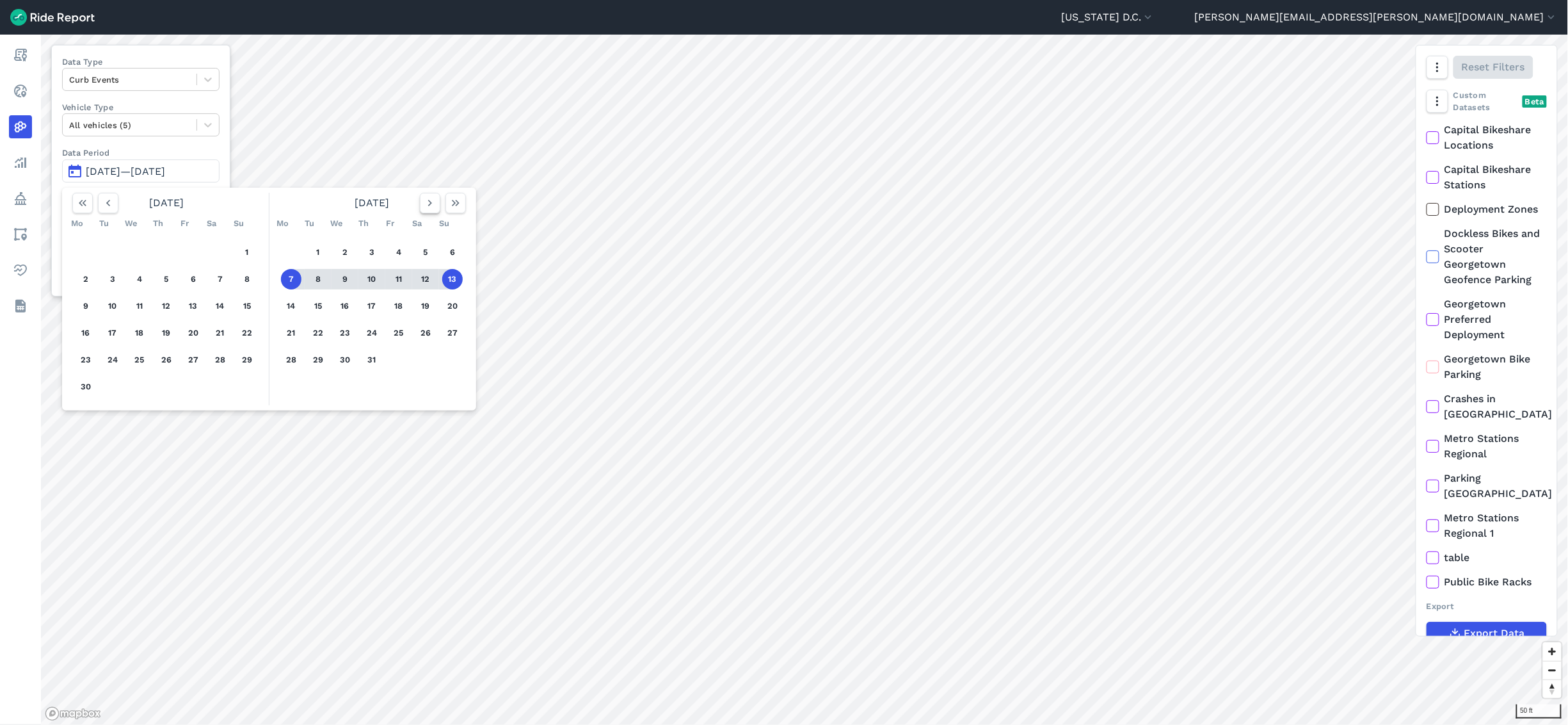
click at [432, 201] on icon "button" at bounding box center [430, 203] width 13 height 13
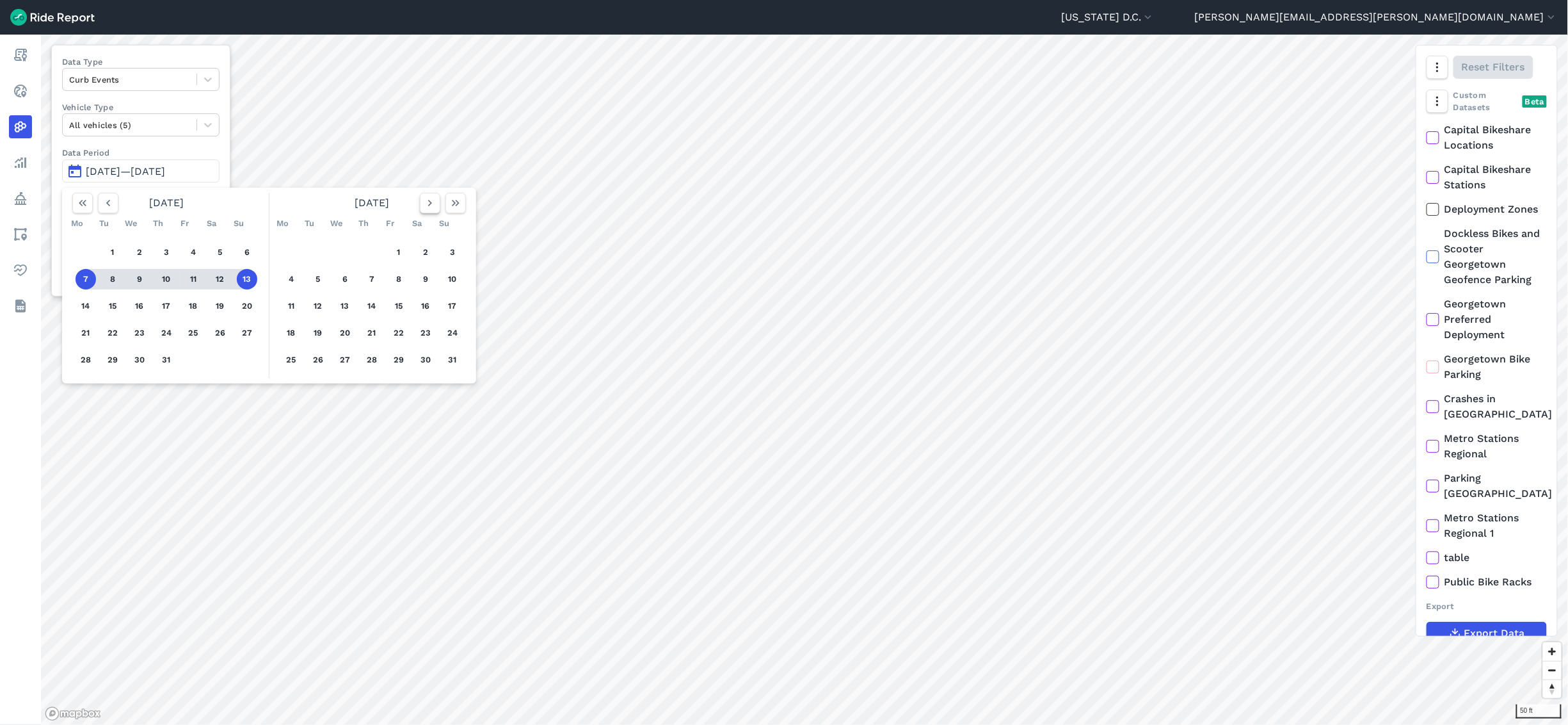
click at [432, 201] on icon "button" at bounding box center [430, 203] width 13 height 13
click at [291, 254] on button "1" at bounding box center [292, 253] width 21 height 21
click at [455, 253] on button "7" at bounding box center [453, 253] width 21 height 21
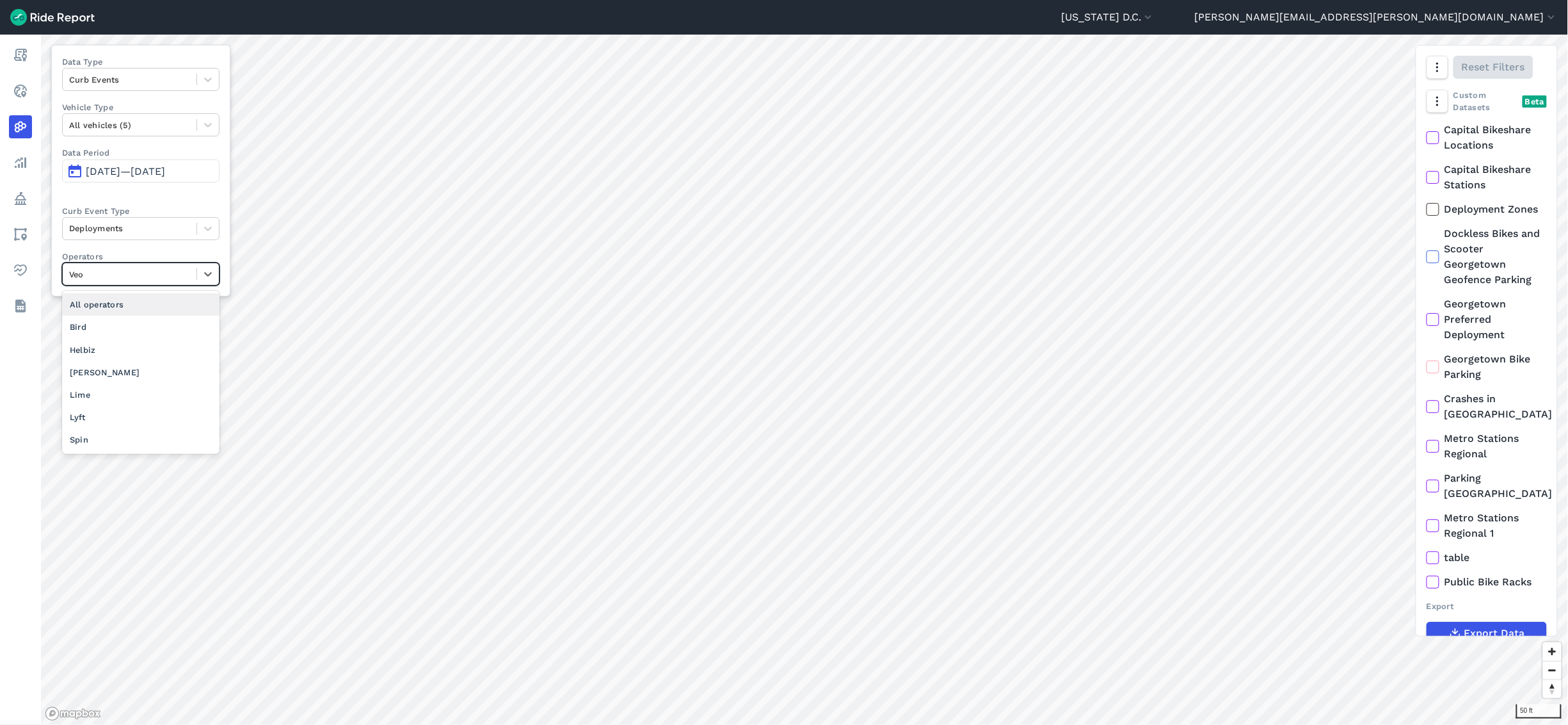
click at [148, 283] on div "Veo" at bounding box center [129, 274] width 134 height 20
click at [140, 399] on div "Lime" at bounding box center [140, 395] width 157 height 22
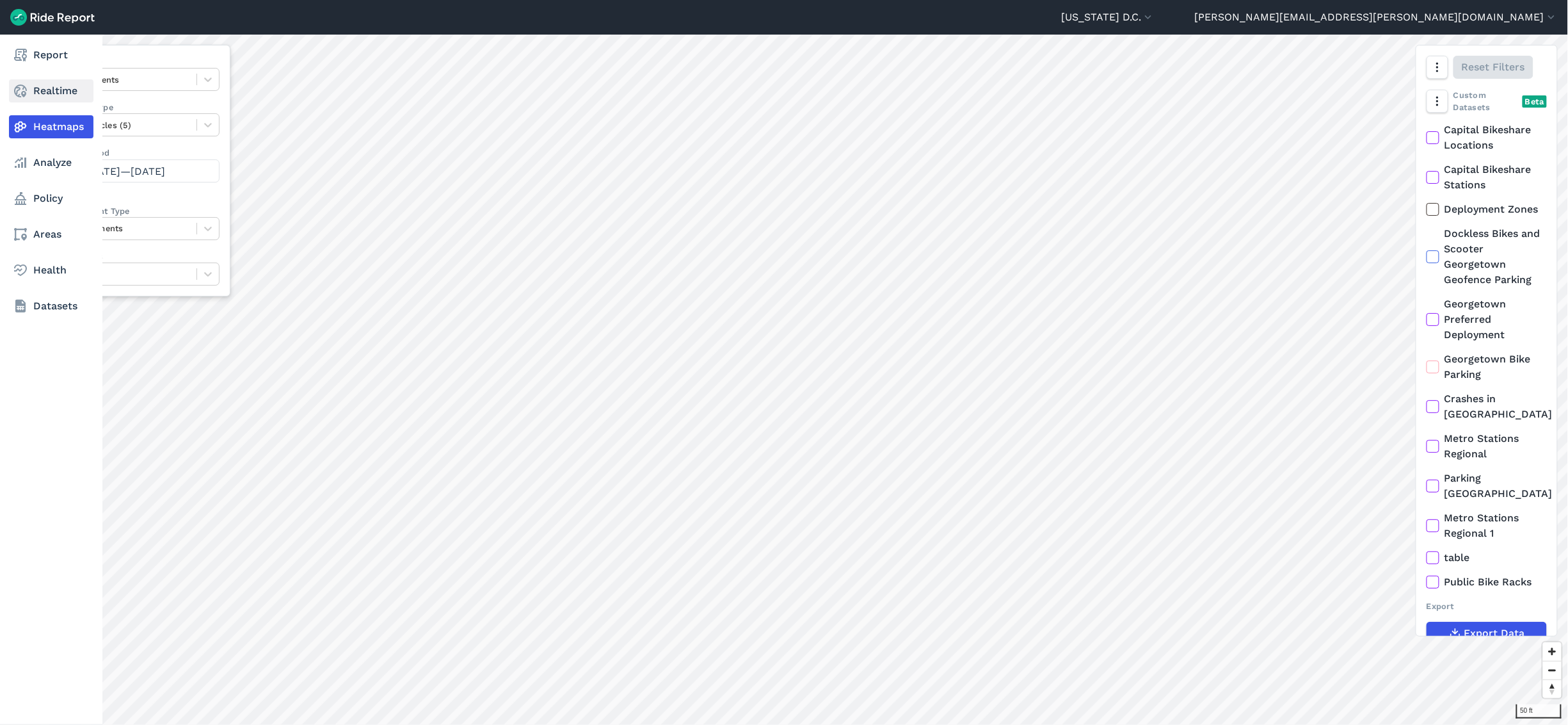
click at [43, 96] on link "Realtime" at bounding box center [51, 91] width 84 height 23
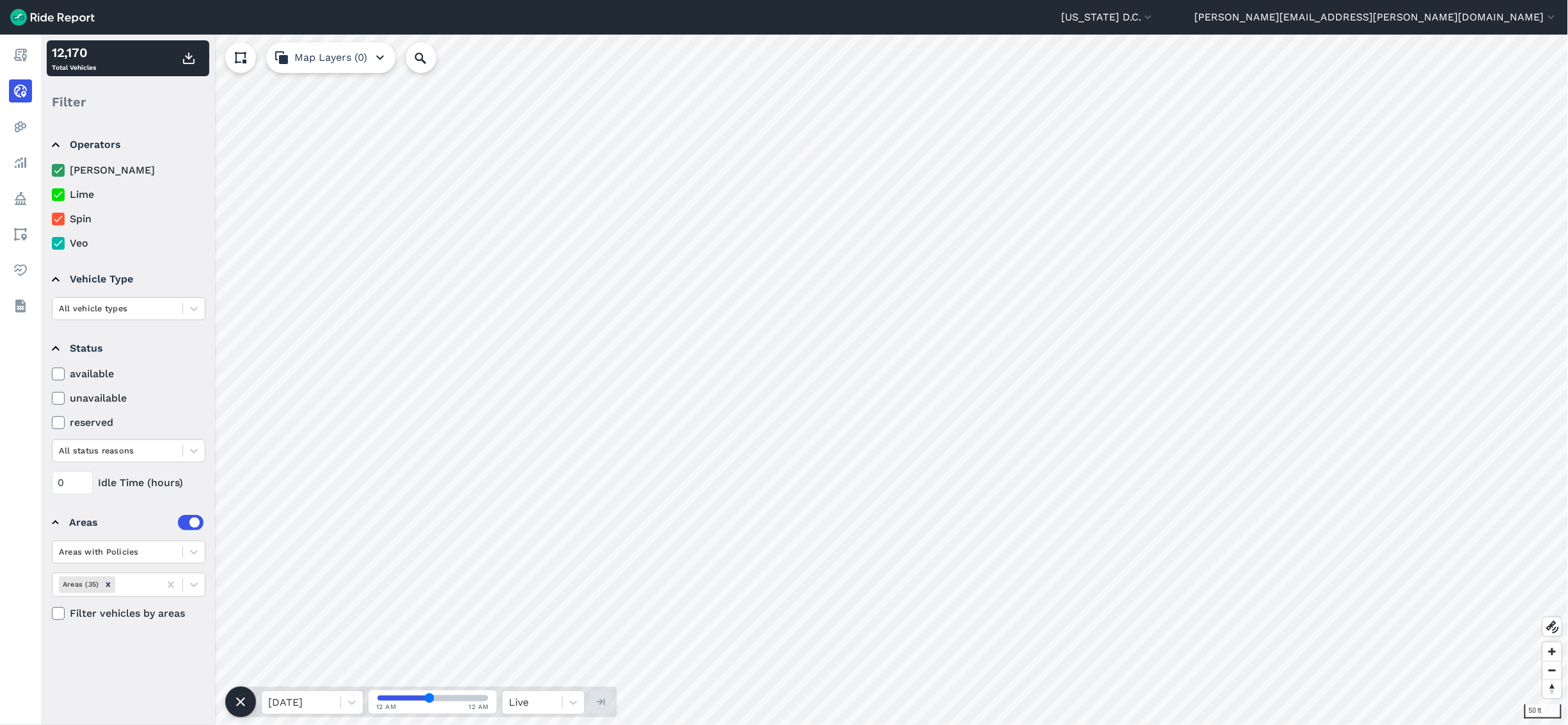
click at [871, 402] on html "[US_STATE] D.C. Capital Bikeshare [US_STATE] D.C. [PERSON_NAME][EMAIL_ADDRESS][…" at bounding box center [784, 362] width 1568 height 725
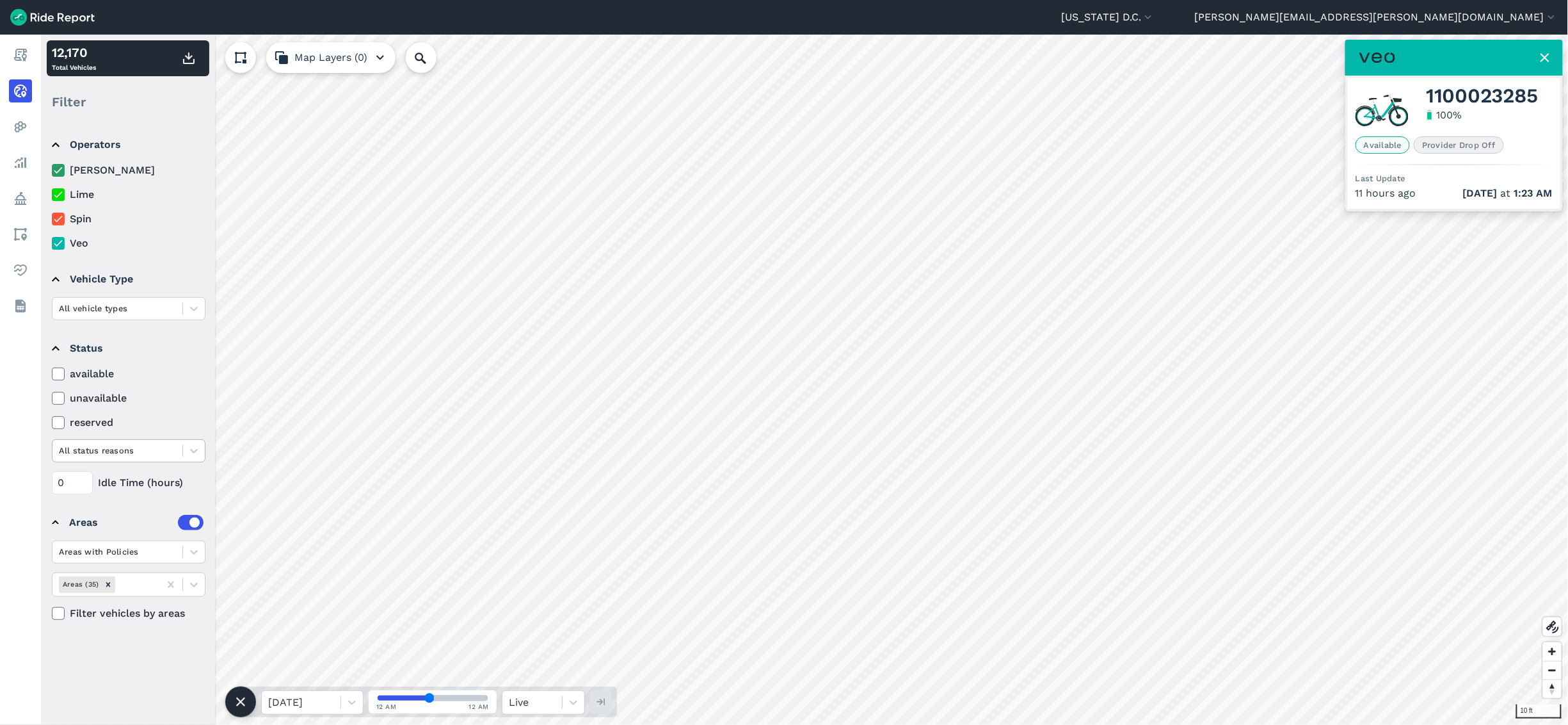
click at [152, 402] on div at bounding box center [117, 451] width 117 height 14
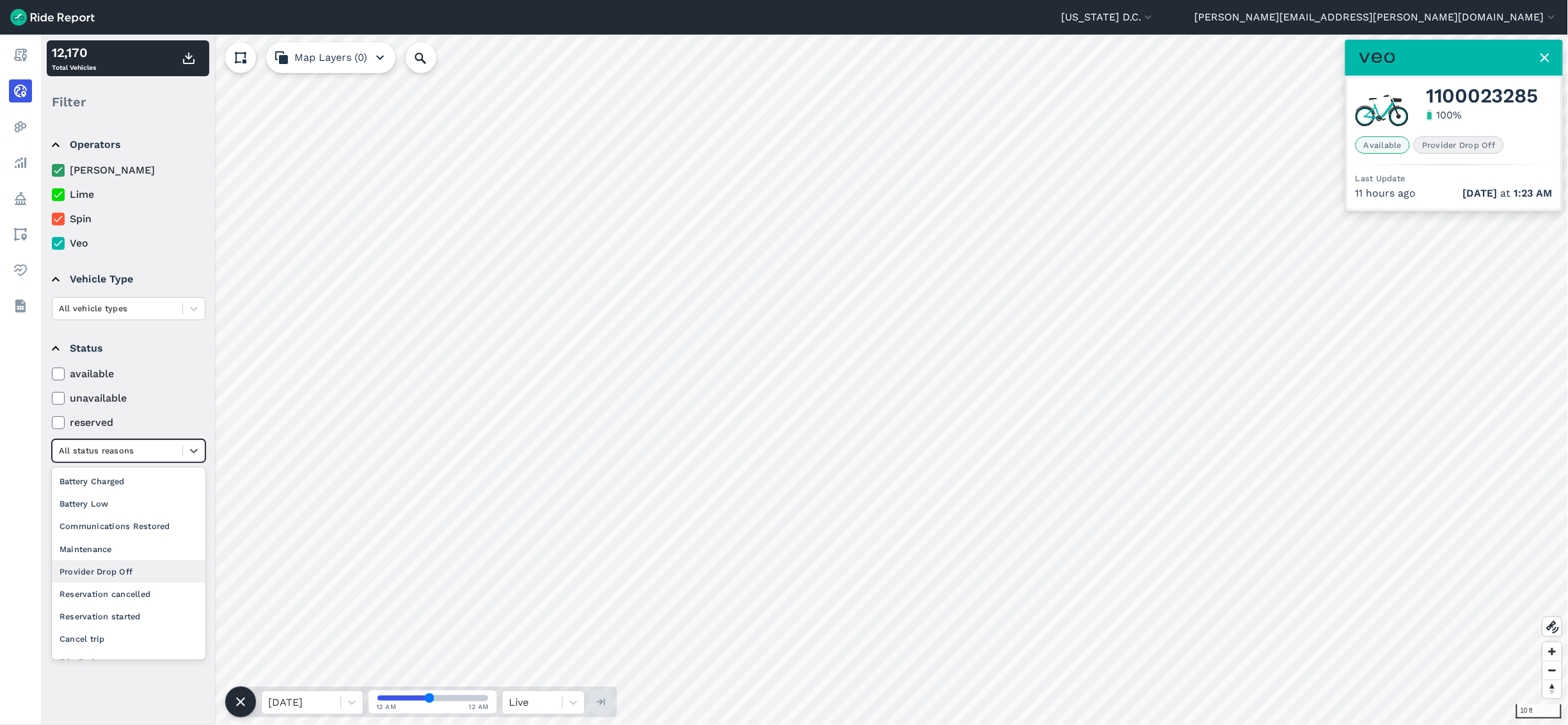
click at [130, 402] on div "Provider Drop Off" at bounding box center [129, 572] width 154 height 22
click at [191, 402] on icon at bounding box center [194, 451] width 13 height 13
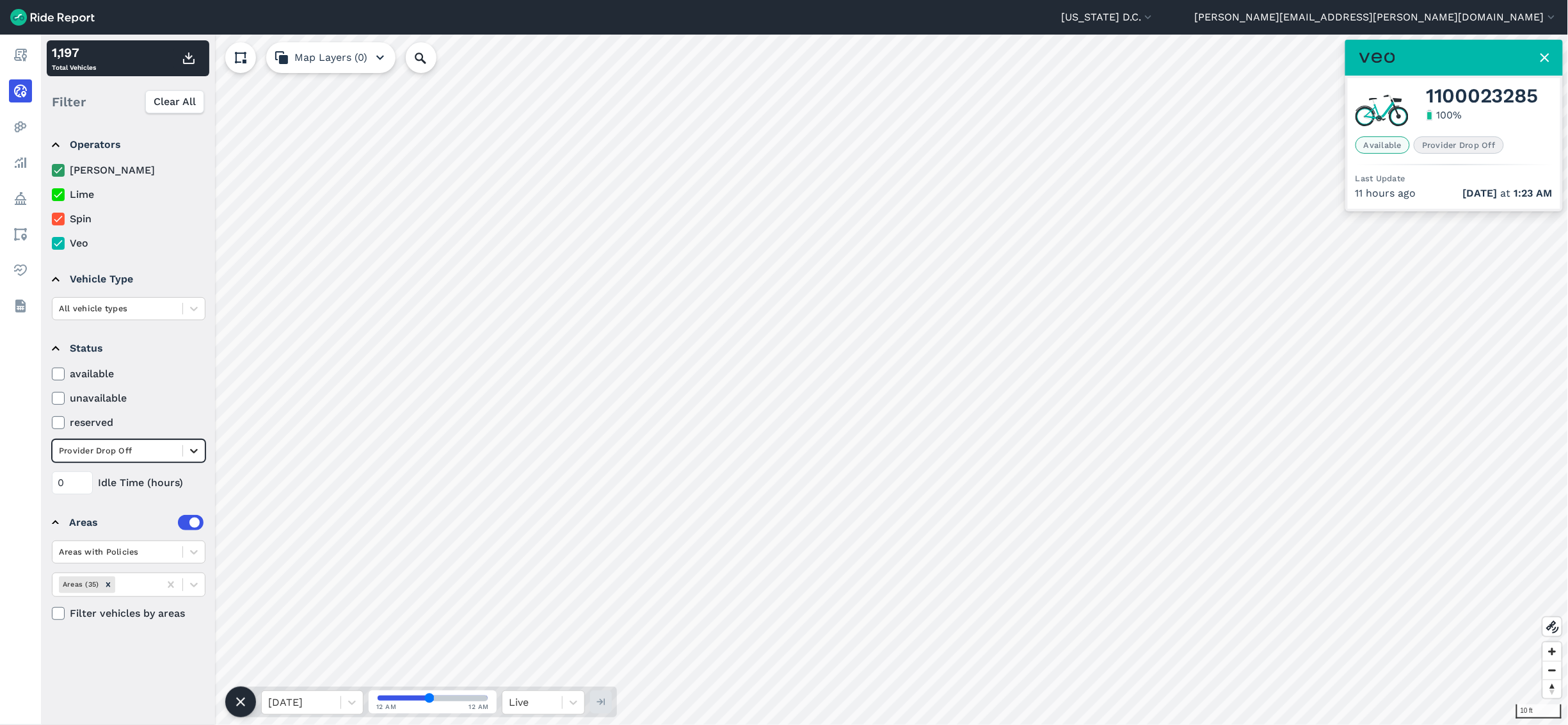
click at [195, 402] on icon at bounding box center [194, 452] width 8 height 5
click at [193, 402] on icon at bounding box center [194, 451] width 13 height 13
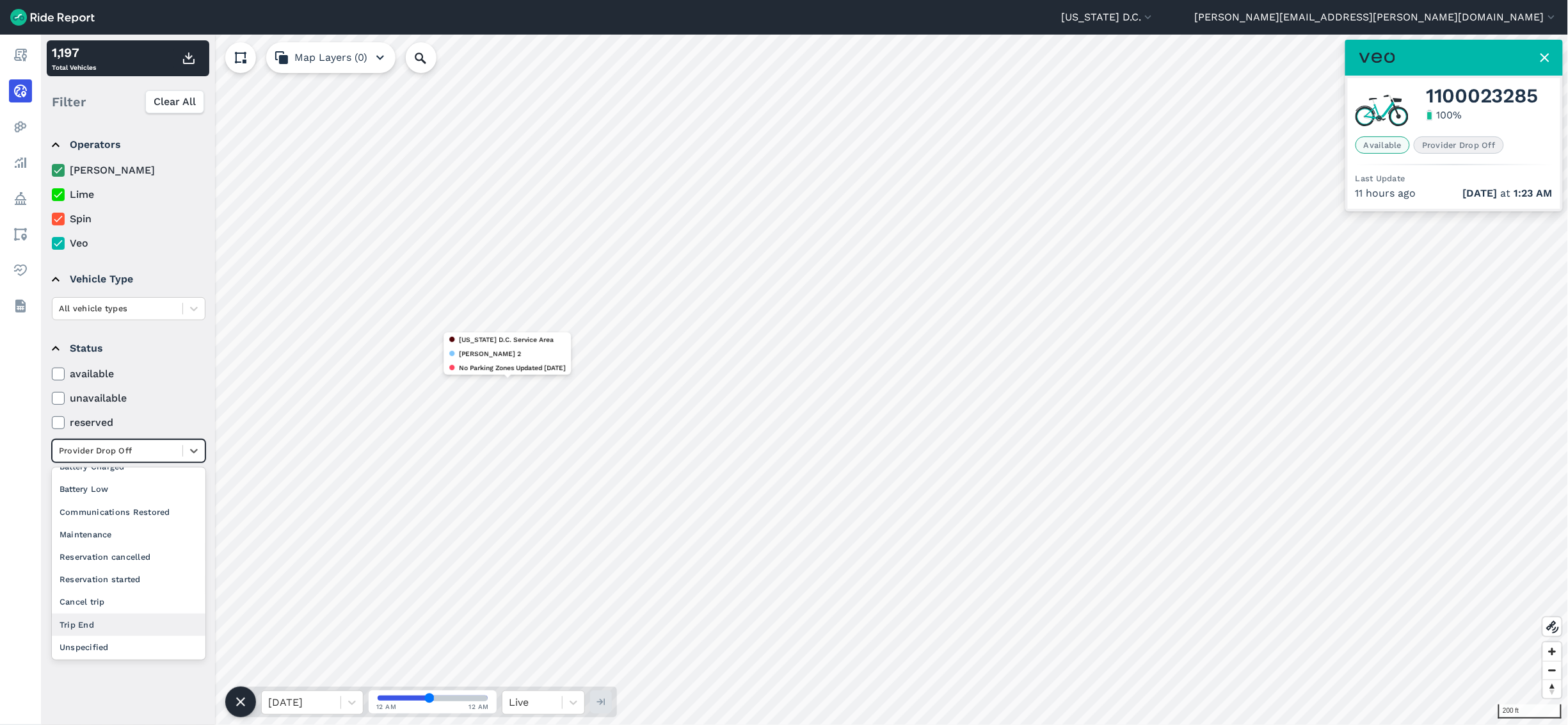
click at [120, 402] on div "Trip End" at bounding box center [129, 625] width 154 height 22
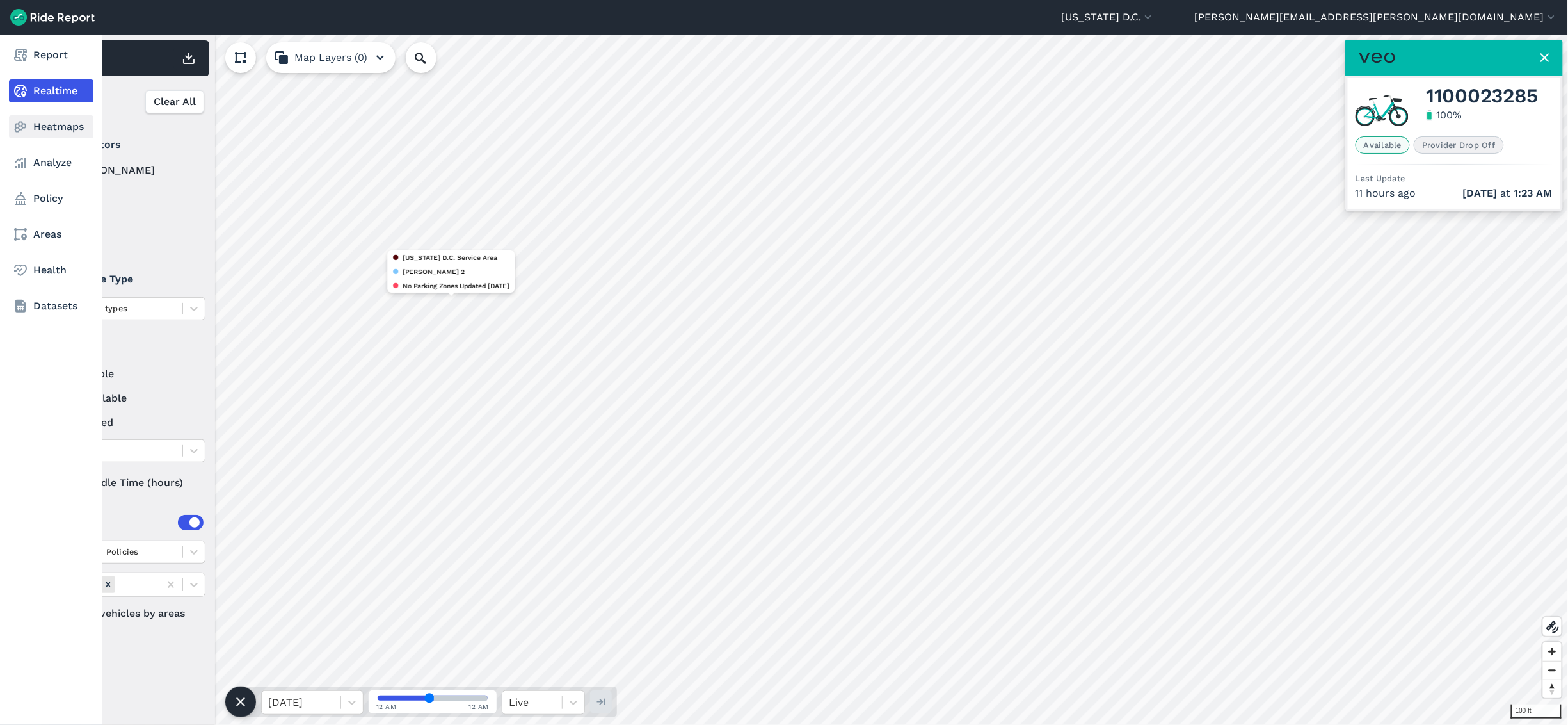
click at [46, 121] on link "Heatmaps" at bounding box center [51, 127] width 84 height 23
